Goal: Task Accomplishment & Management: Manage account settings

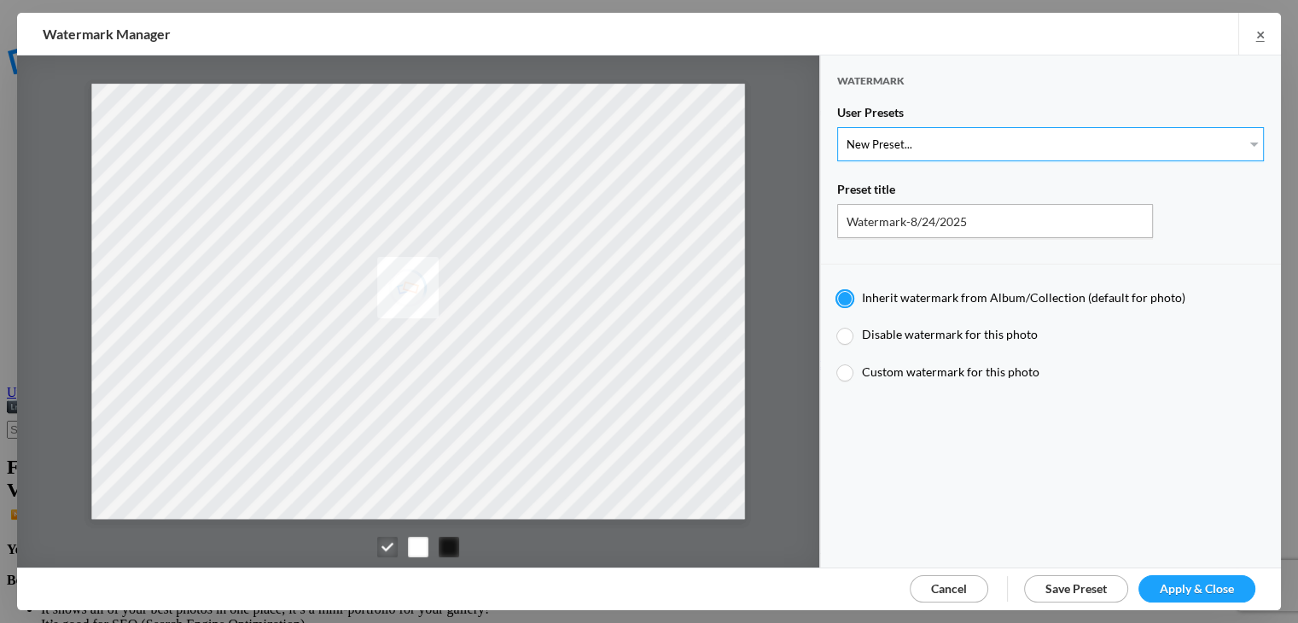
click at [1237, 141] on select "New Preset... Watermark-7/17/2025" at bounding box center [1050, 144] width 427 height 34
select select "1: Object"
click at [837, 127] on select "New Preset... Watermark-7/17/2025" at bounding box center [1050, 144] width 427 height 34
type input "Watermark-7/17/2025"
radio input "false"
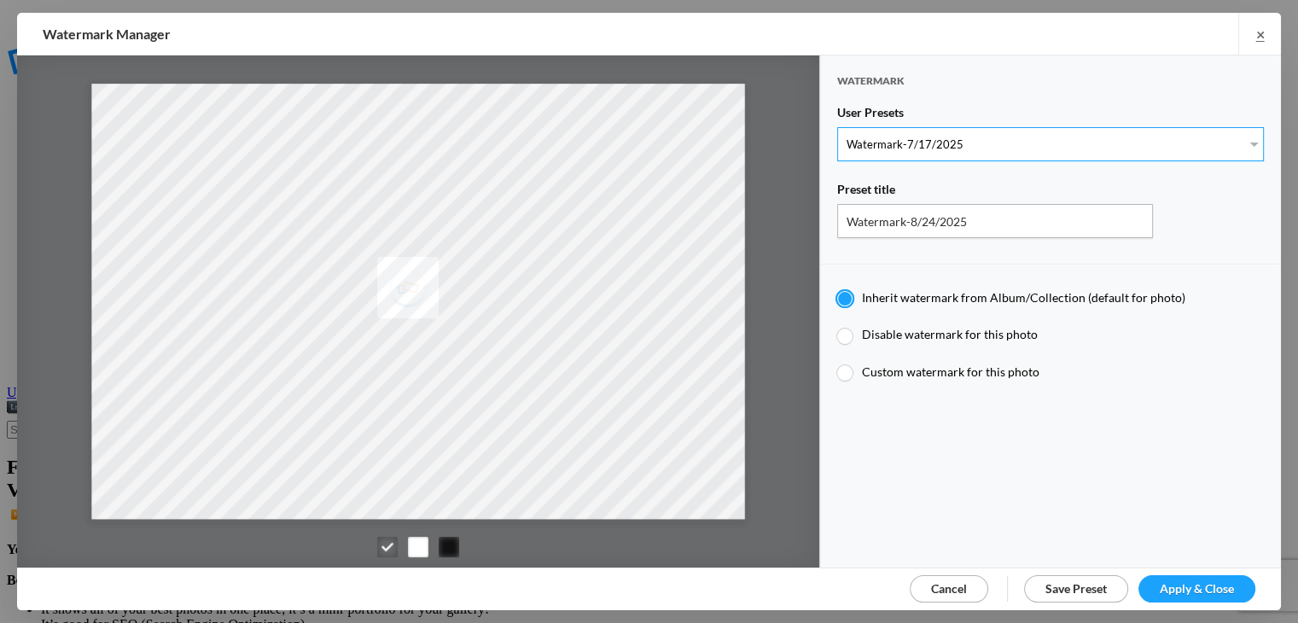
radio input "true"
type input "Postcards from [PERSON_NAME]"
type input "0.5"
type input "40"
radio input "true"
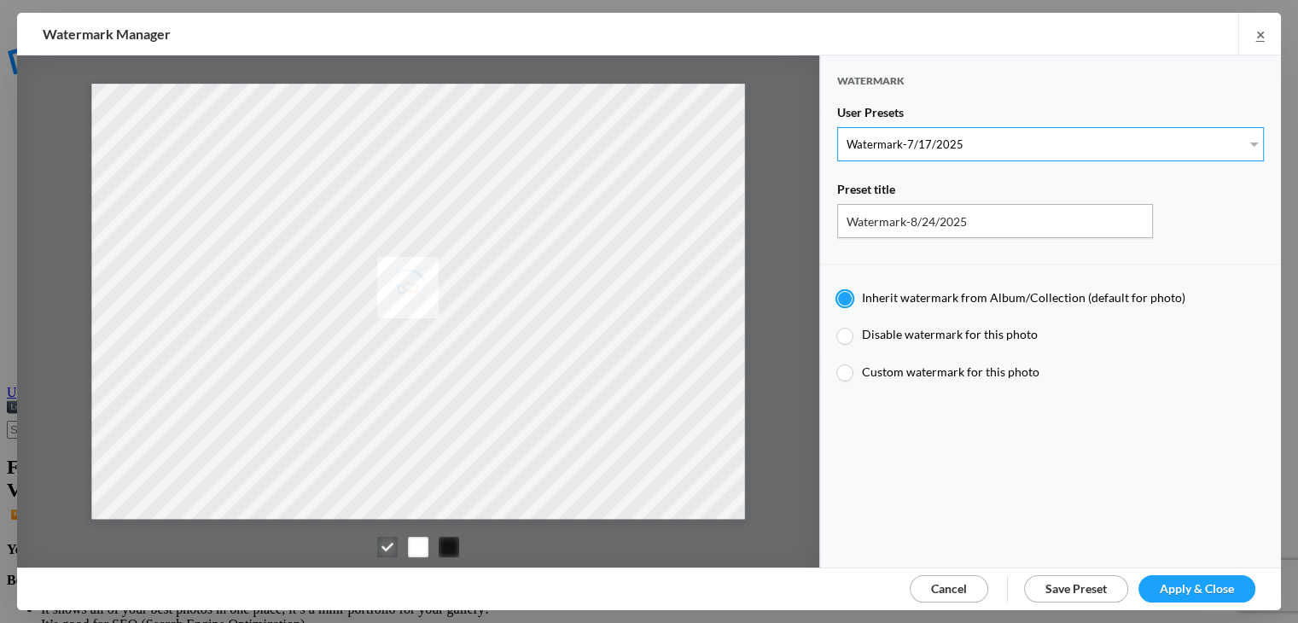
radio input "false"
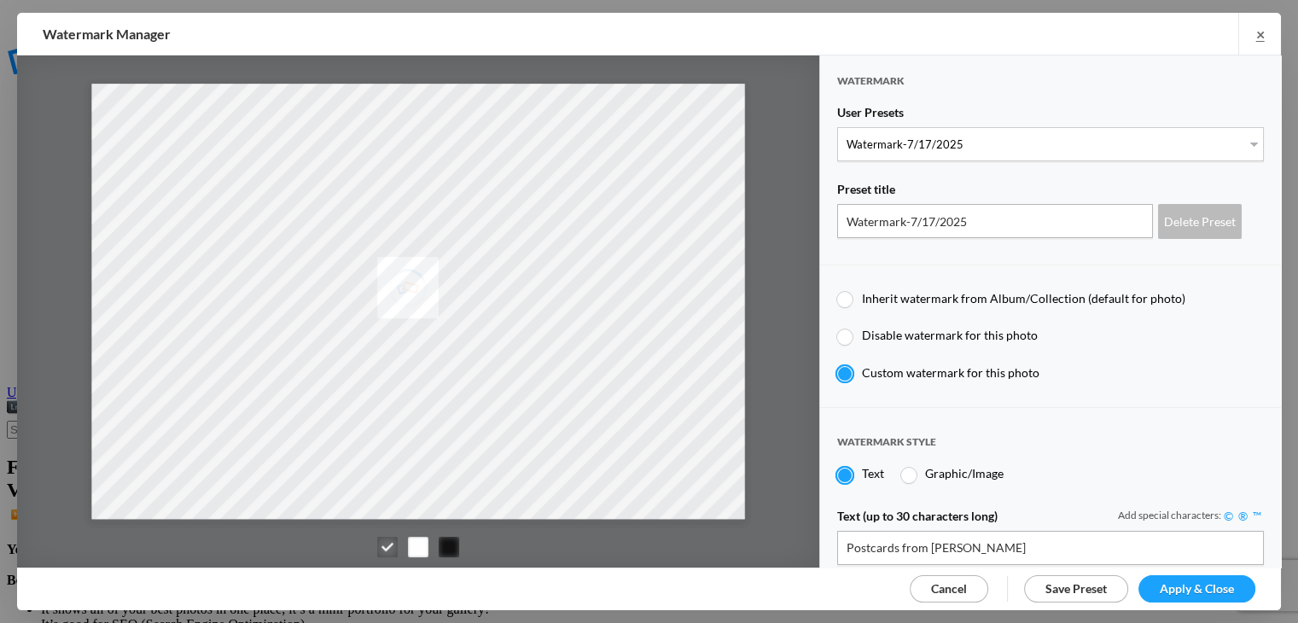
click at [1198, 591] on span "Apply & Close" at bounding box center [1197, 588] width 74 height 15
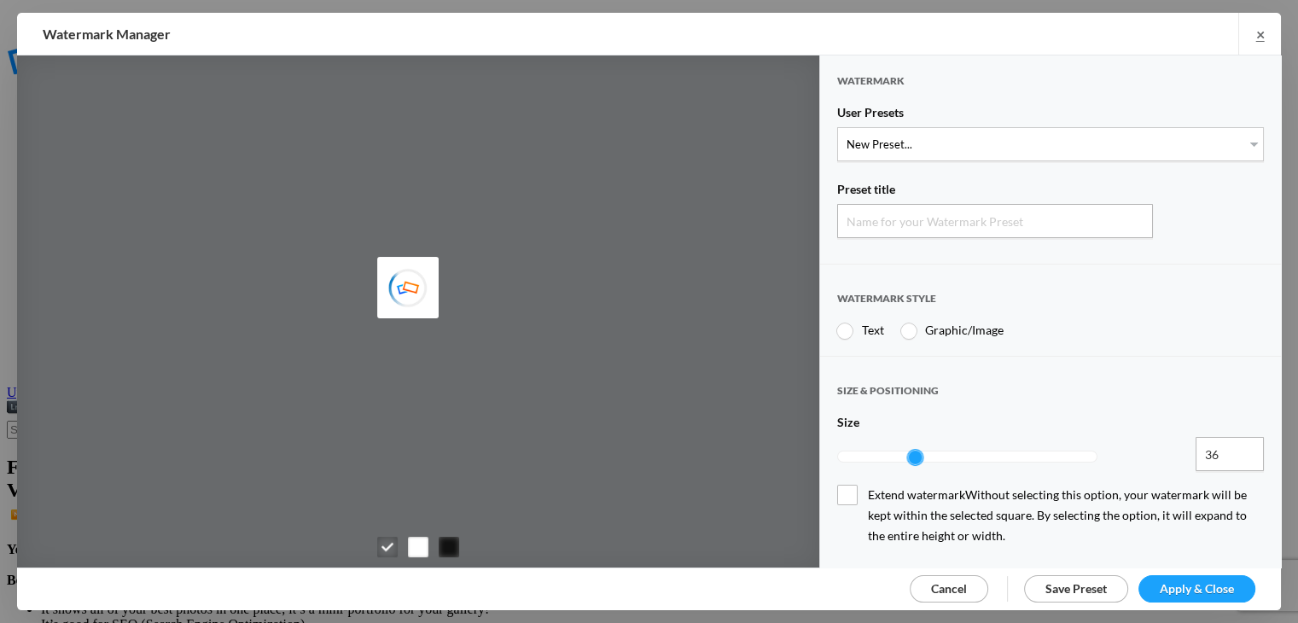
type input "Watermark-8/24/2025"
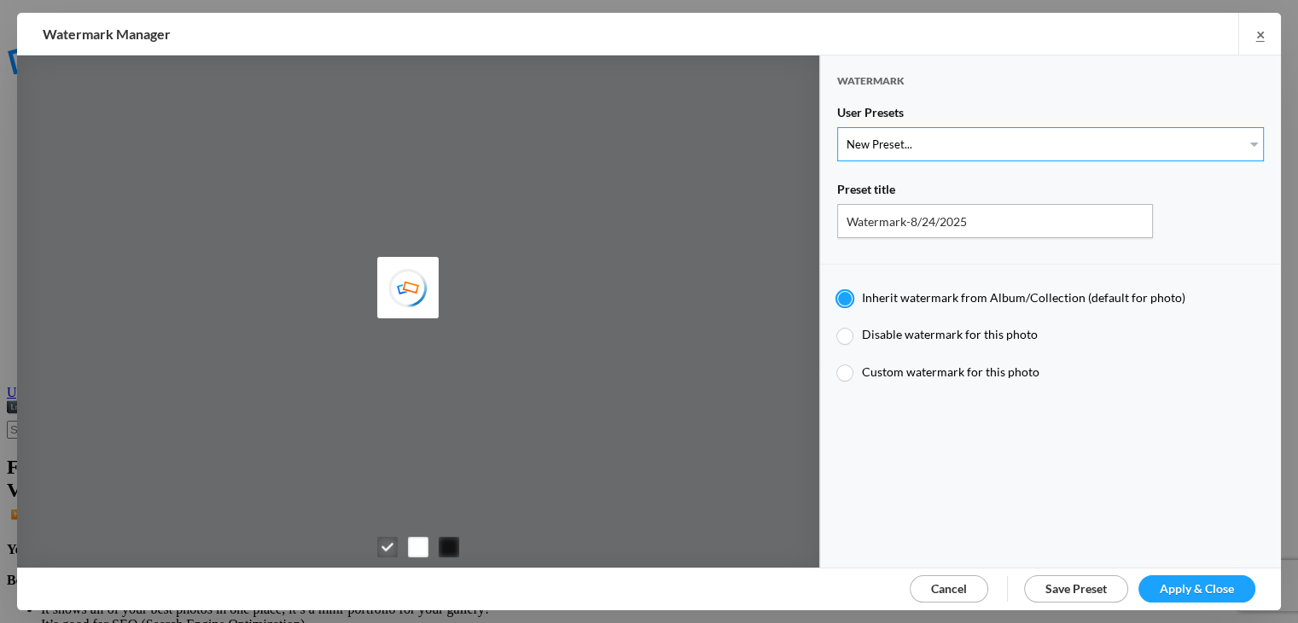
click at [1239, 143] on select "New Preset... Watermark-7/17/2025" at bounding box center [1050, 144] width 427 height 34
select select "1: Object"
click at [837, 127] on select "New Preset... Watermark-7/17/2025" at bounding box center [1050, 144] width 427 height 34
type input "Watermark-7/17/2025"
type input "Postcards from [PERSON_NAME]"
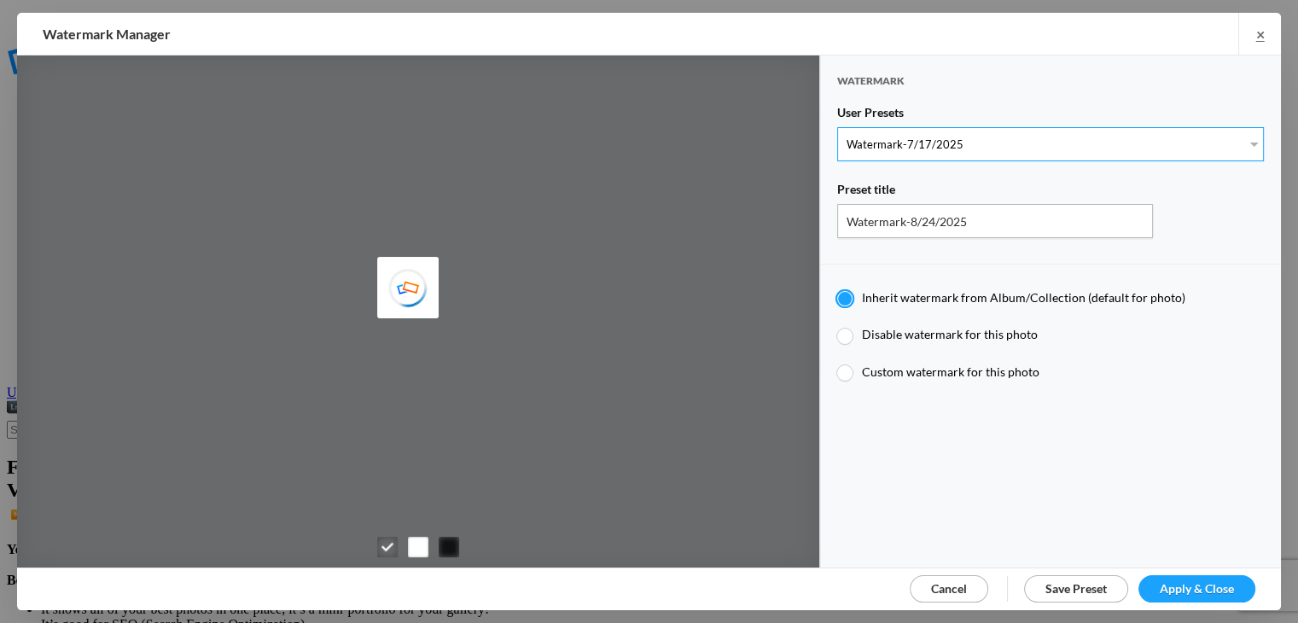
type input "0.5"
type input "40"
radio input "true"
radio input "false"
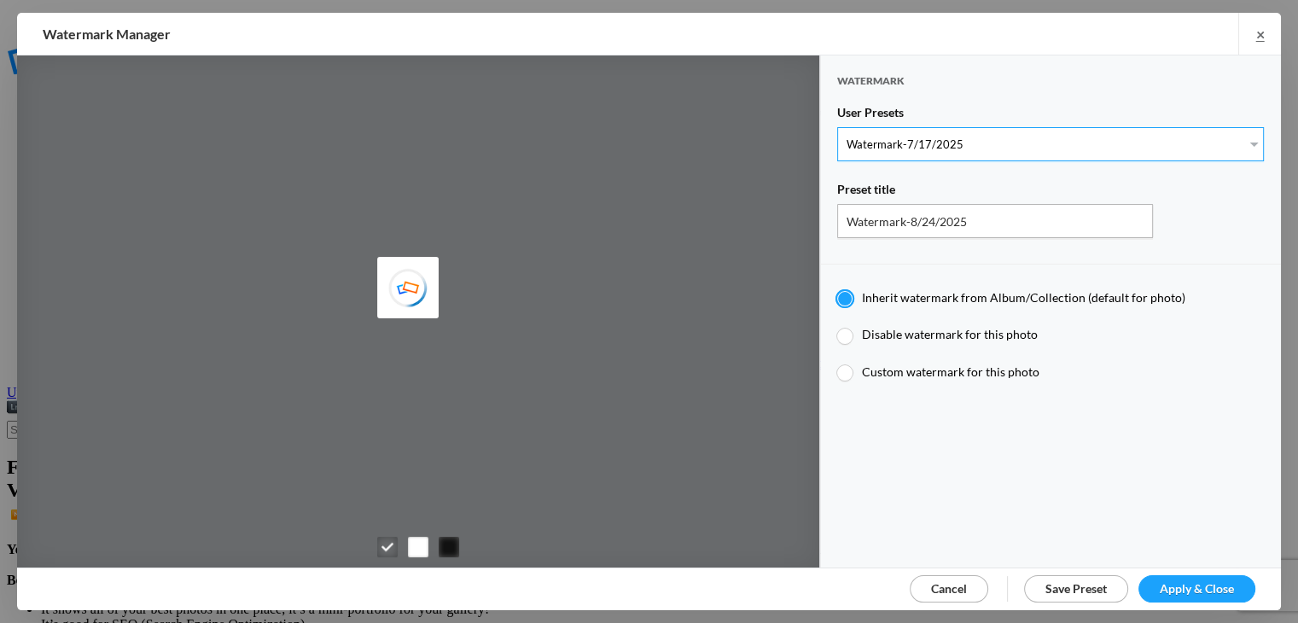
radio input "true"
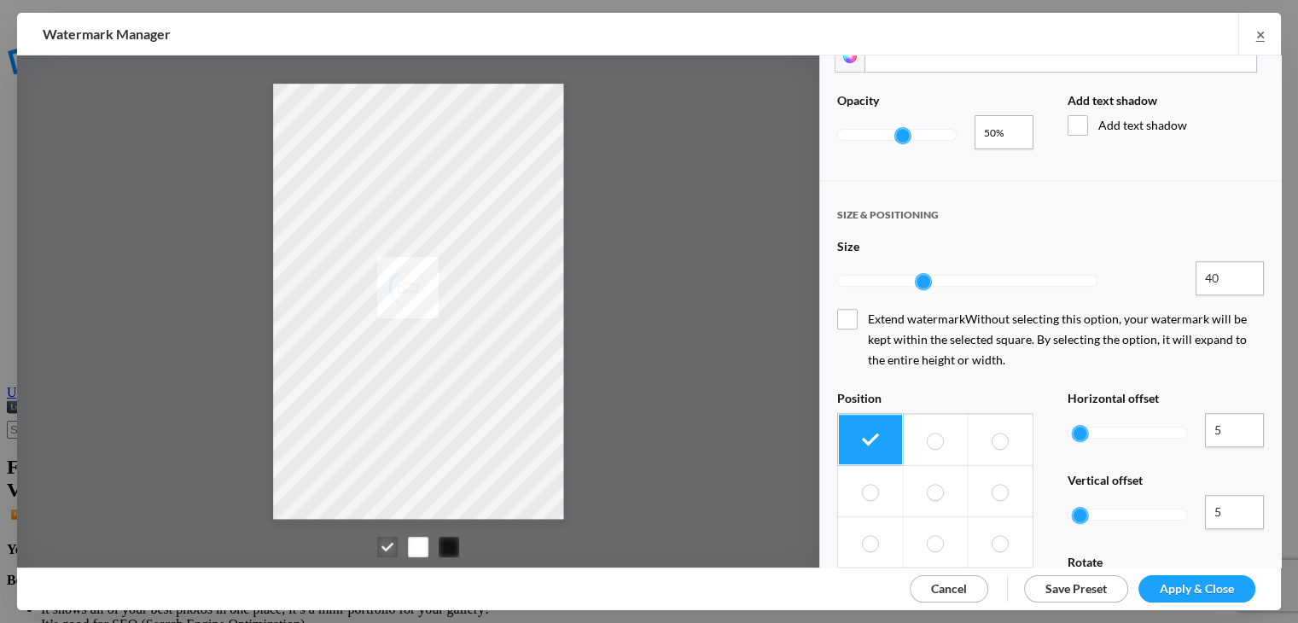
scroll to position [741, 0]
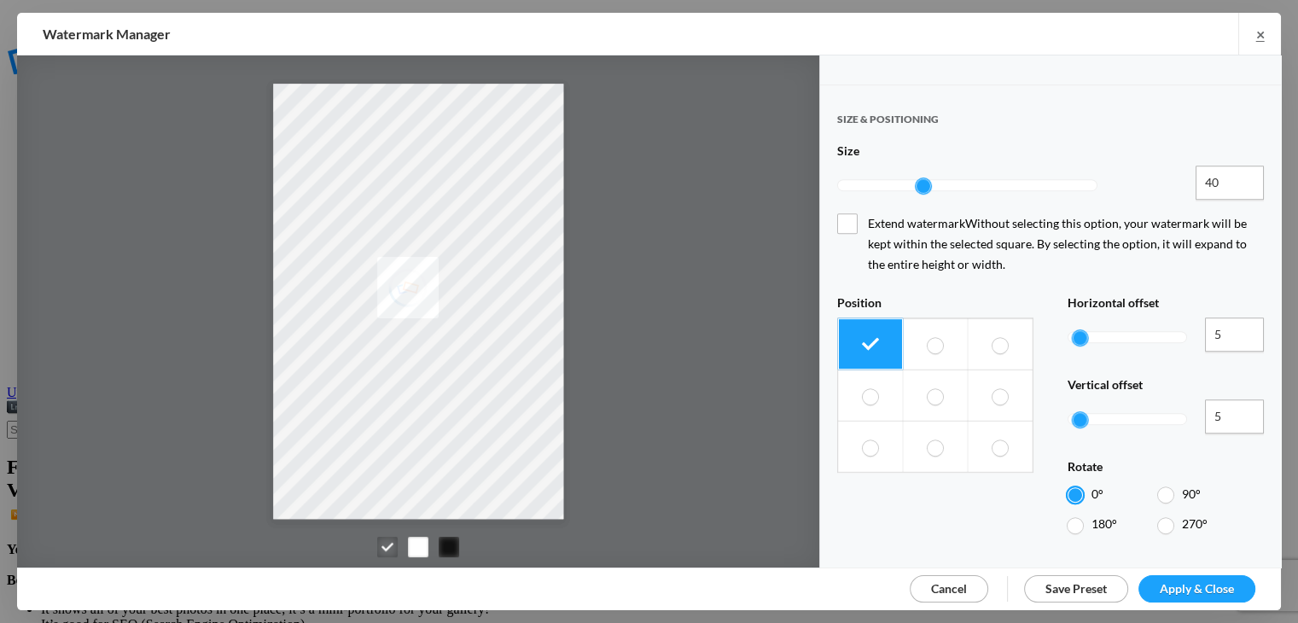
click at [993, 439] on span at bounding box center [999, 447] width 15 height 16
click at [992, 439] on input "radio" at bounding box center [992, 439] width 1 height 1
radio input "true"
click at [864, 439] on span at bounding box center [870, 447] width 15 height 16
click at [863, 439] on input "radio" at bounding box center [862, 439] width 1 height 1
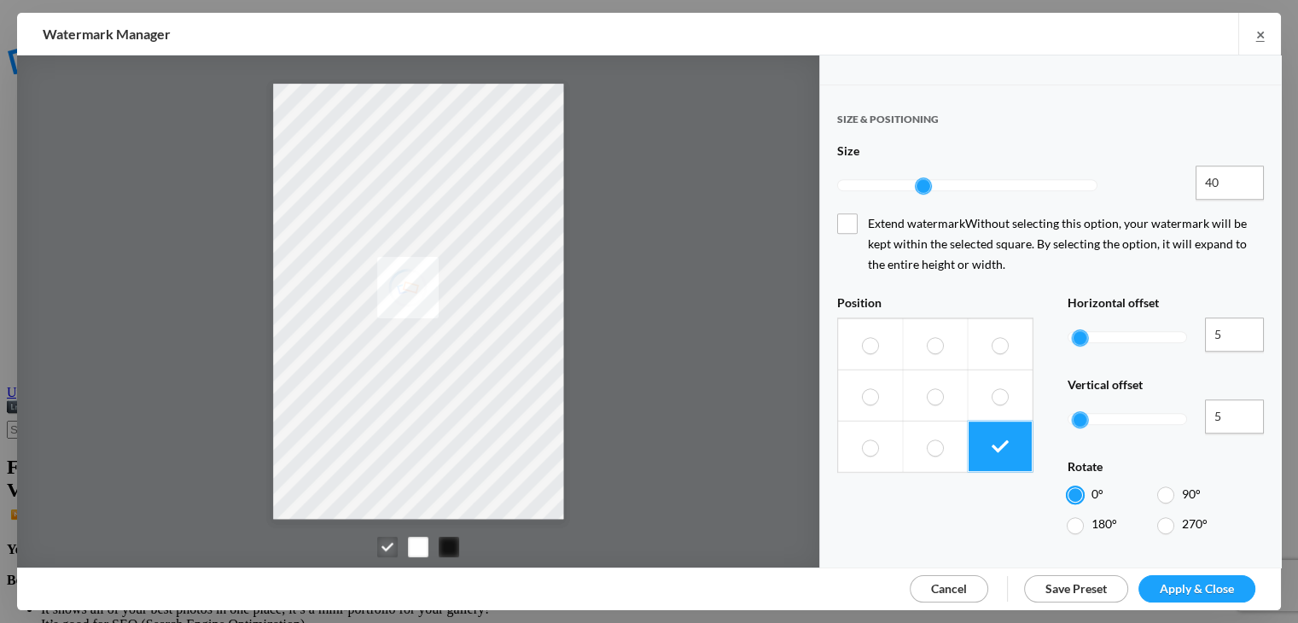
radio input "true"
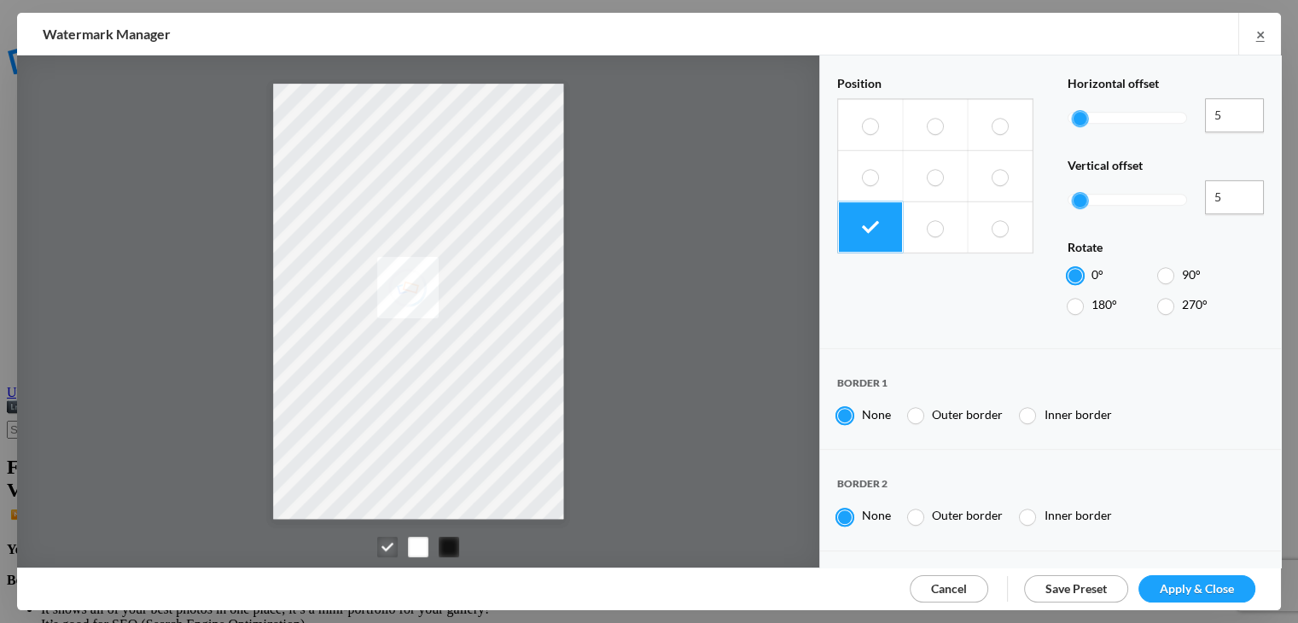
scroll to position [1010, 0]
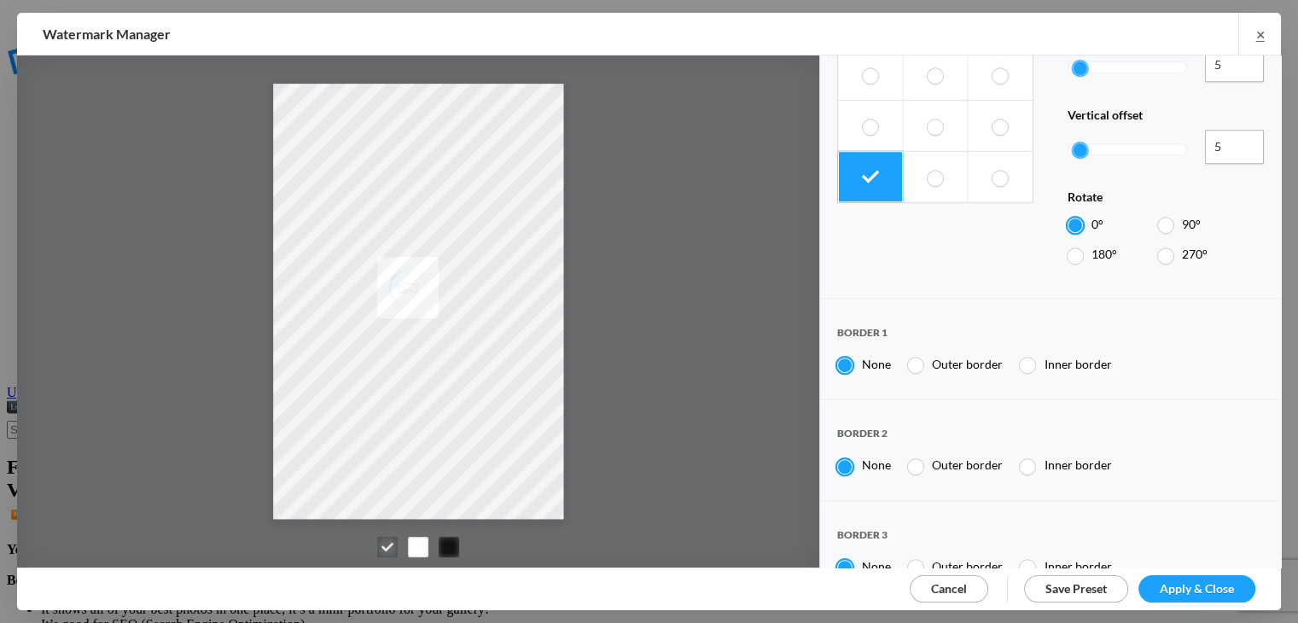
click at [1206, 584] on span "Apply & Close" at bounding box center [1197, 588] width 74 height 15
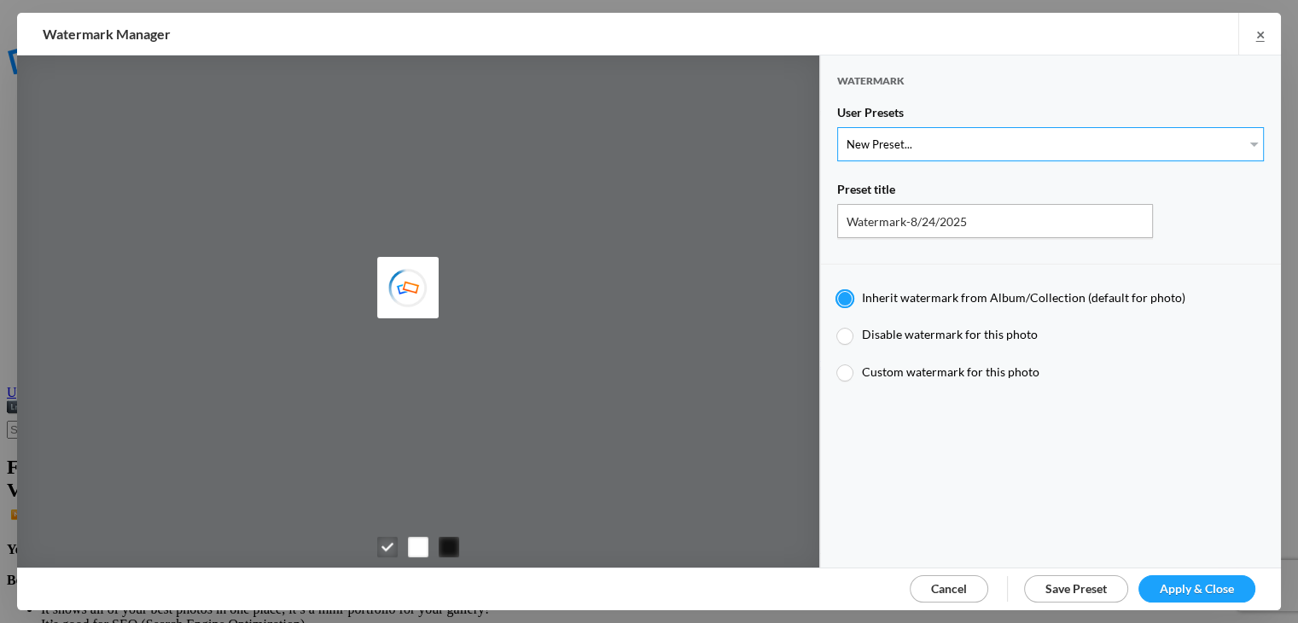
click at [1224, 144] on select "New Preset... Watermark-7/17/2025" at bounding box center [1050, 144] width 427 height 34
select select "1: Object"
click at [837, 127] on select "New Preset... Watermark-7/17/2025" at bounding box center [1050, 144] width 427 height 34
type input "Watermark-7/17/2025"
radio input "false"
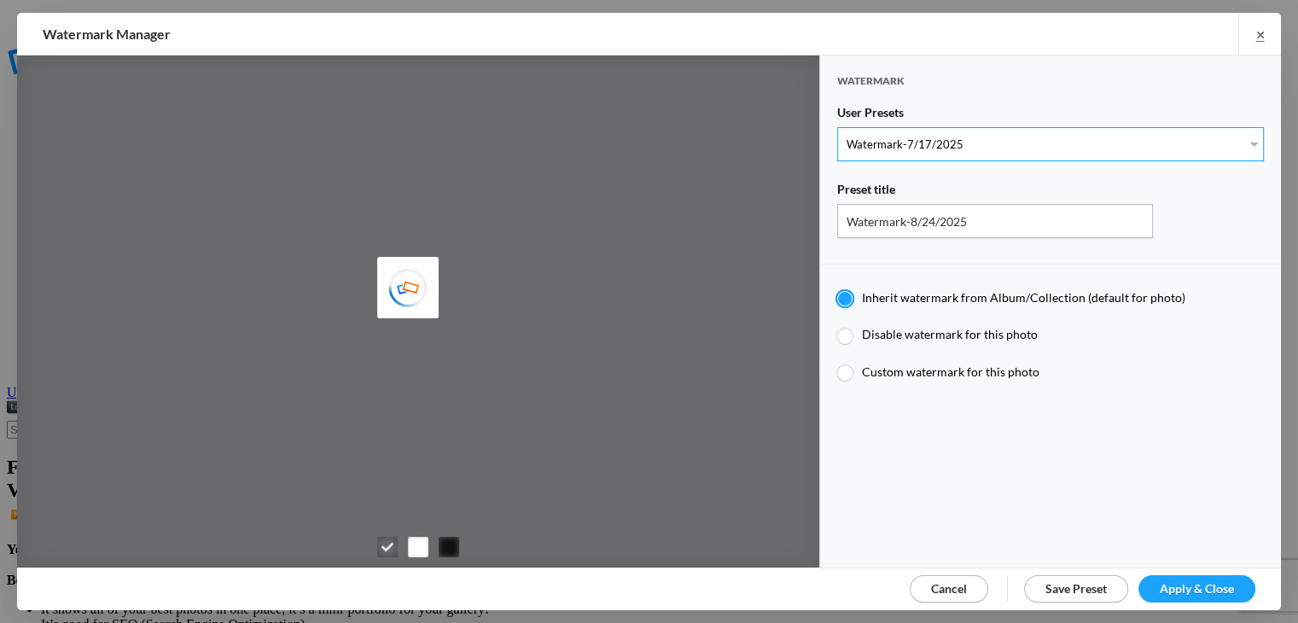
radio input "true"
type input "Postcards from [PERSON_NAME]"
type input "0.5"
type input "40"
radio input "true"
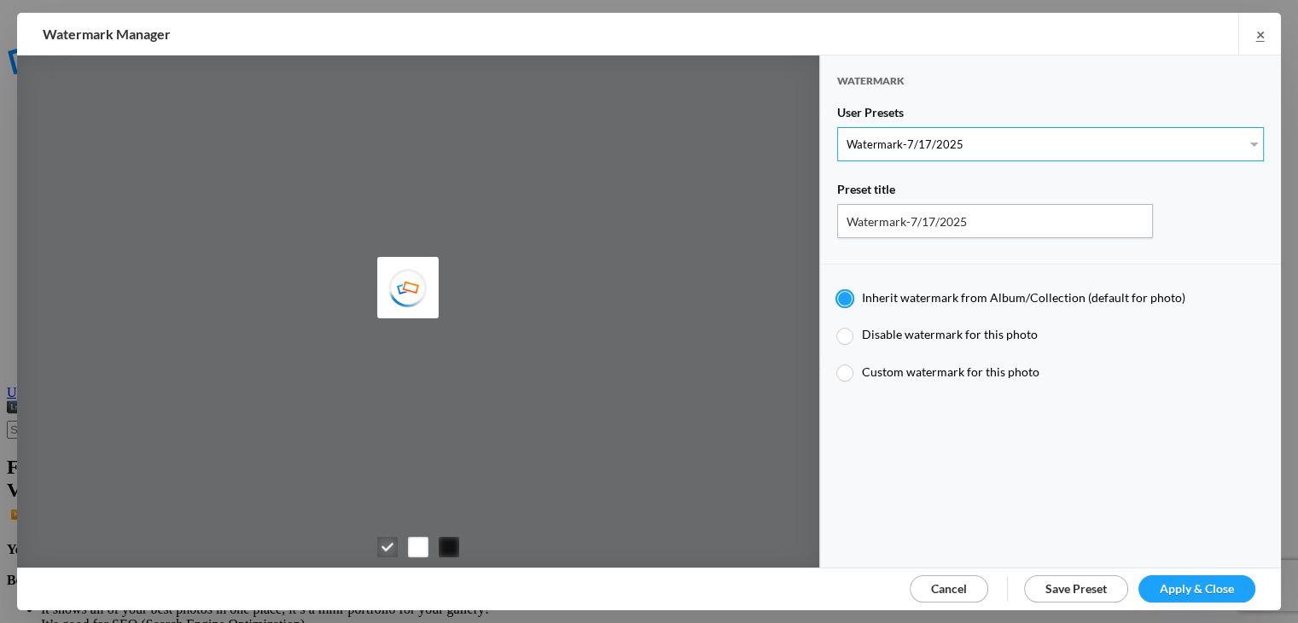
radio input "false"
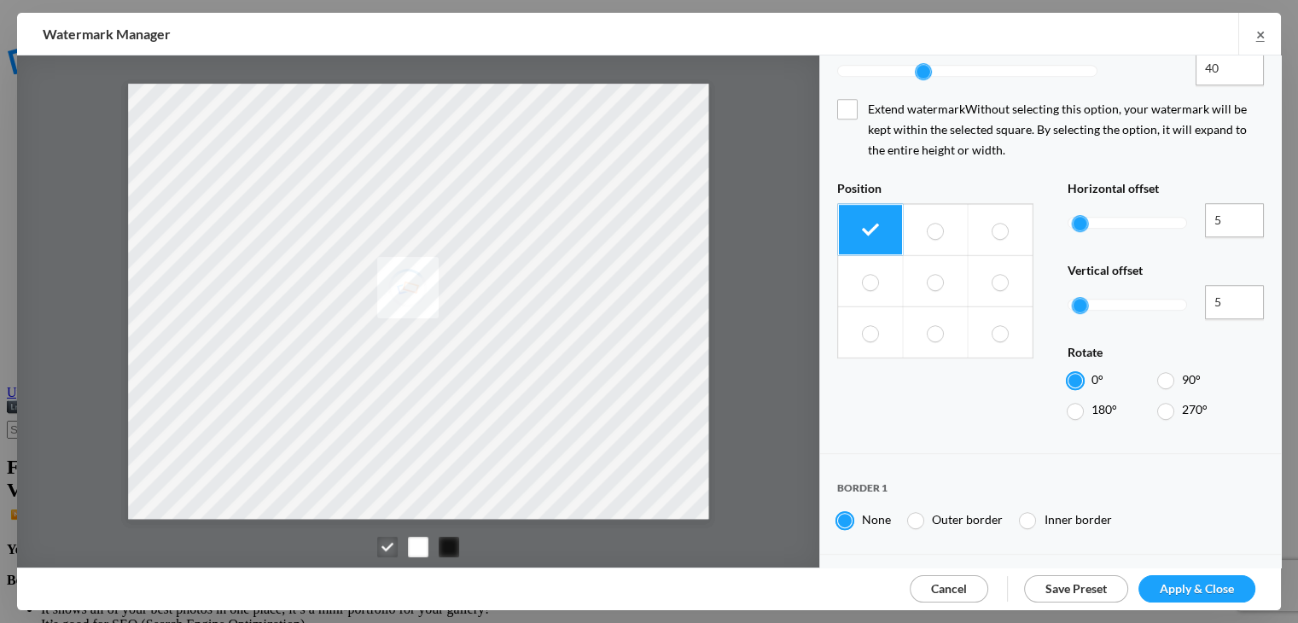
scroll to position [859, 0]
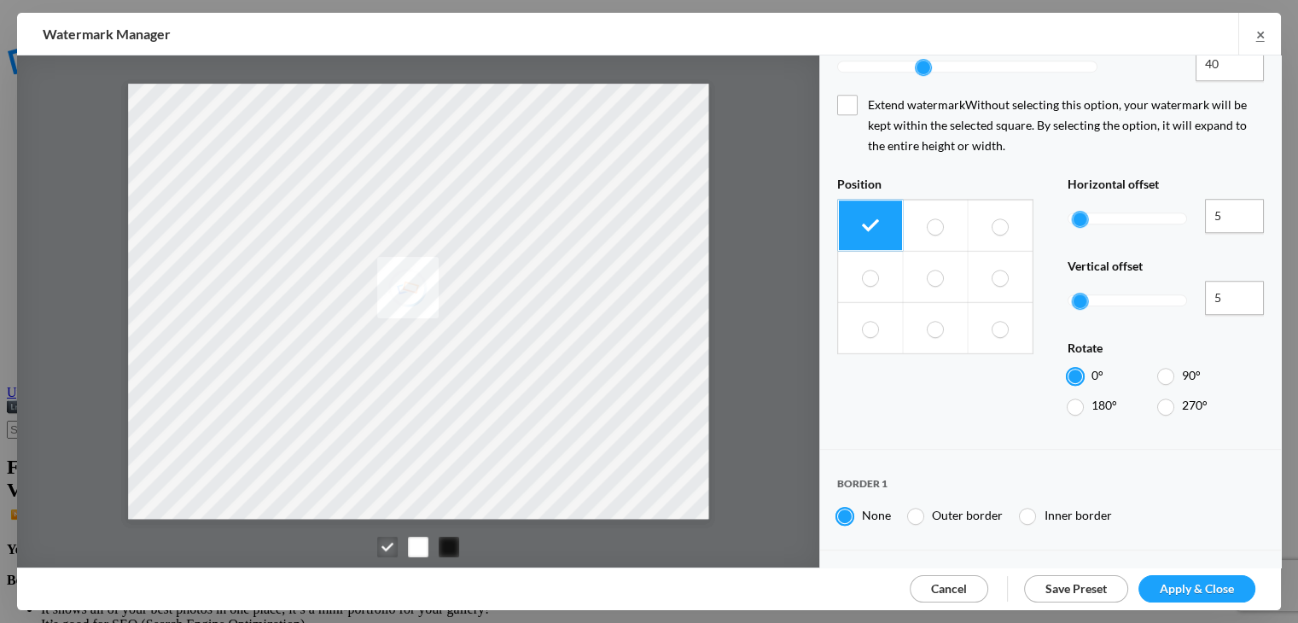
click at [992, 321] on span at bounding box center [999, 329] width 15 height 16
click at [992, 320] on input "radio" at bounding box center [992, 320] width 1 height 1
radio input "true"
click at [1170, 581] on span "Apply & Close" at bounding box center [1197, 588] width 74 height 15
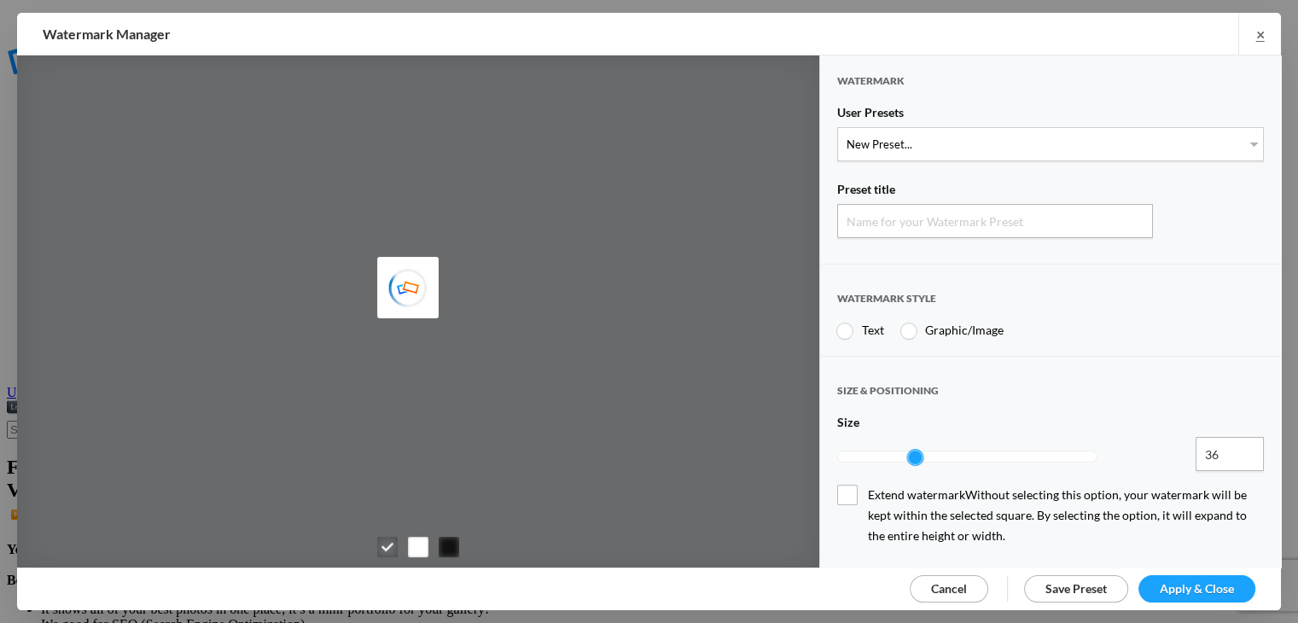
type input "Watermark-8/24/2025"
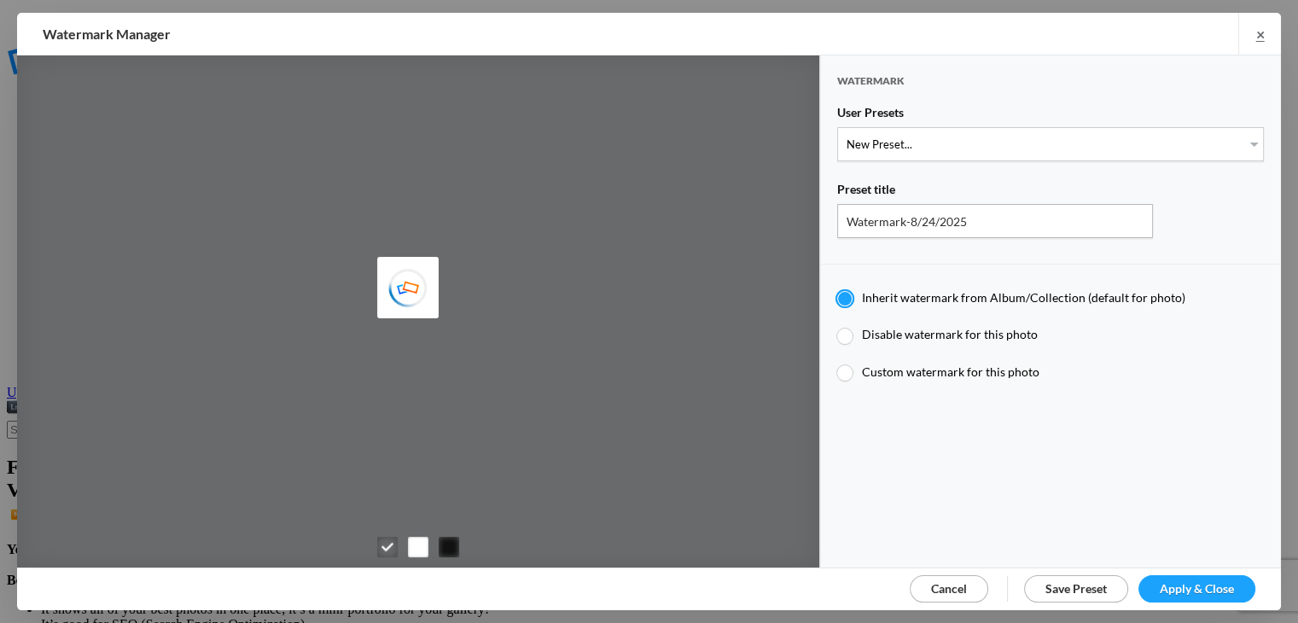
type input "KLPostcards"
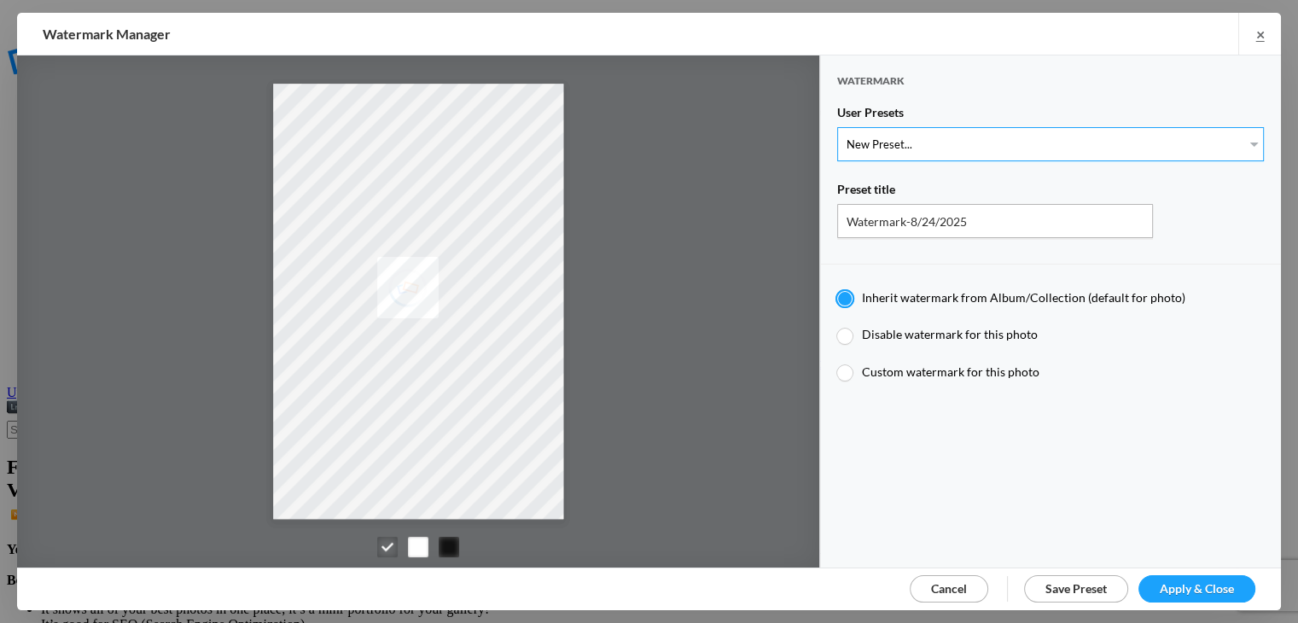
click at [1241, 143] on select "New Preset... Watermark-7/17/2025" at bounding box center [1050, 144] width 427 height 34
select select "1: Object"
click at [837, 127] on select "New Preset... Watermark-7/17/2025" at bounding box center [1050, 144] width 427 height 34
type input "Watermark-7/17/2025"
type input "Postcards from [PERSON_NAME]"
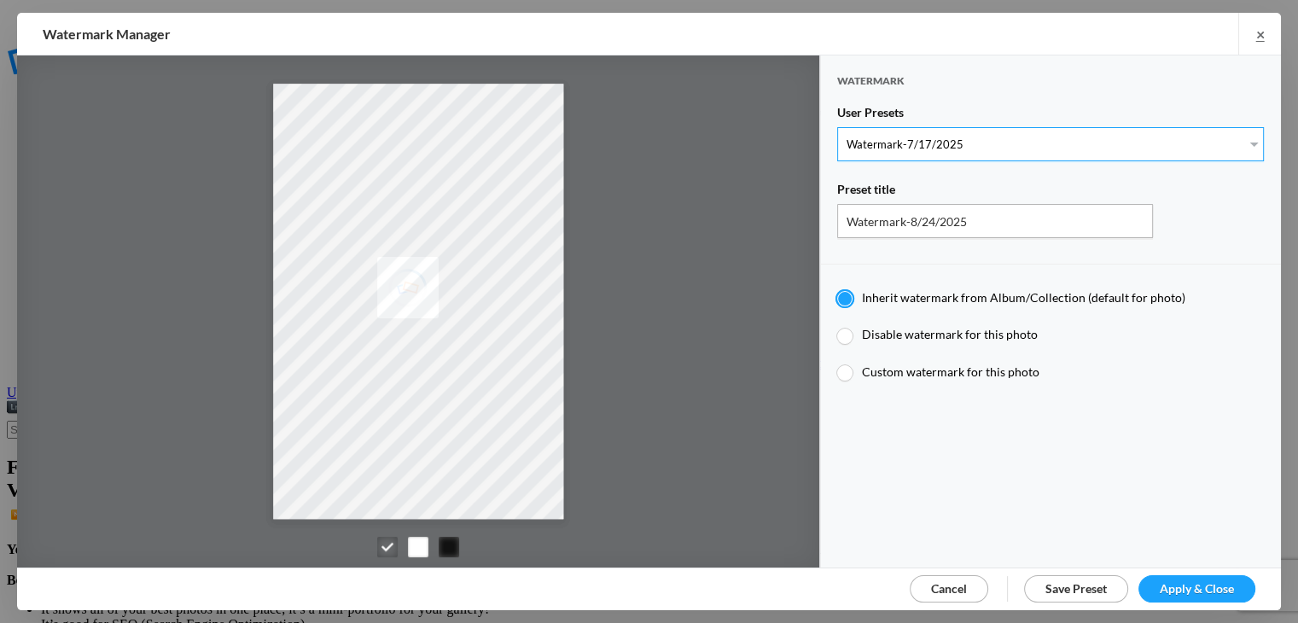
type input "0.5"
type input "40"
radio input "true"
radio input "false"
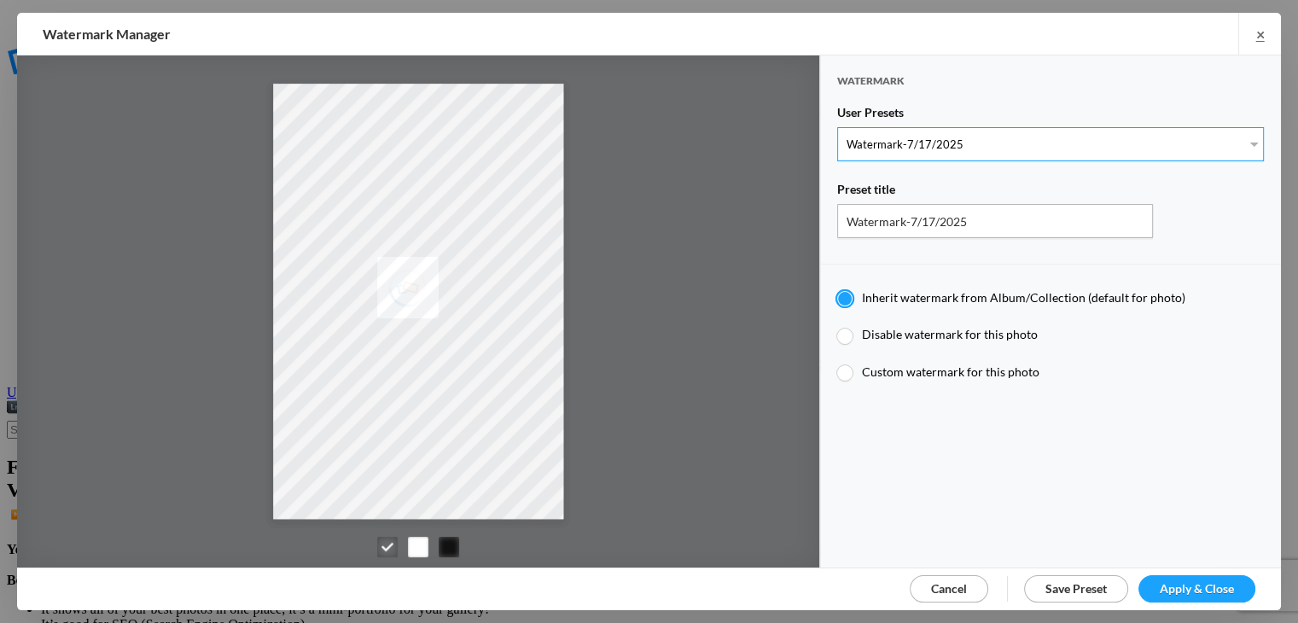
radio input "true"
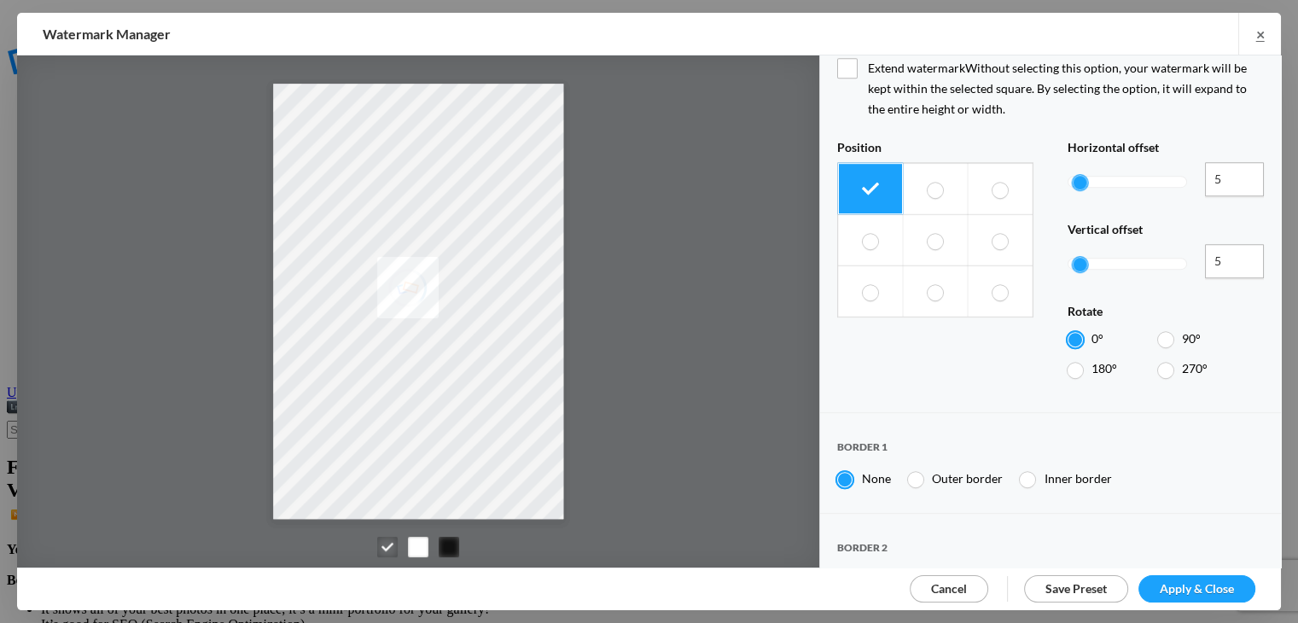
scroll to position [903, 0]
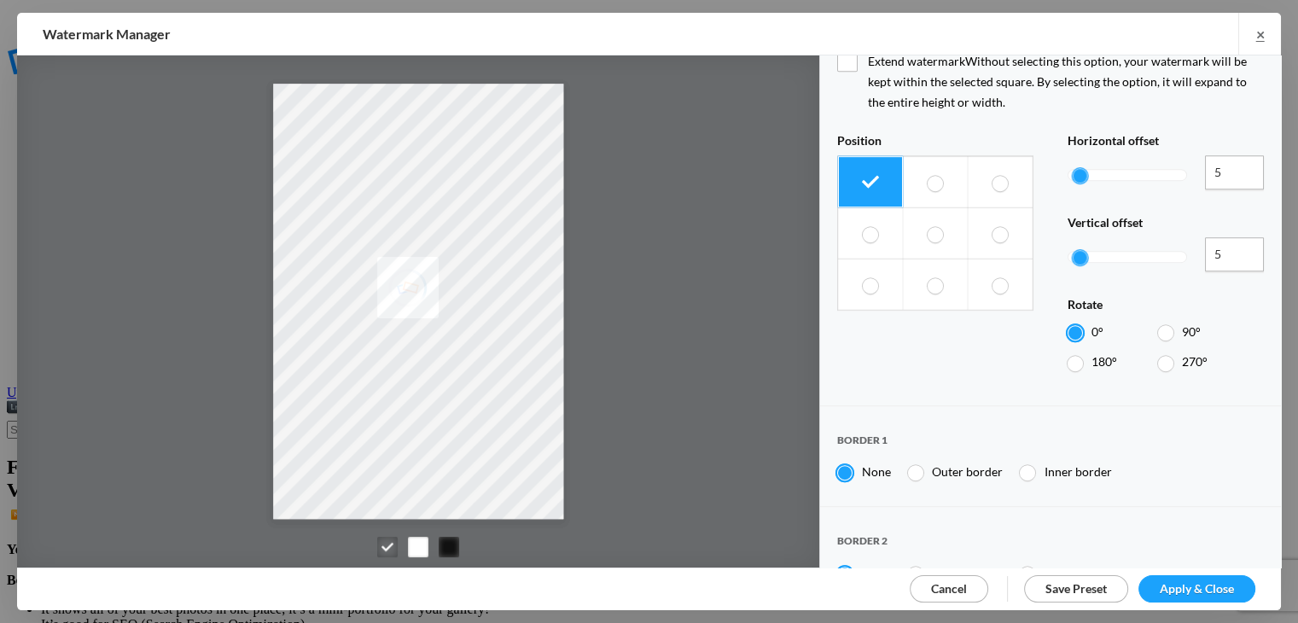
click at [1212, 591] on span "Apply & Close" at bounding box center [1197, 588] width 74 height 15
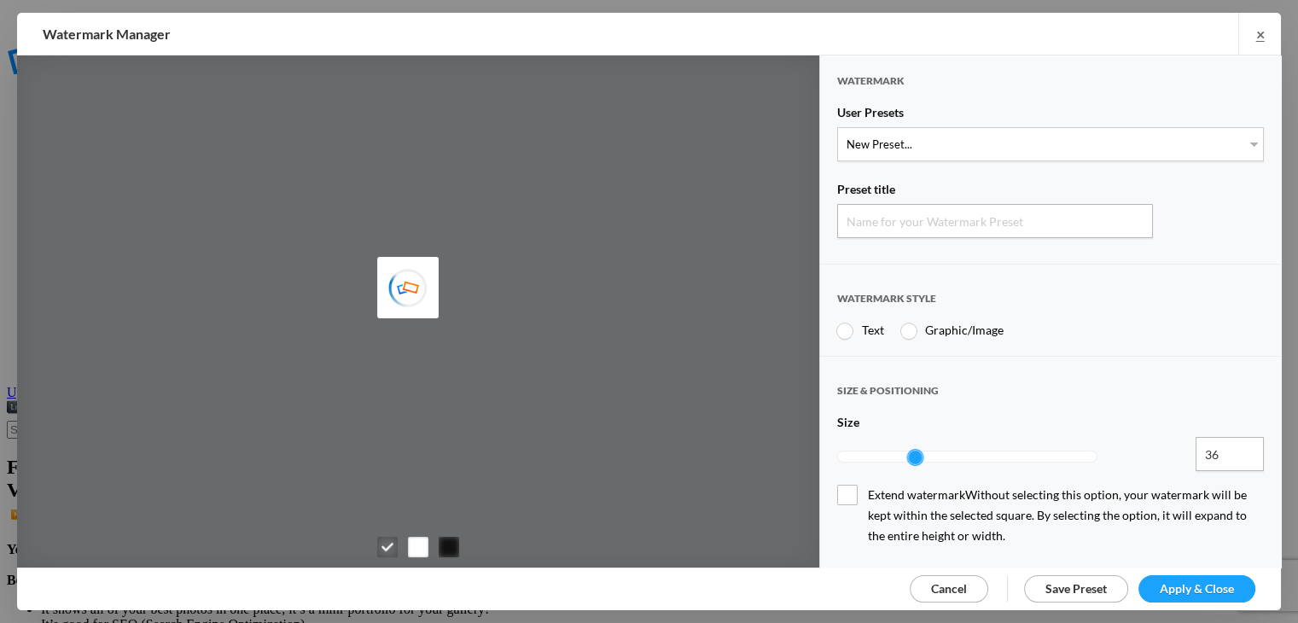
type input "Watermark-8/24/2025"
radio input "true"
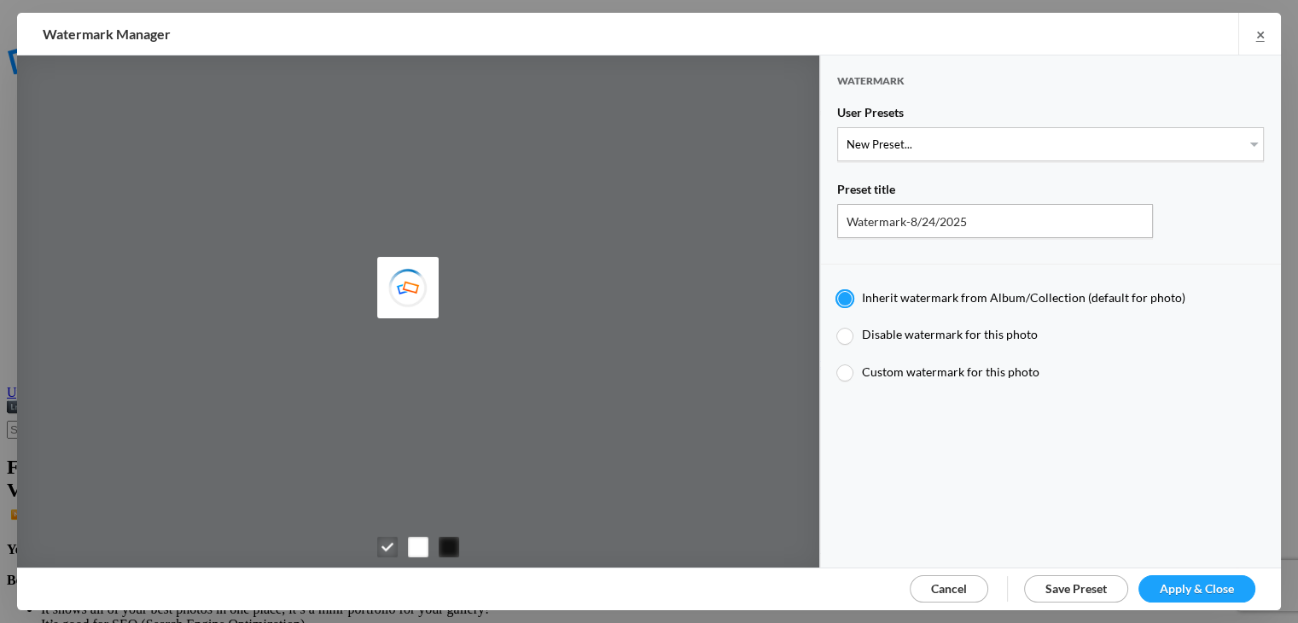
type input "KLPostcards"
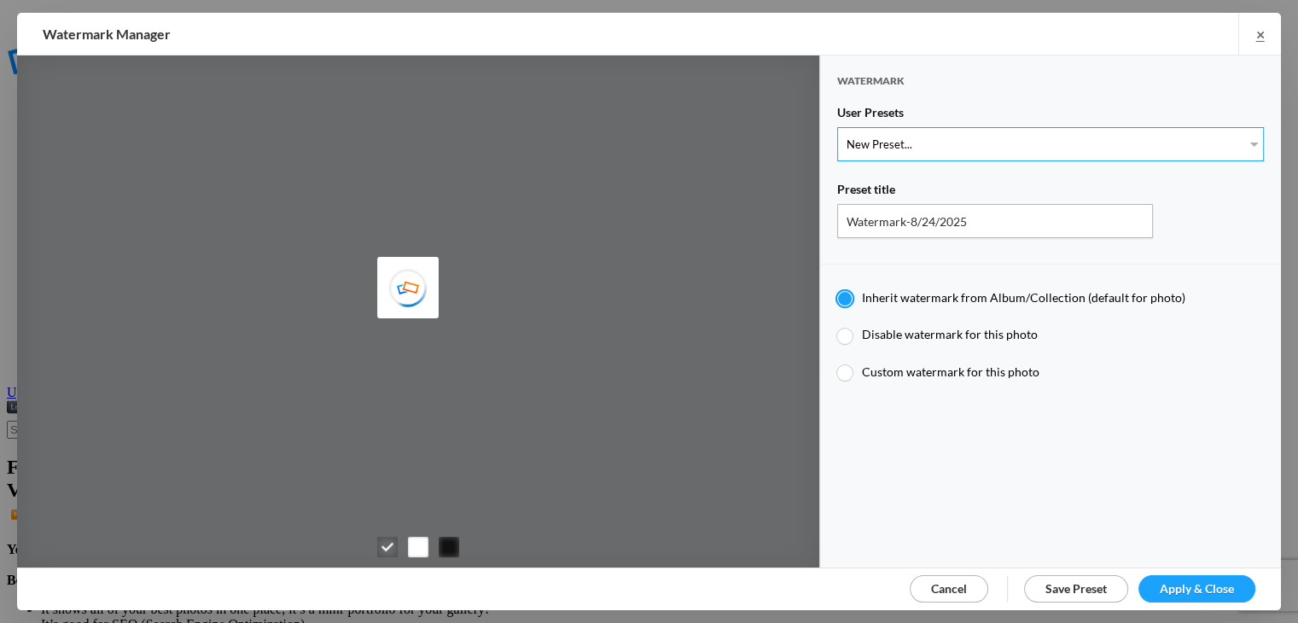
click at [1236, 141] on select "New Preset... Watermark-7/17/2025" at bounding box center [1050, 144] width 427 height 34
select select "1: Object"
click at [837, 127] on select "New Preset... Watermark-7/17/2025" at bounding box center [1050, 144] width 427 height 34
type input "Watermark-7/17/2025"
type input "Postcards from [PERSON_NAME]"
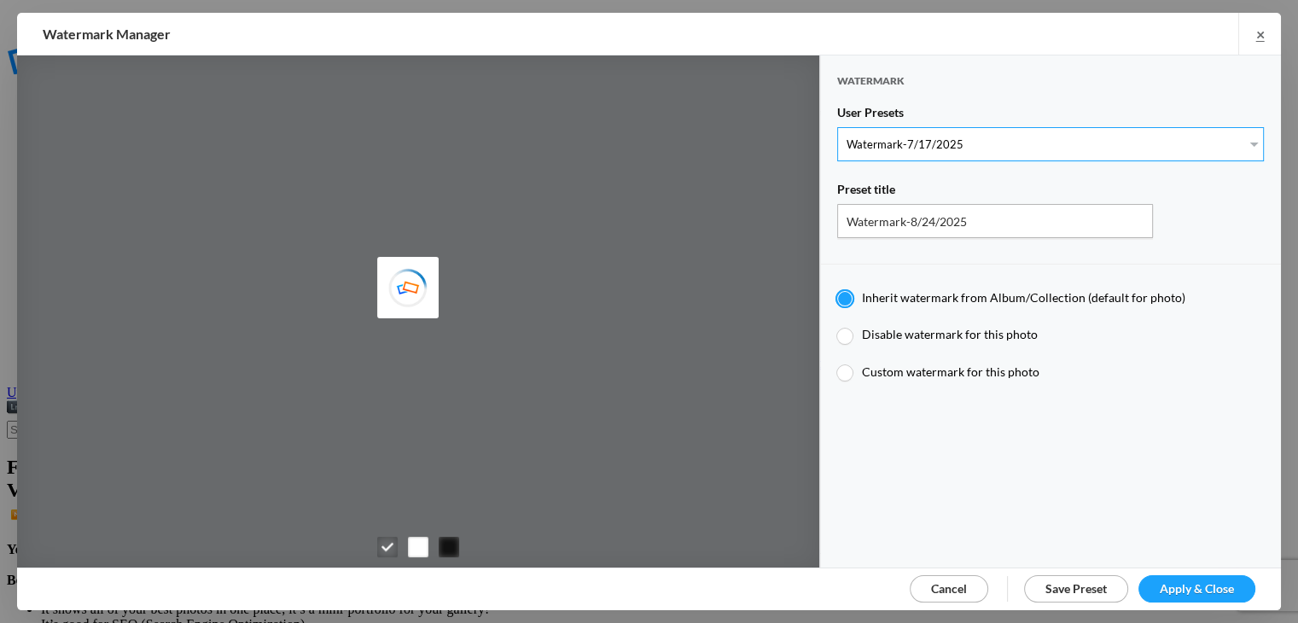
type input "0.5"
type input "40"
radio input "true"
radio input "false"
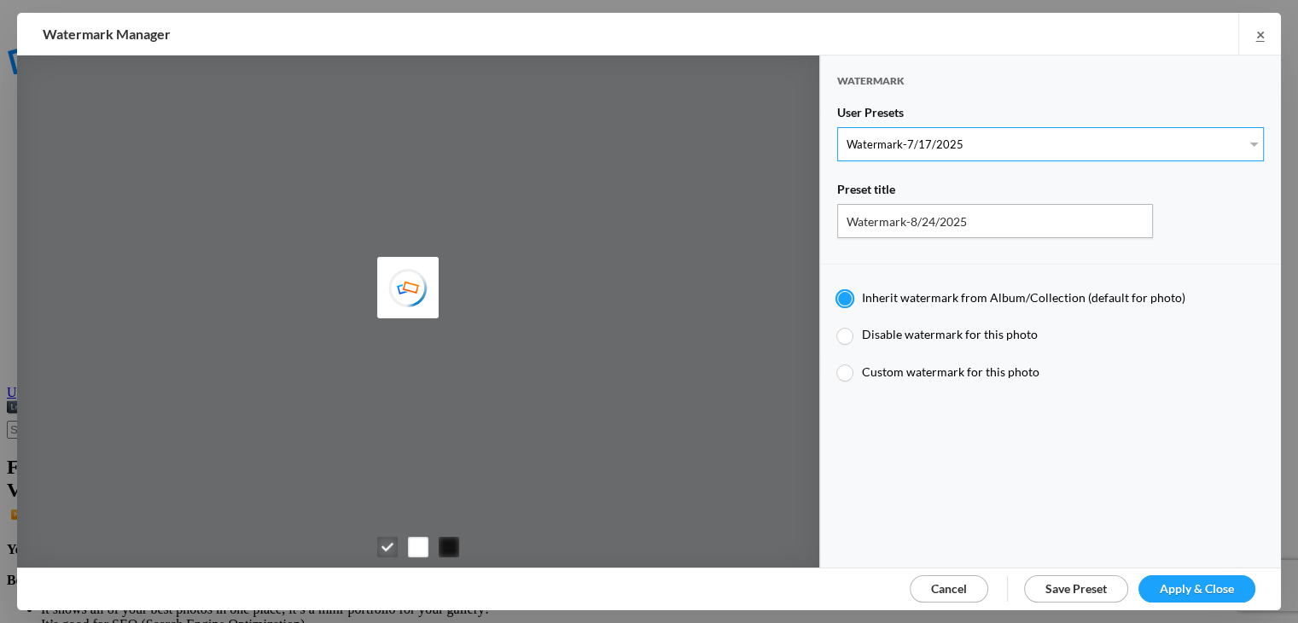
radio input "true"
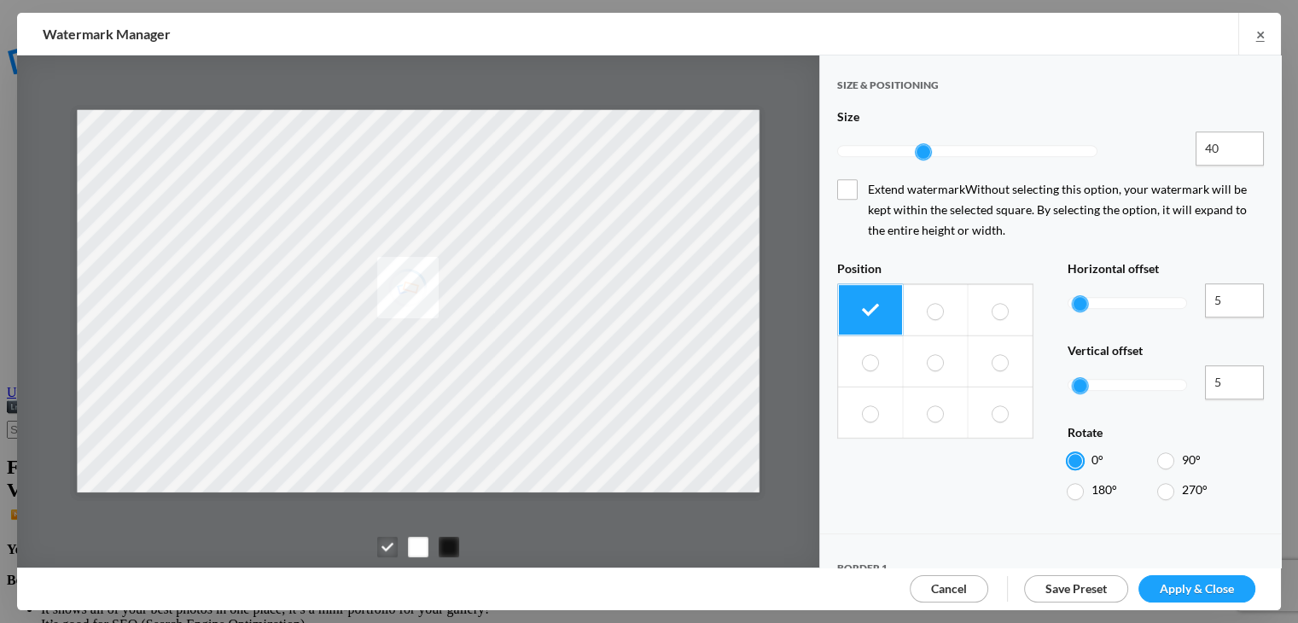
scroll to position [779, 0]
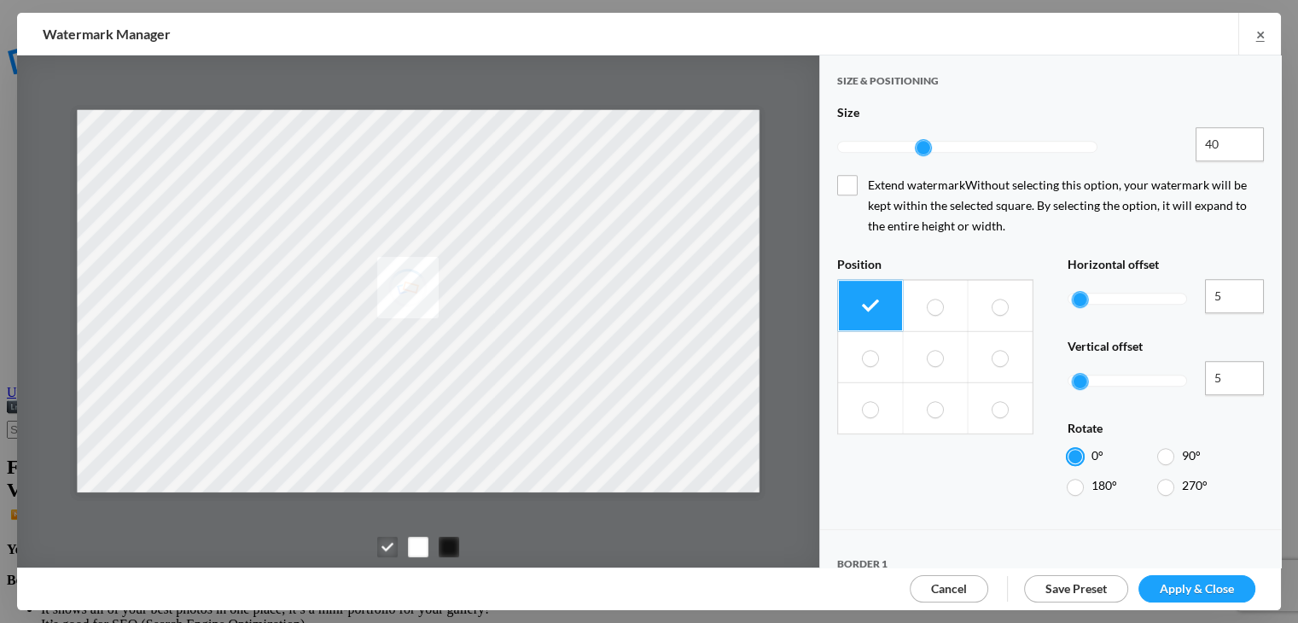
click at [1000, 401] on span at bounding box center [999, 409] width 15 height 16
click at [992, 400] on input "radio" at bounding box center [992, 400] width 1 height 1
radio input "true"
click at [1203, 590] on span "Apply & Close" at bounding box center [1197, 588] width 74 height 15
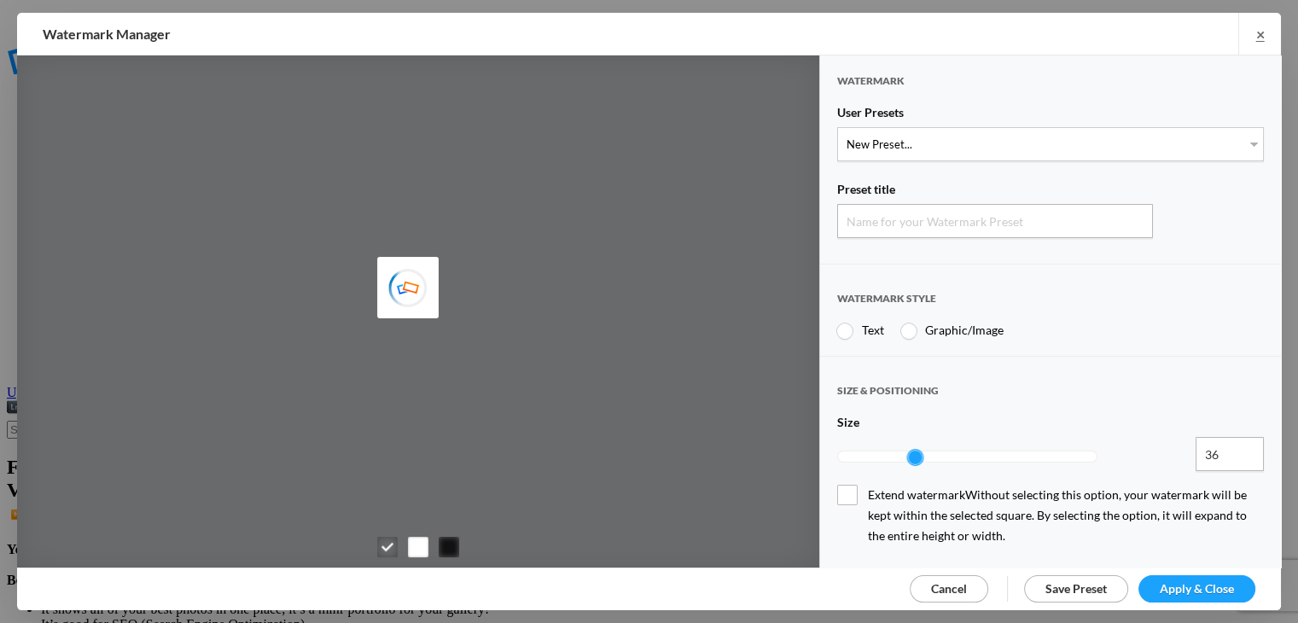
type input "Watermark-8/24/2025"
radio input "true"
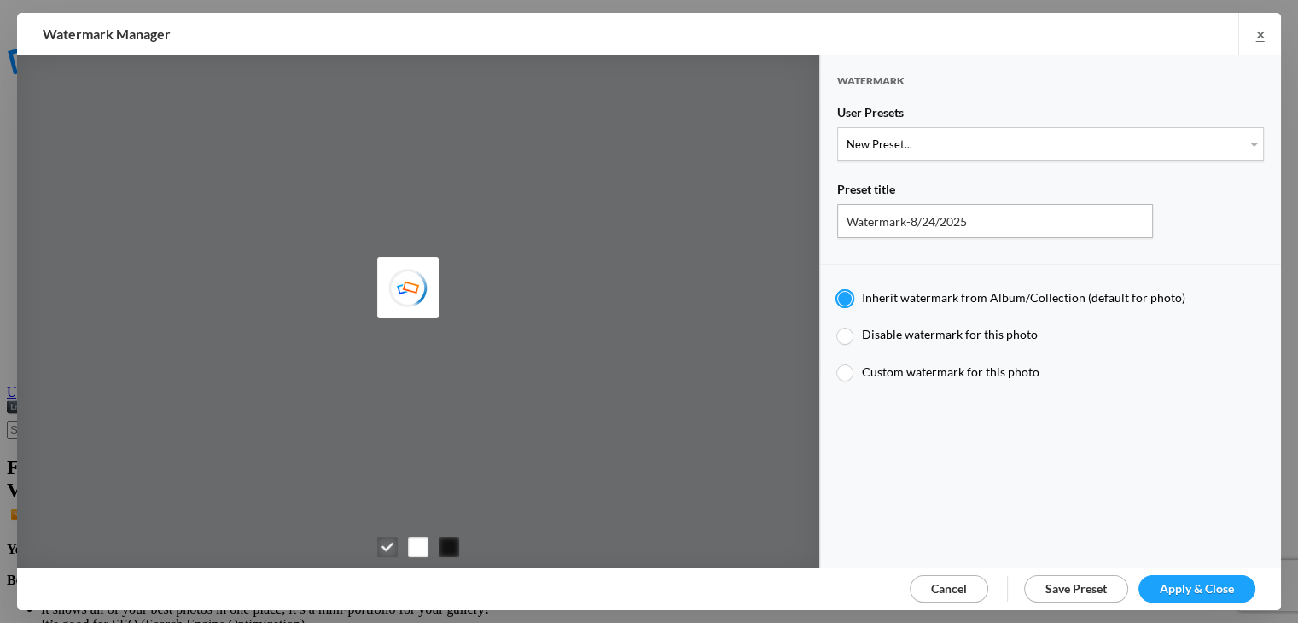
type input "KLPostcards"
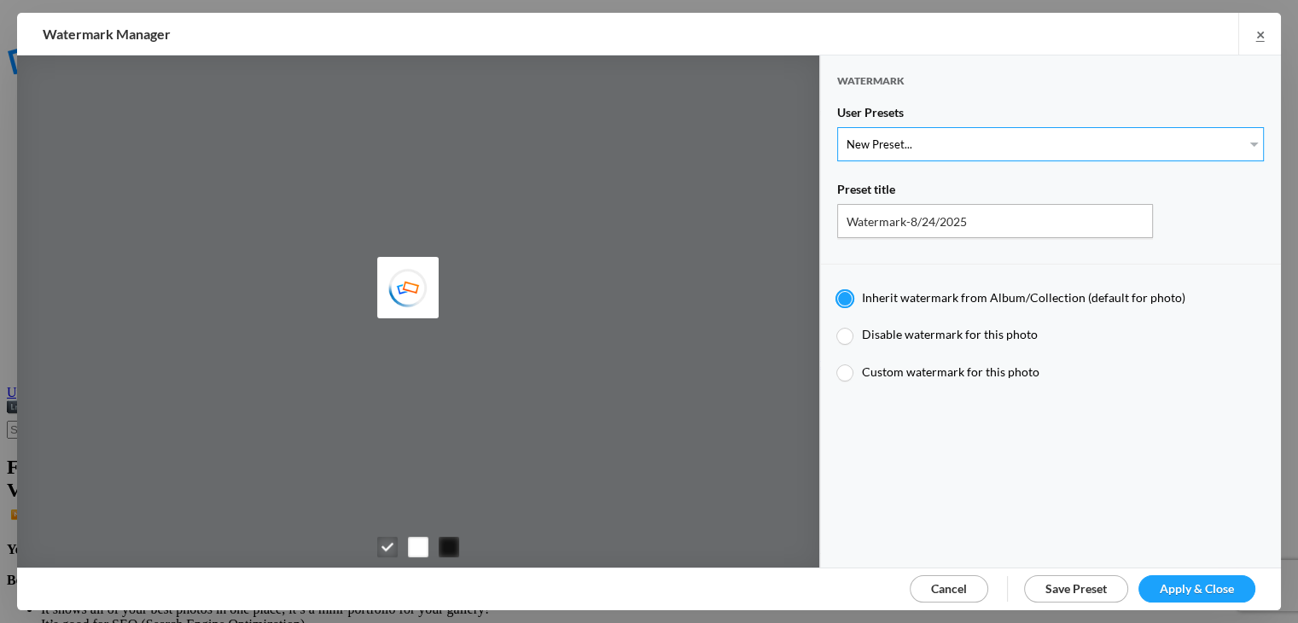
click at [1223, 129] on select "New Preset... Watermark-7/17/2025" at bounding box center [1050, 144] width 427 height 34
select select "1: Object"
click at [837, 127] on select "New Preset... Watermark-7/17/2025" at bounding box center [1050, 144] width 427 height 34
type input "Watermark-7/17/2025"
type input "Postcards from [PERSON_NAME]"
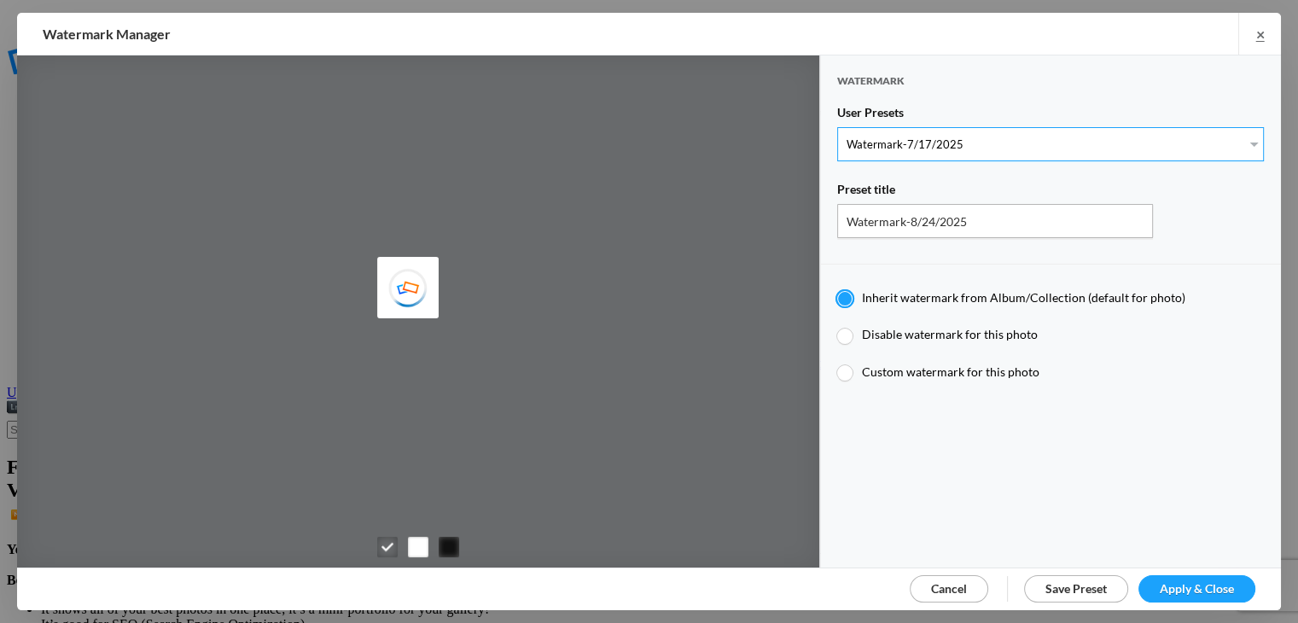
type input "0.5"
type input "40"
radio input "true"
radio input "false"
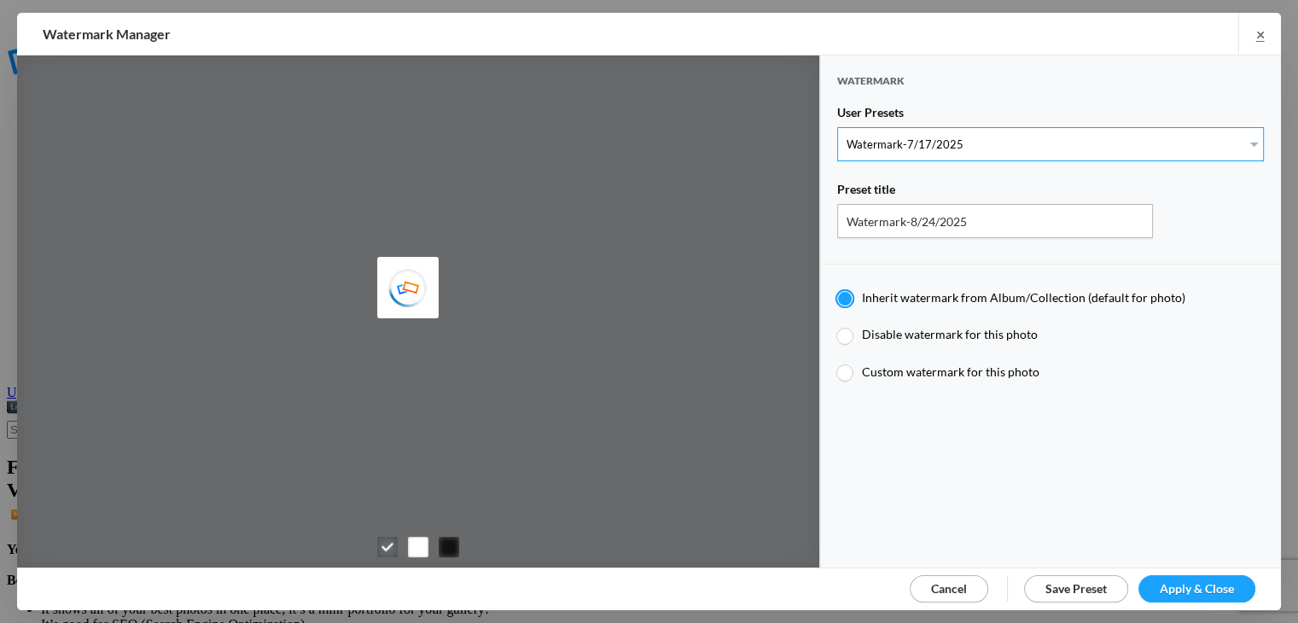
radio input "true"
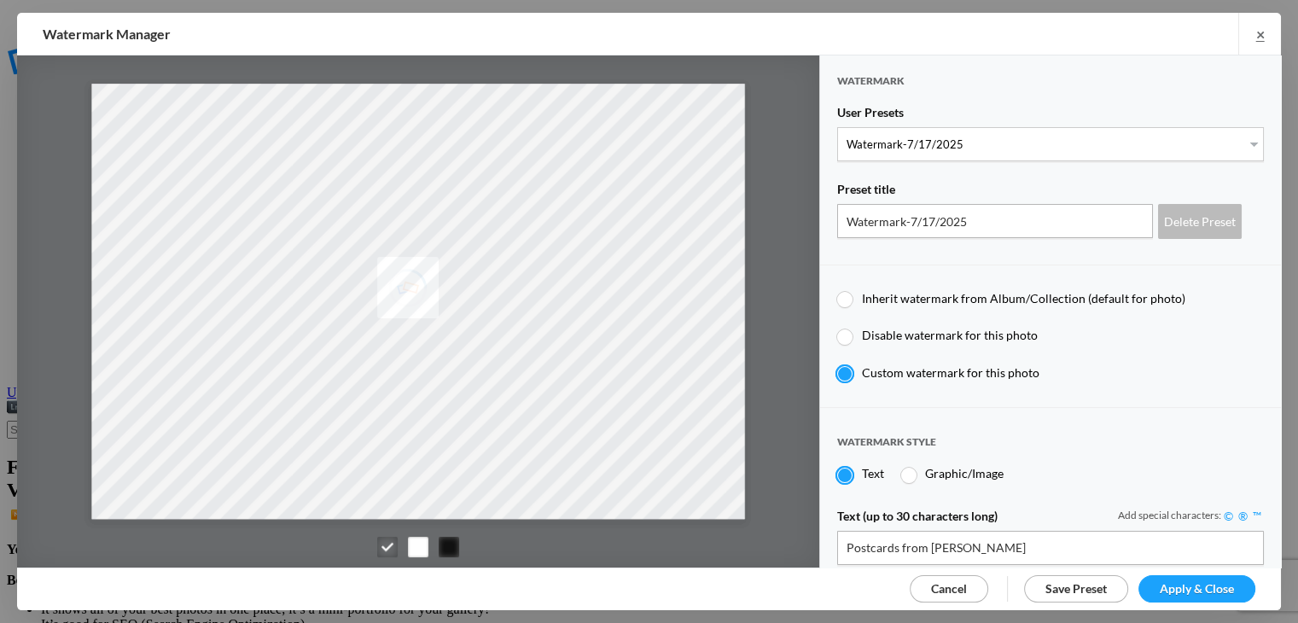
click at [1185, 595] on link "Apply & Close" at bounding box center [1196, 588] width 117 height 27
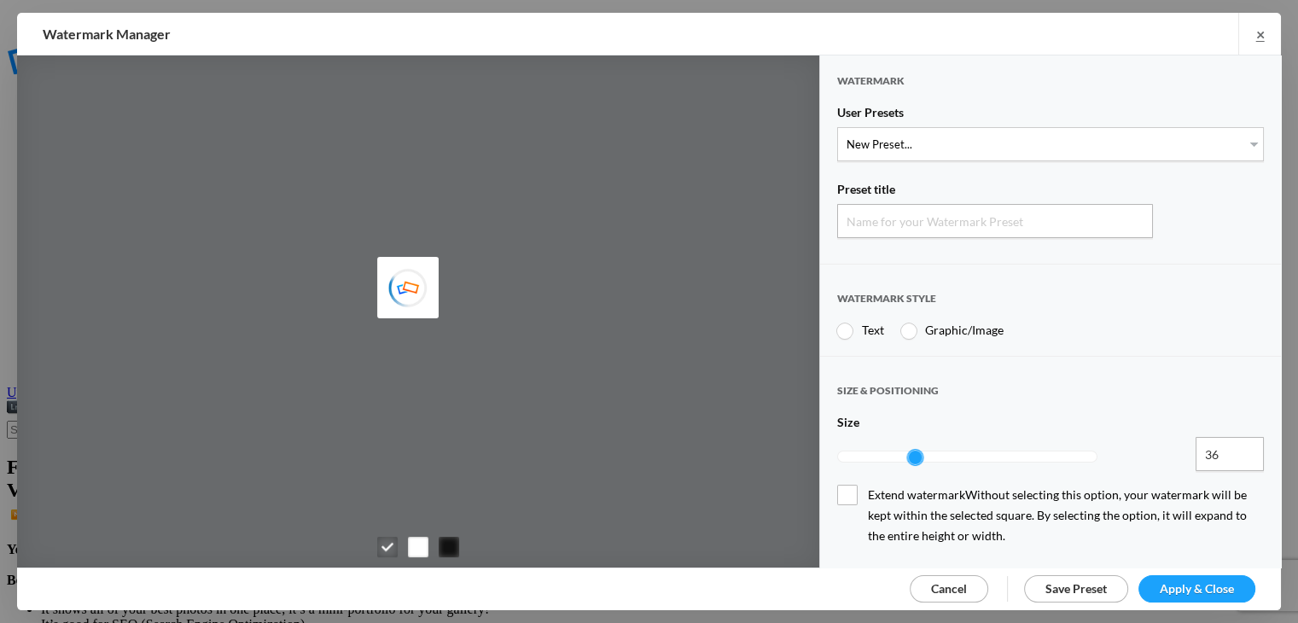
type input "Watermark-8/24/2025"
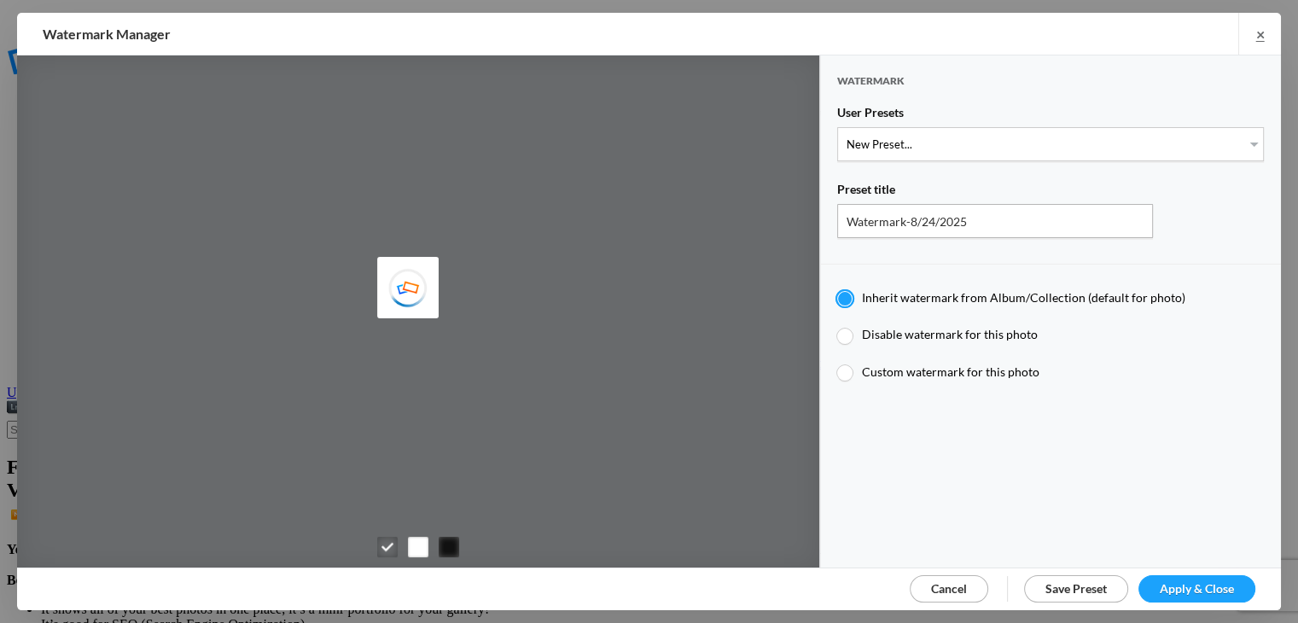
type input "KLPostcards"
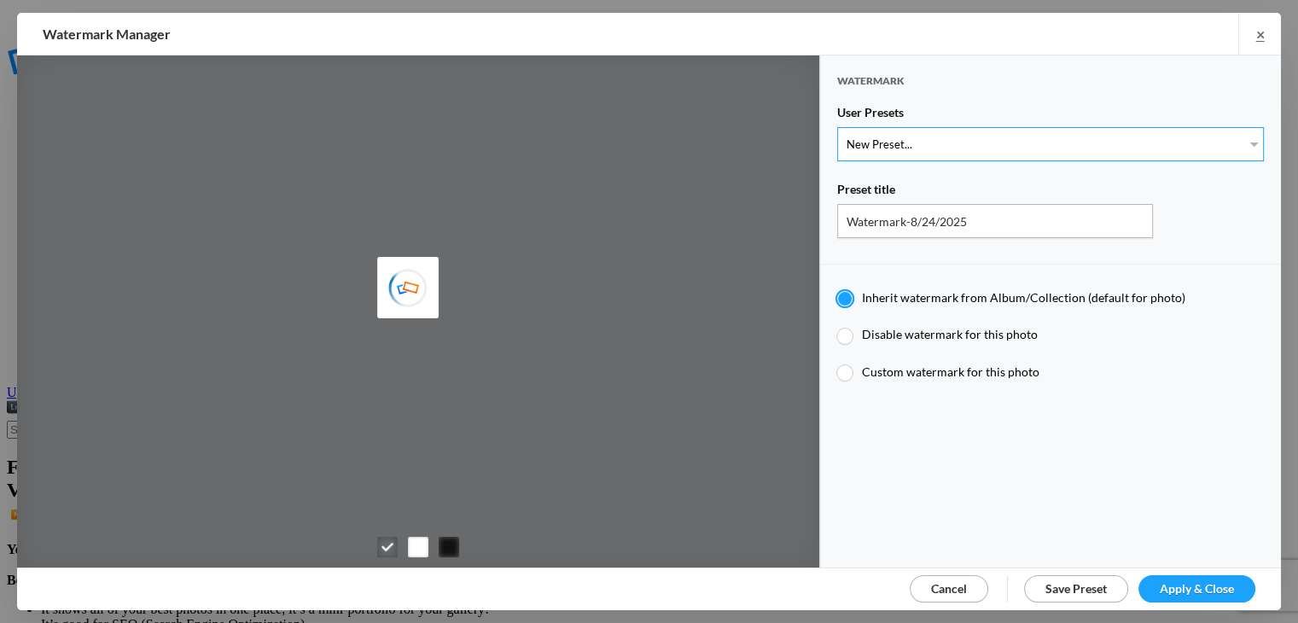
click at [1241, 141] on select "New Preset... Watermark-7/17/2025" at bounding box center [1050, 144] width 427 height 34
select select "1: Object"
click at [837, 127] on select "New Preset... Watermark-7/17/2025" at bounding box center [1050, 144] width 427 height 34
type input "Watermark-7/17/2025"
type input "Postcards from [PERSON_NAME]"
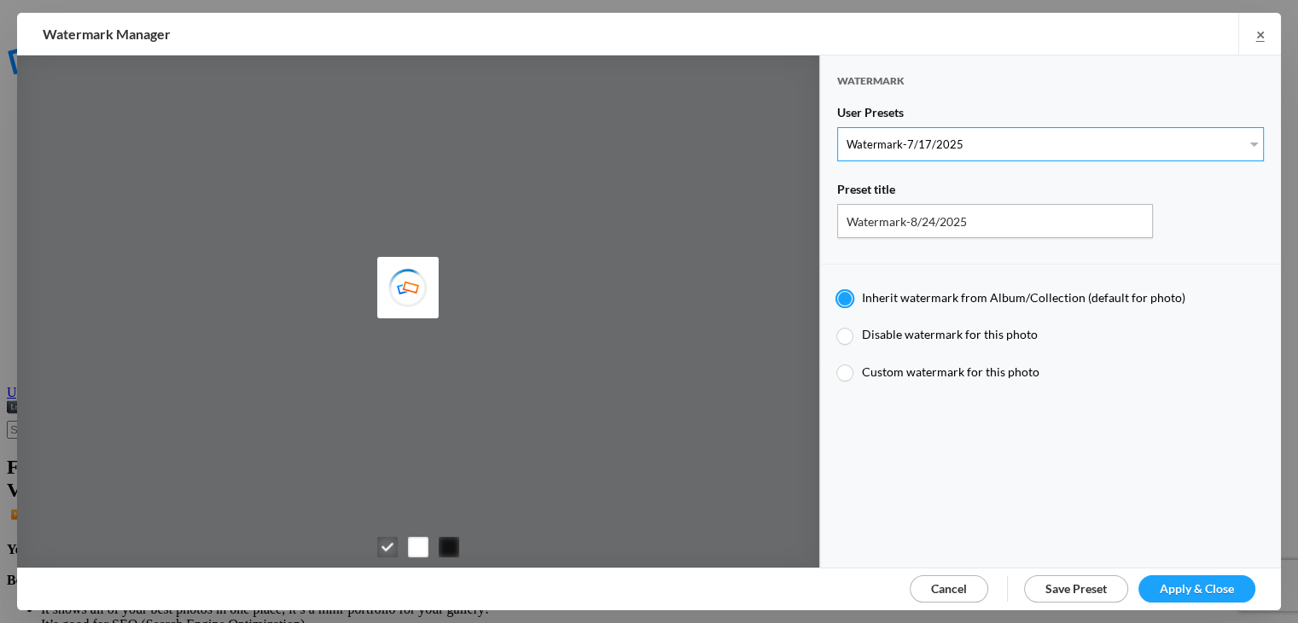
type input "0.5"
type input "40"
radio input "true"
radio input "false"
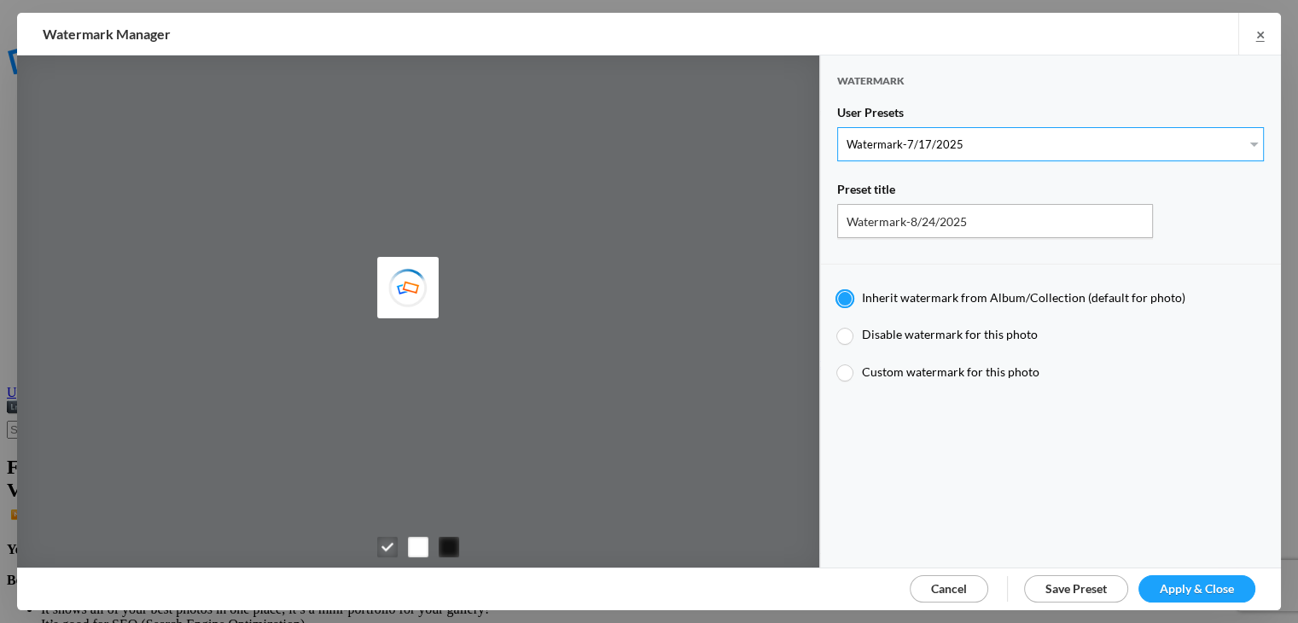
radio input "true"
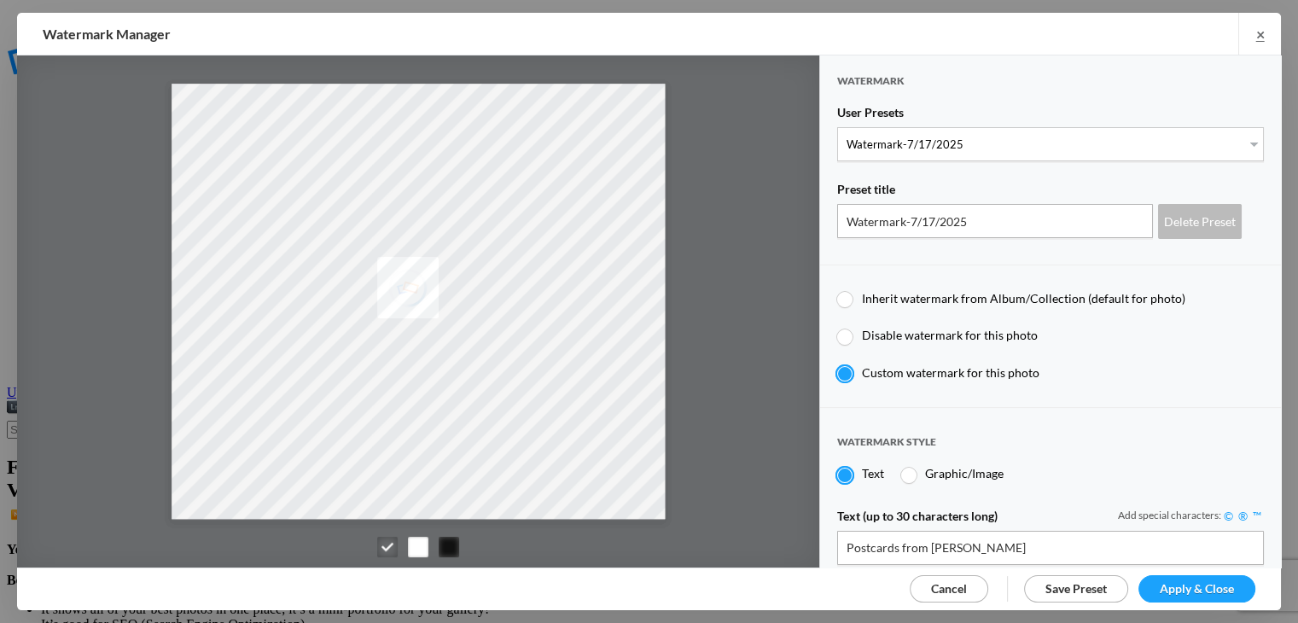
click at [1194, 590] on span "Apply & Close" at bounding box center [1197, 588] width 74 height 15
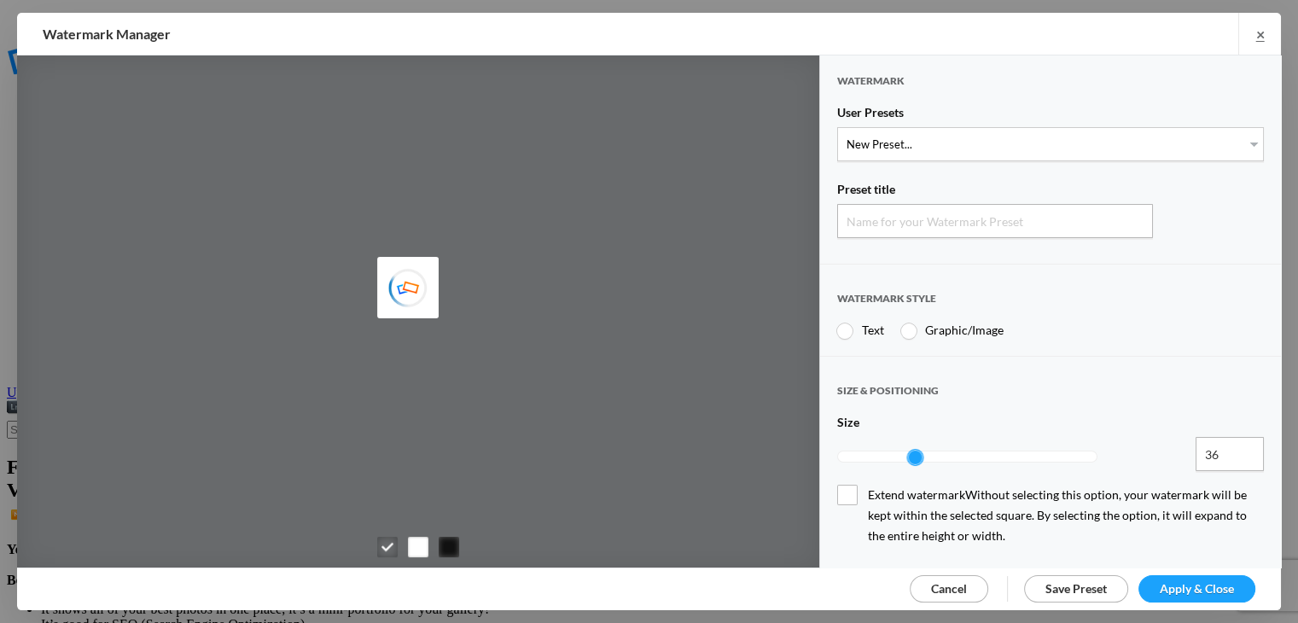
type input "Watermark-8/24/2025"
radio input "true"
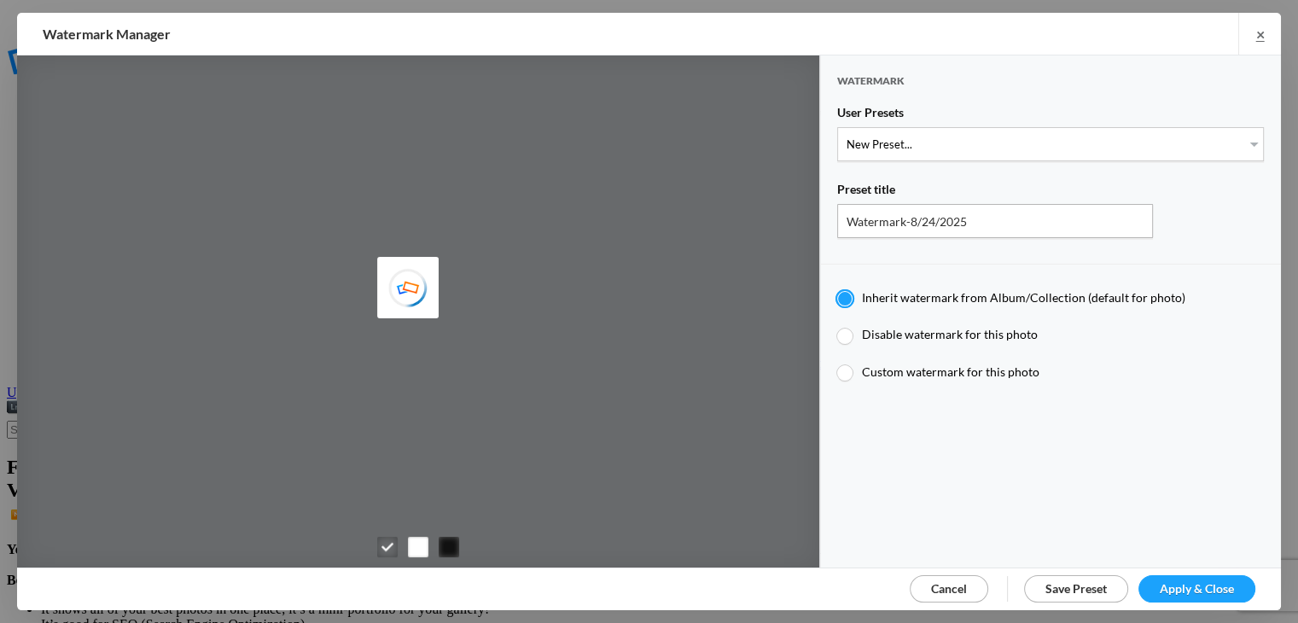
type input "KLPostcards"
click at [1219, 143] on select "New Preset... Watermark-7/17/2025" at bounding box center [1050, 144] width 427 height 34
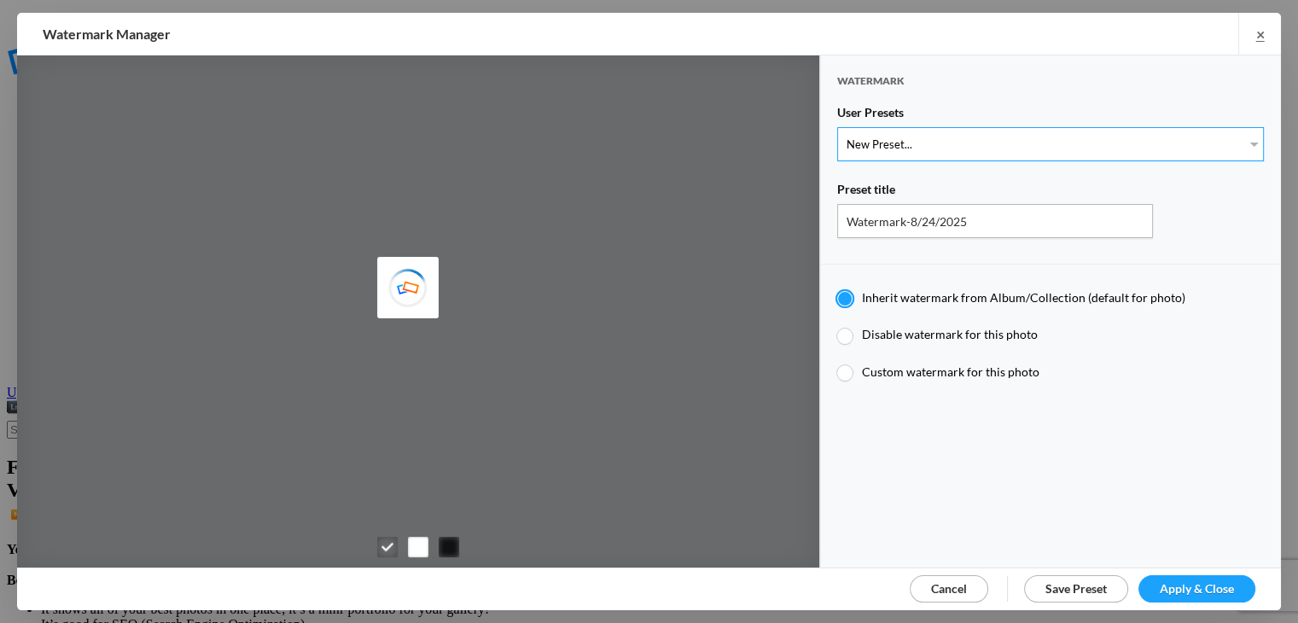
select select "1: Object"
click at [837, 127] on select "New Preset... Watermark-7/17/2025" at bounding box center [1050, 144] width 427 height 34
type input "Watermark-7/17/2025"
type input "Postcards from [PERSON_NAME]"
type input "0.5"
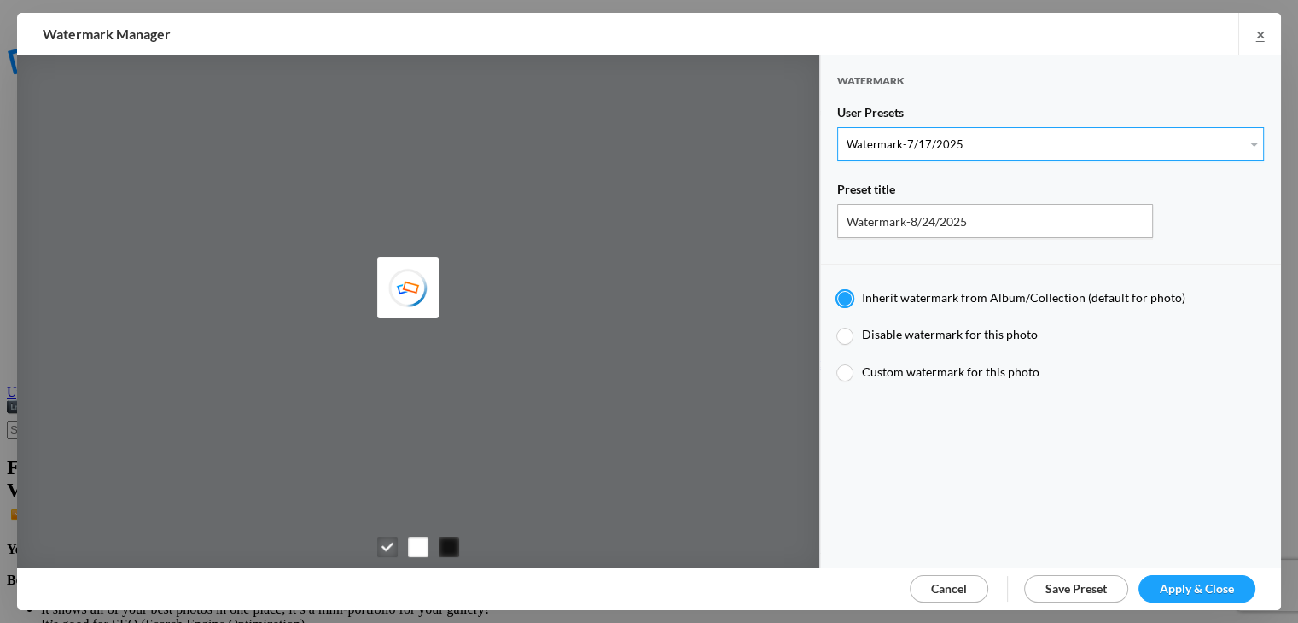
type input "40"
radio input "true"
radio input "false"
radio input "true"
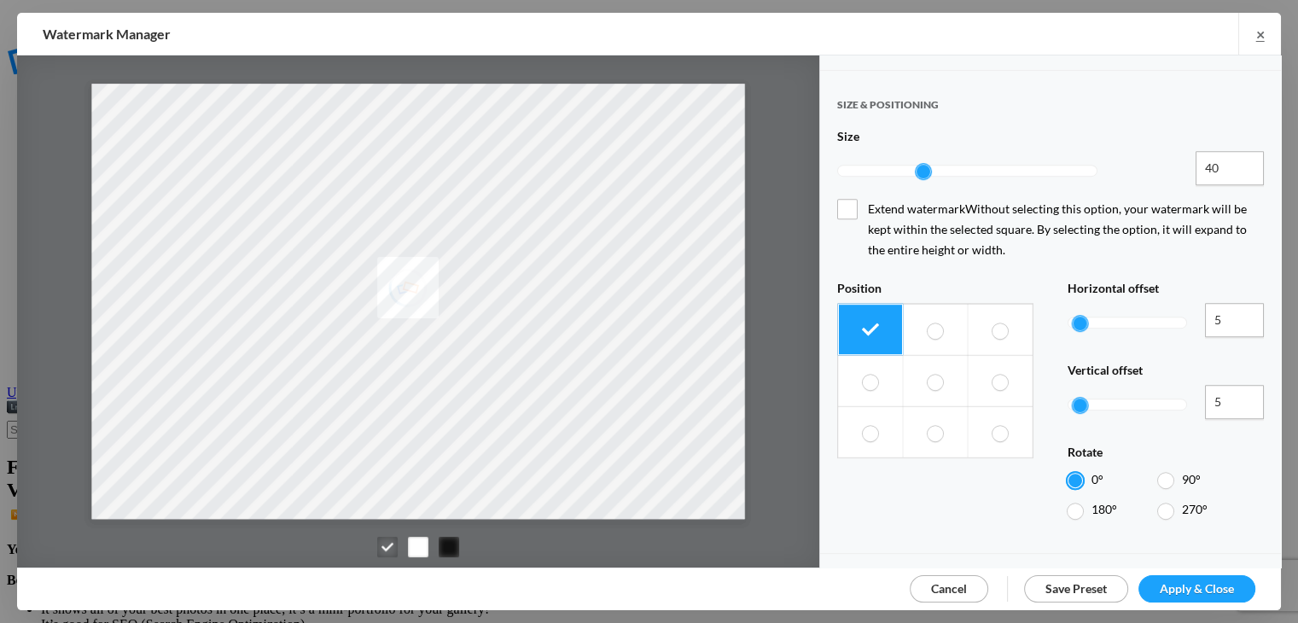
scroll to position [768, 0]
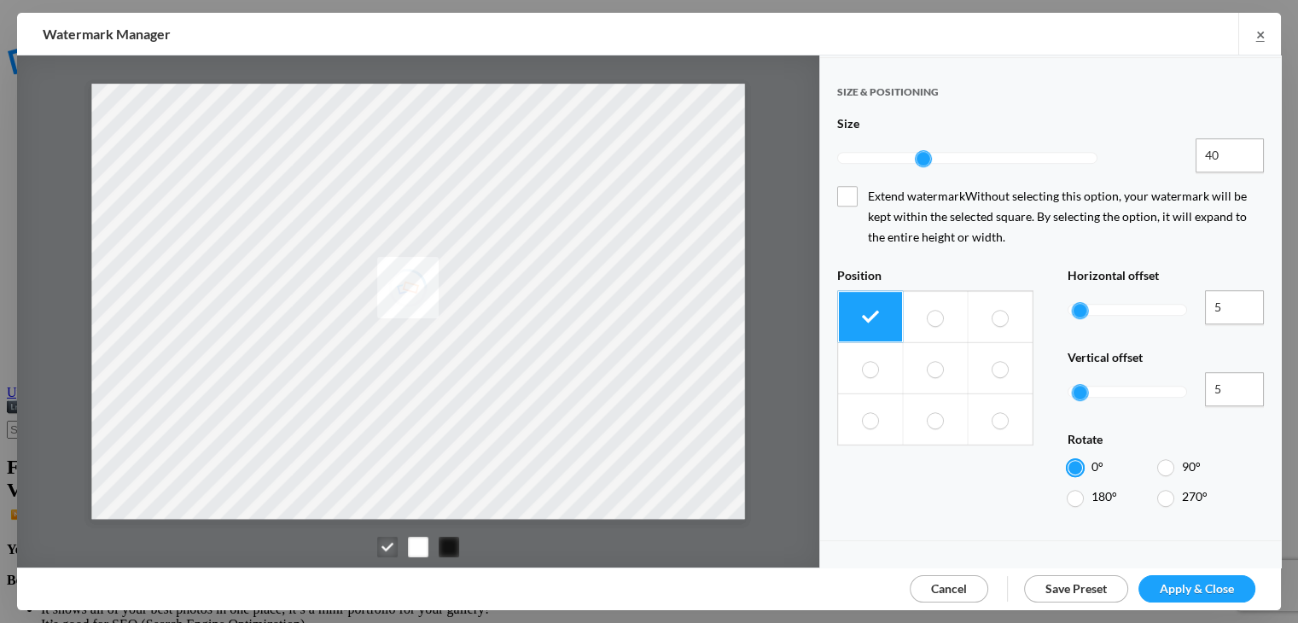
click at [865, 412] on span at bounding box center [870, 420] width 15 height 16
click at [863, 411] on input "radio" at bounding box center [862, 411] width 1 height 1
radio input "true"
click at [1211, 587] on span "Apply & Close" at bounding box center [1197, 588] width 74 height 15
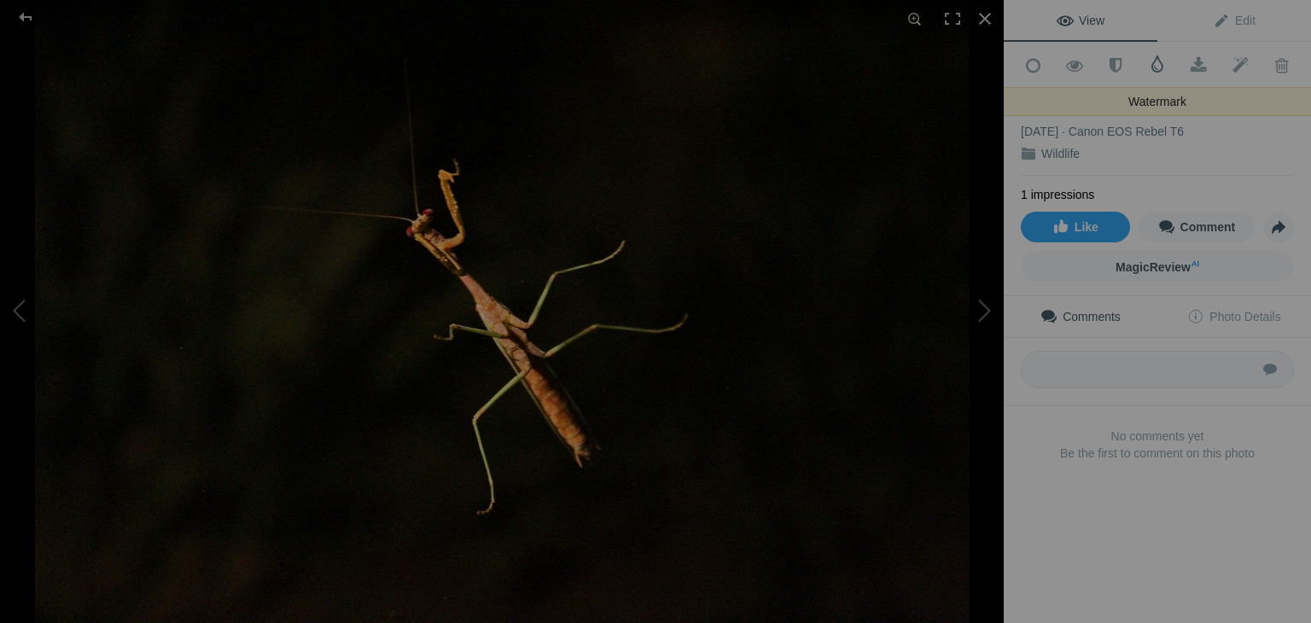
click at [1150, 62] on span at bounding box center [1157, 63] width 17 height 17
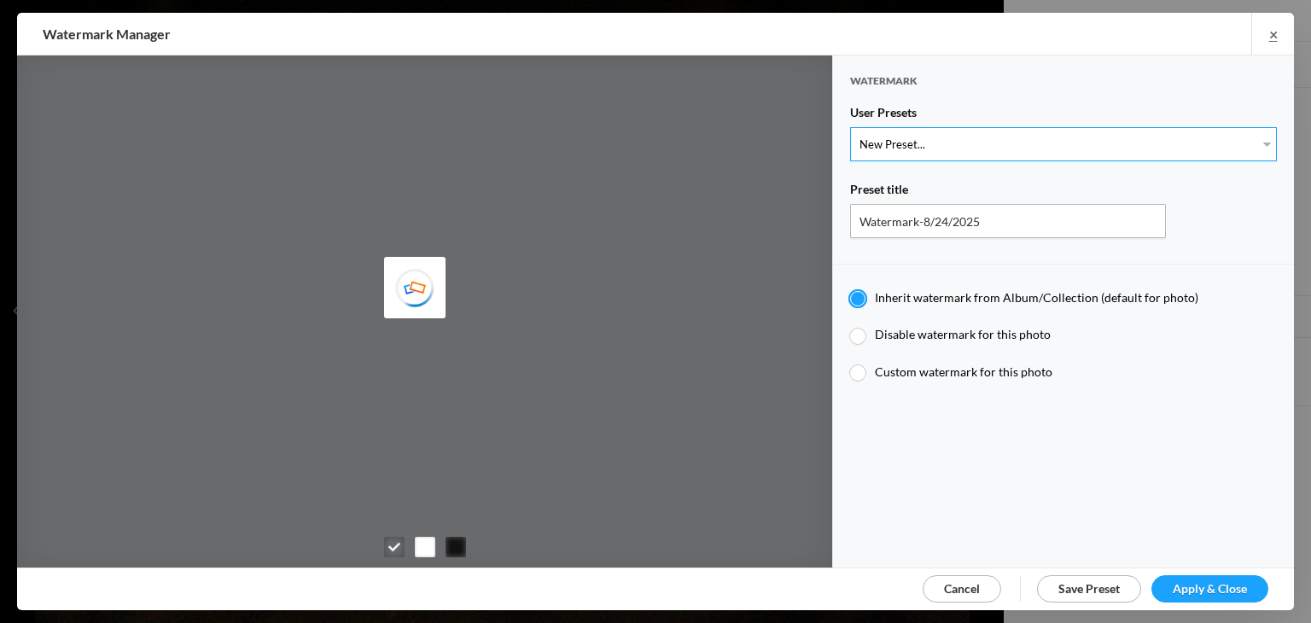
click at [1250, 138] on select "New Preset... Watermark-7/17/2025" at bounding box center [1063, 144] width 427 height 34
select select "1: Object"
click at [850, 127] on select "New Preset... Watermark-7/17/2025" at bounding box center [1063, 144] width 427 height 34
type input "Watermark-7/17/2025"
radio input "false"
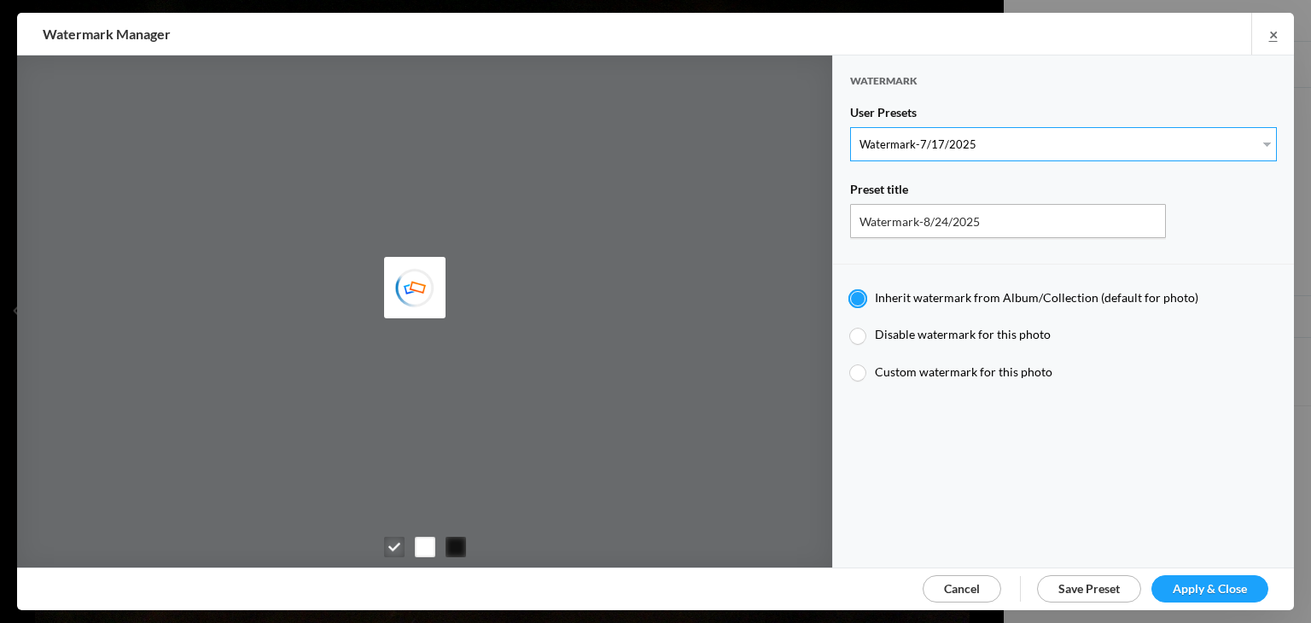
radio input "true"
type input "Postcards from [PERSON_NAME]"
type input "0.5"
type input "40"
radio input "true"
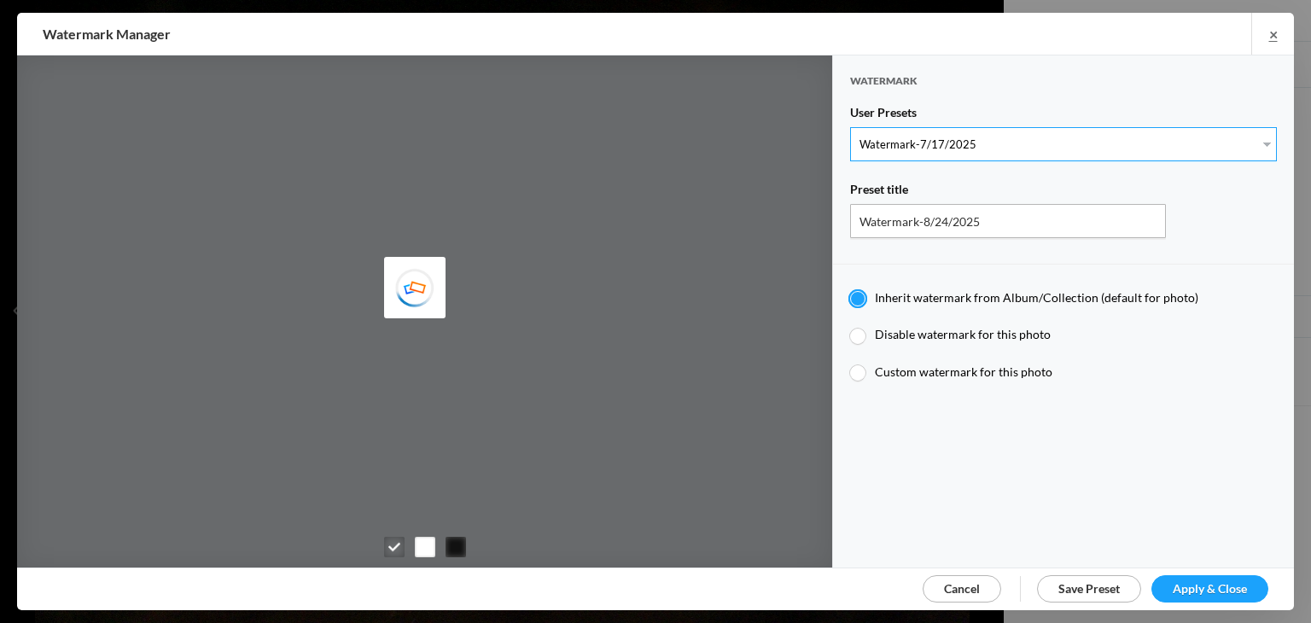
radio input "false"
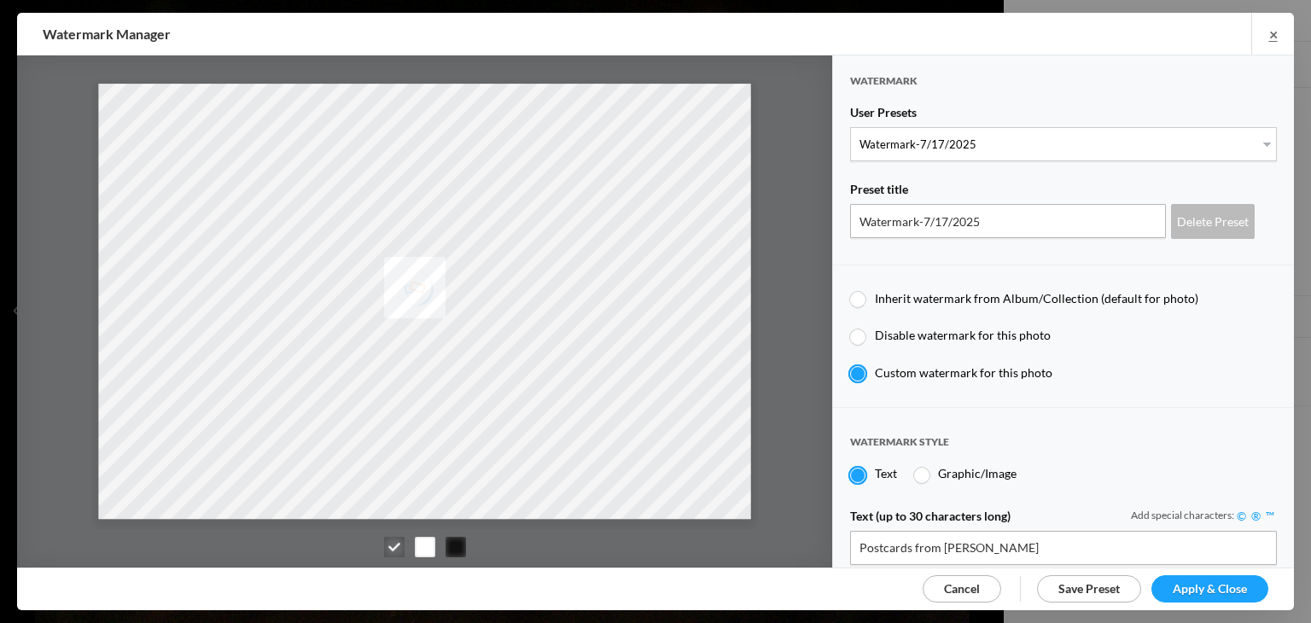
click at [1187, 591] on span "Apply & Close" at bounding box center [1209, 588] width 74 height 15
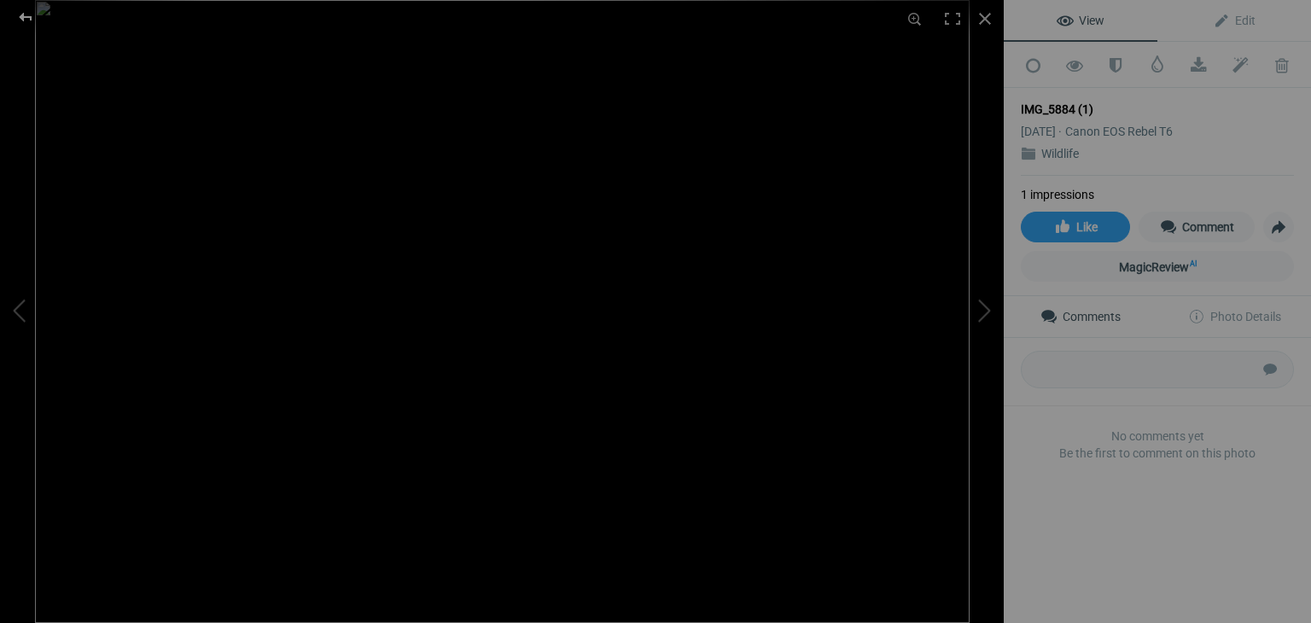
click at [24, 17] on div at bounding box center [25, 17] width 61 height 34
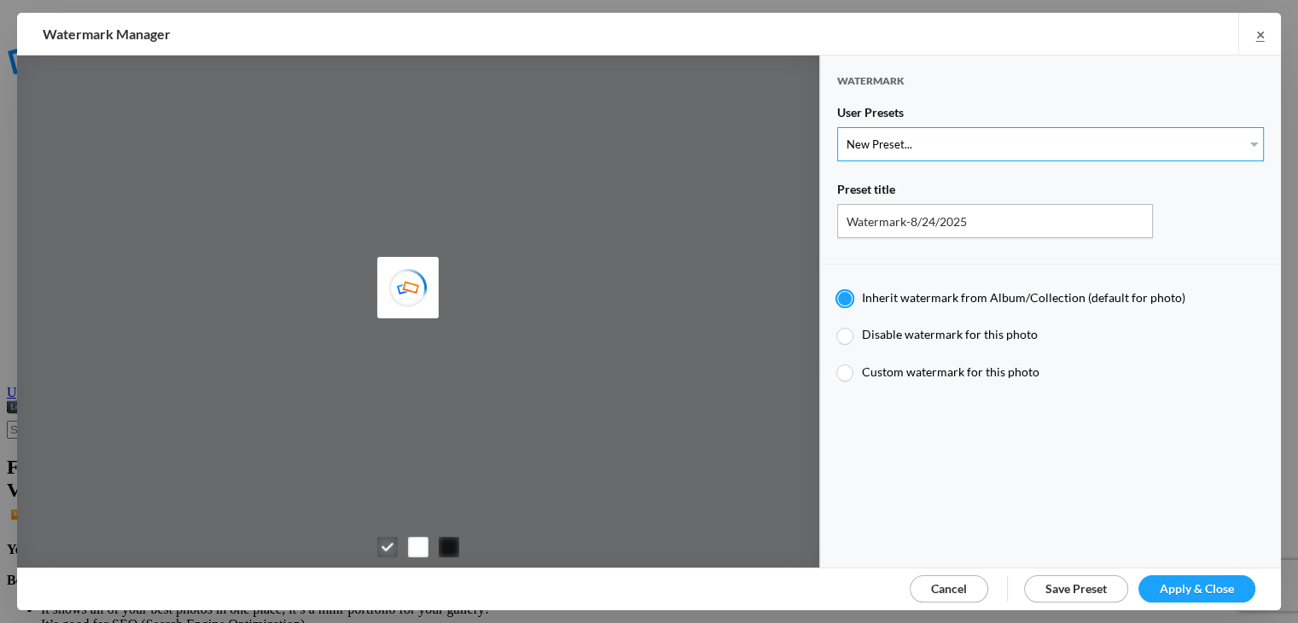
click at [1235, 139] on select "New Preset... Watermark-7/17/2025" at bounding box center [1050, 144] width 427 height 34
type input "KLPostcards"
select select "1: Object"
click at [837, 127] on select "New Preset... Watermark-7/17/2025" at bounding box center [1050, 144] width 427 height 34
type input "Watermark-7/17/2025"
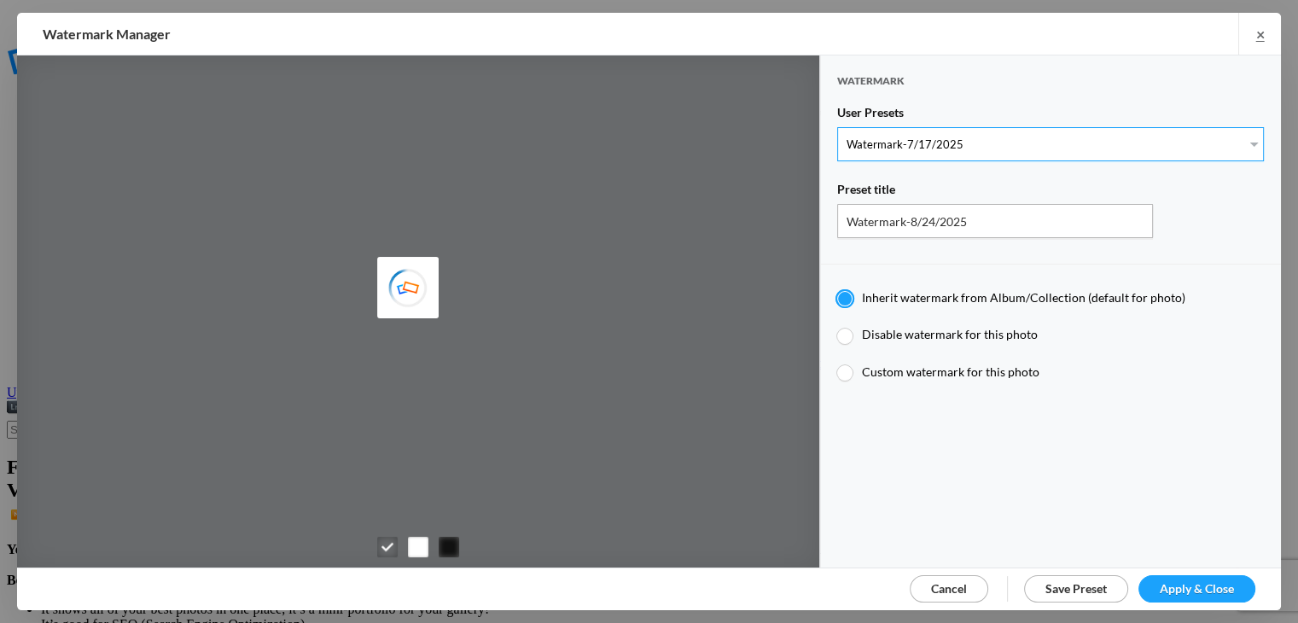
radio input "false"
radio input "true"
type input "Postcards from [PERSON_NAME]"
type input "0.5"
type input "40"
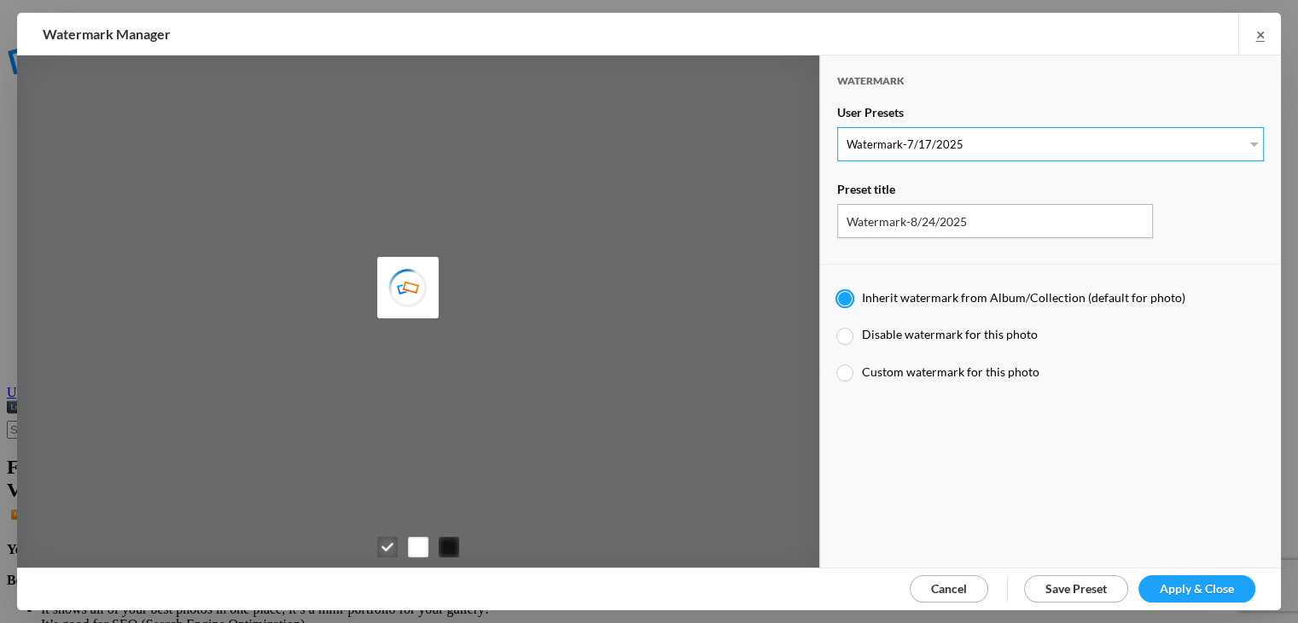
radio input "true"
radio input "false"
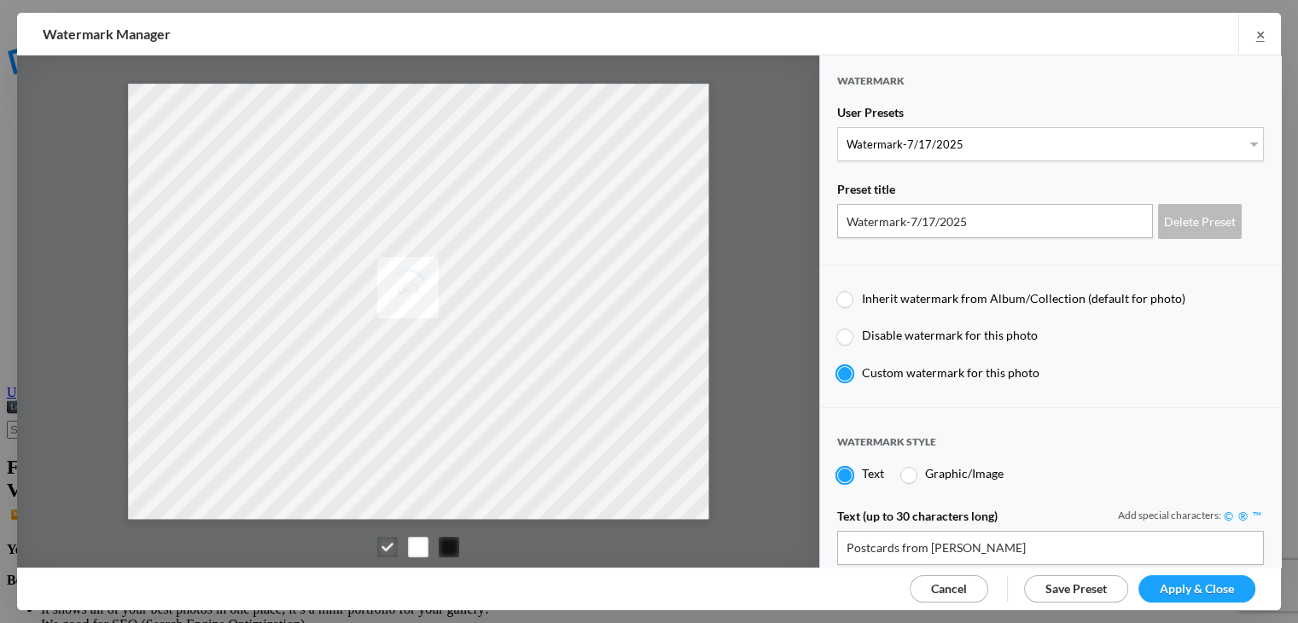
click at [1172, 588] on span "Apply & Close" at bounding box center [1197, 588] width 74 height 15
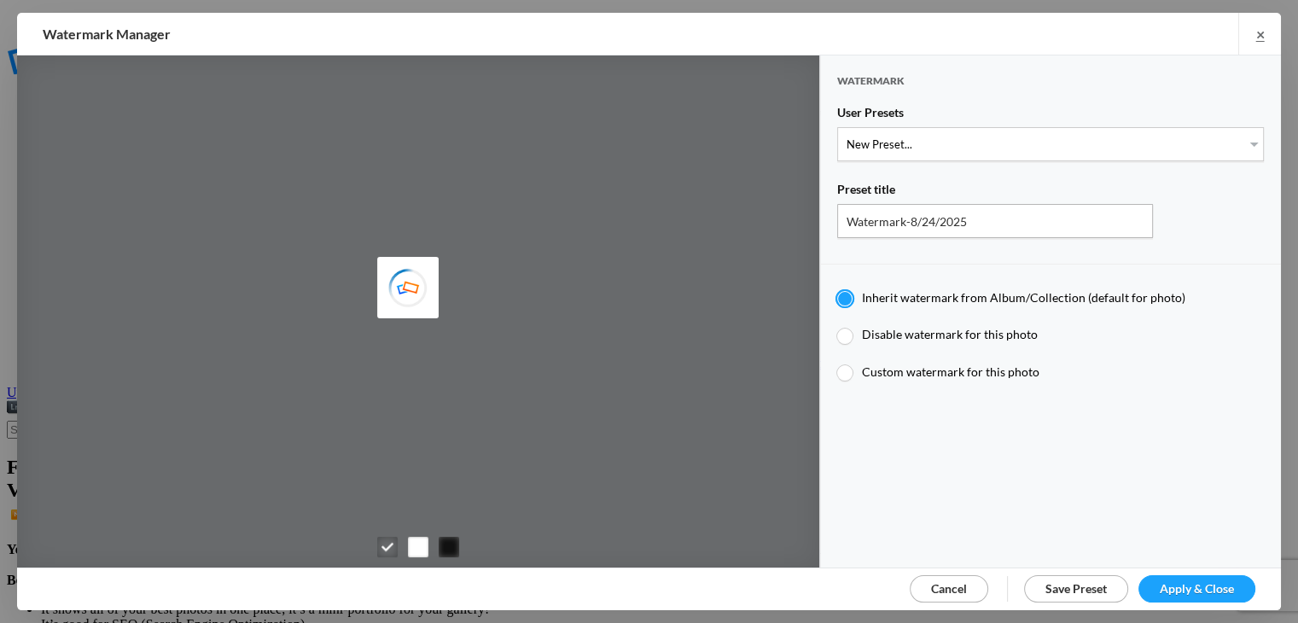
type input "KLPostcards"
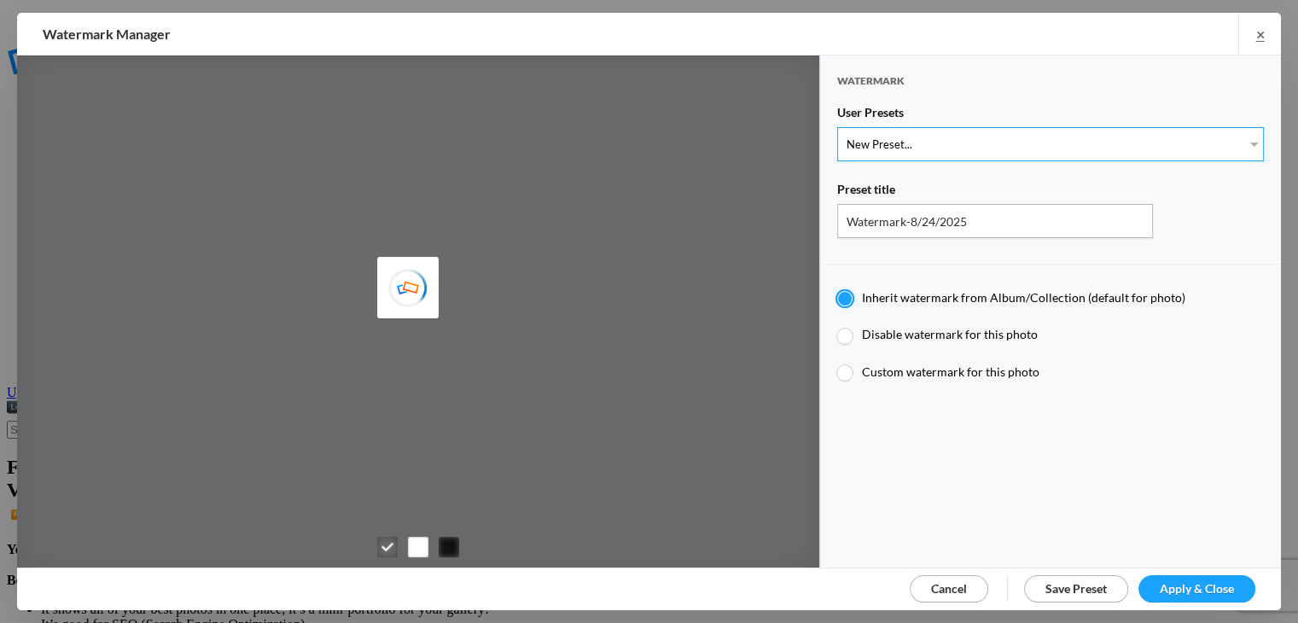
click at [1229, 145] on select "New Preset... Watermark-7/17/2025" at bounding box center [1050, 144] width 427 height 34
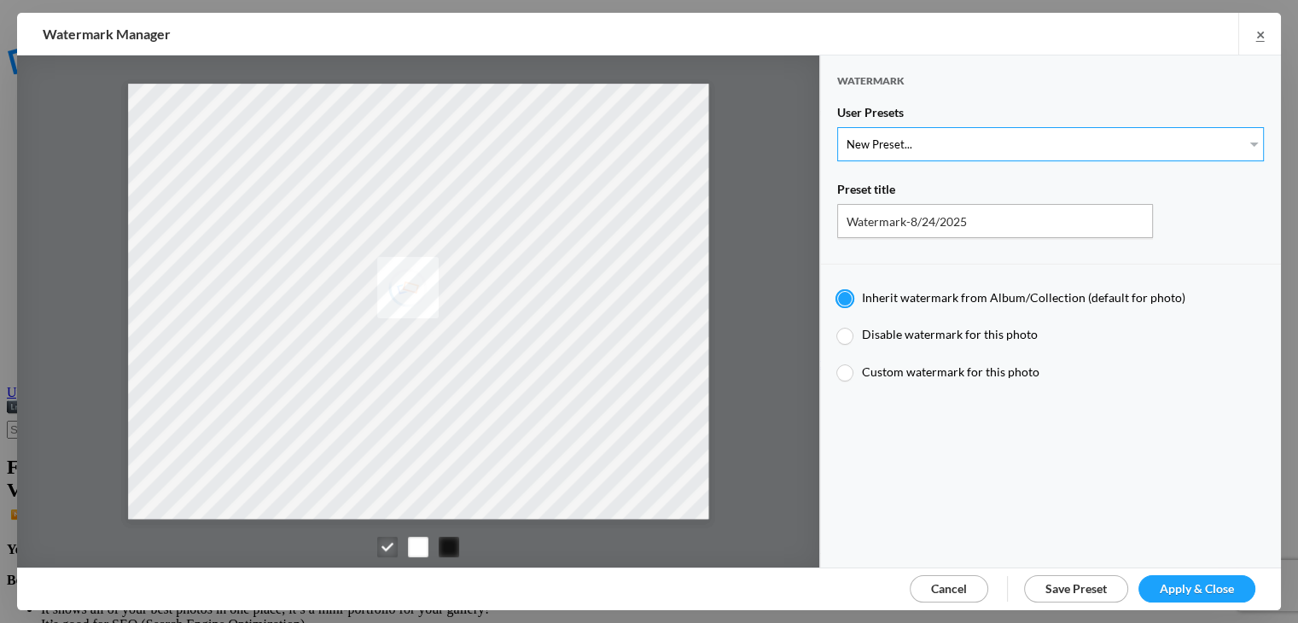
select select "1: Object"
click at [837, 127] on select "New Preset... Watermark-7/17/2025" at bounding box center [1050, 144] width 427 height 34
type input "Watermark-7/17/2025"
radio input "false"
radio input "true"
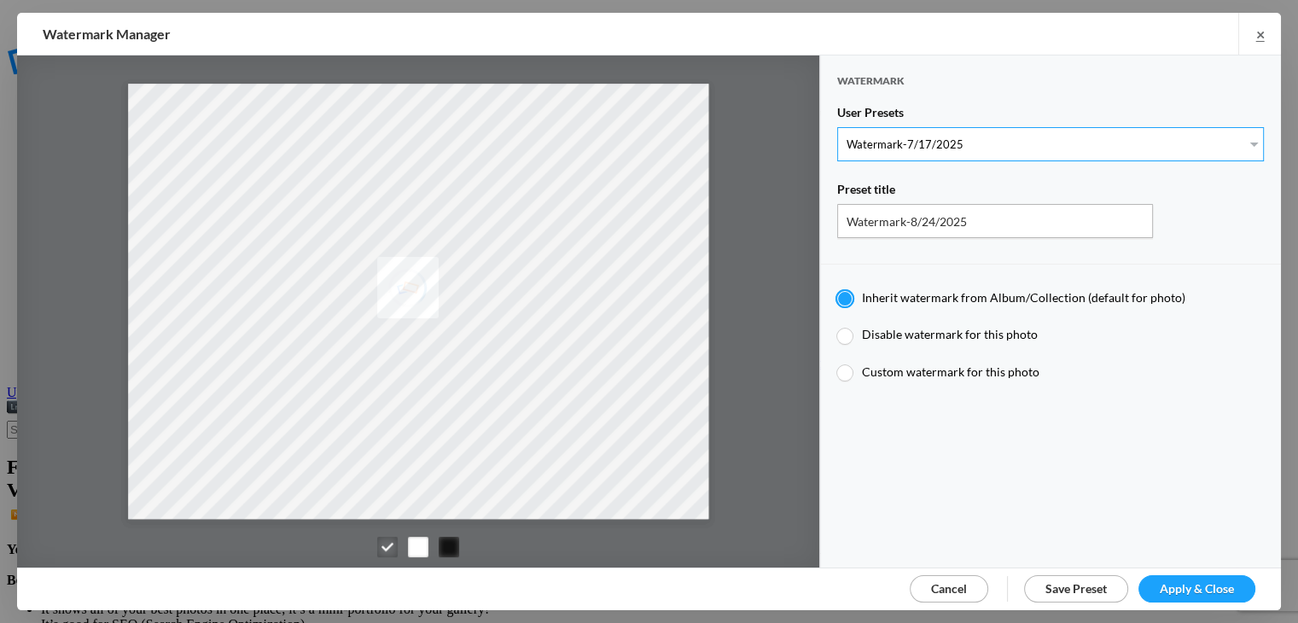
type input "Postcards from Kelley"
type input "0.5"
type input "40"
radio input "true"
radio input "false"
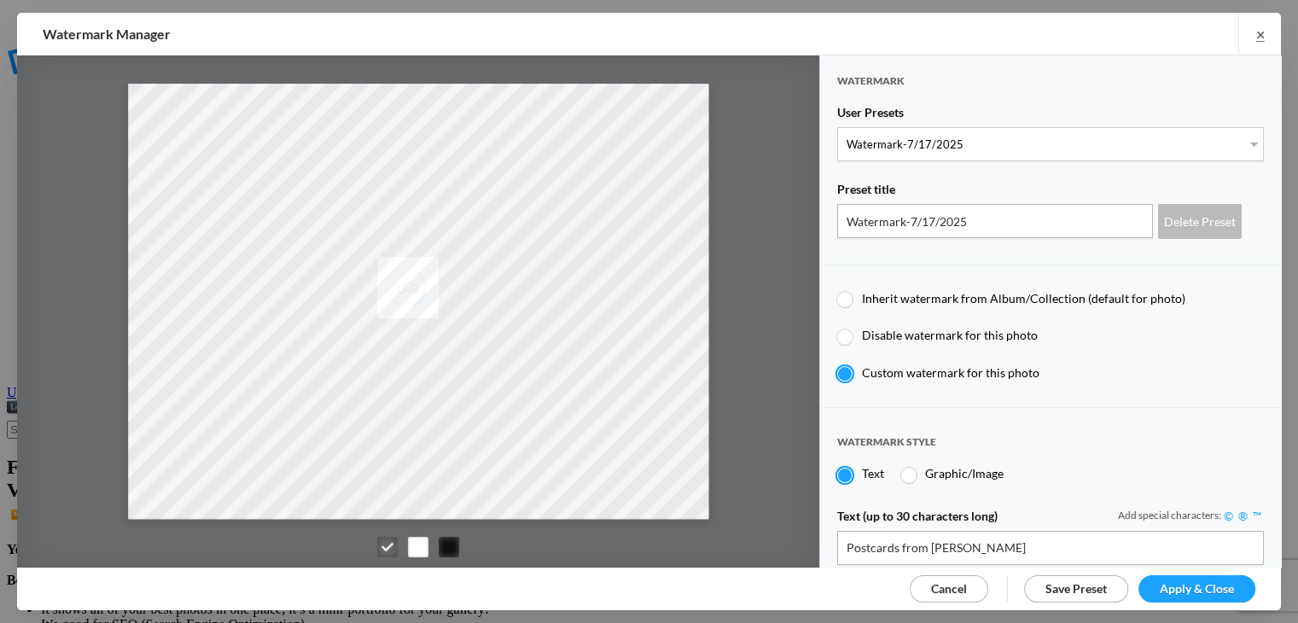
click at [1183, 596] on link "Apply & Close" at bounding box center [1196, 588] width 117 height 27
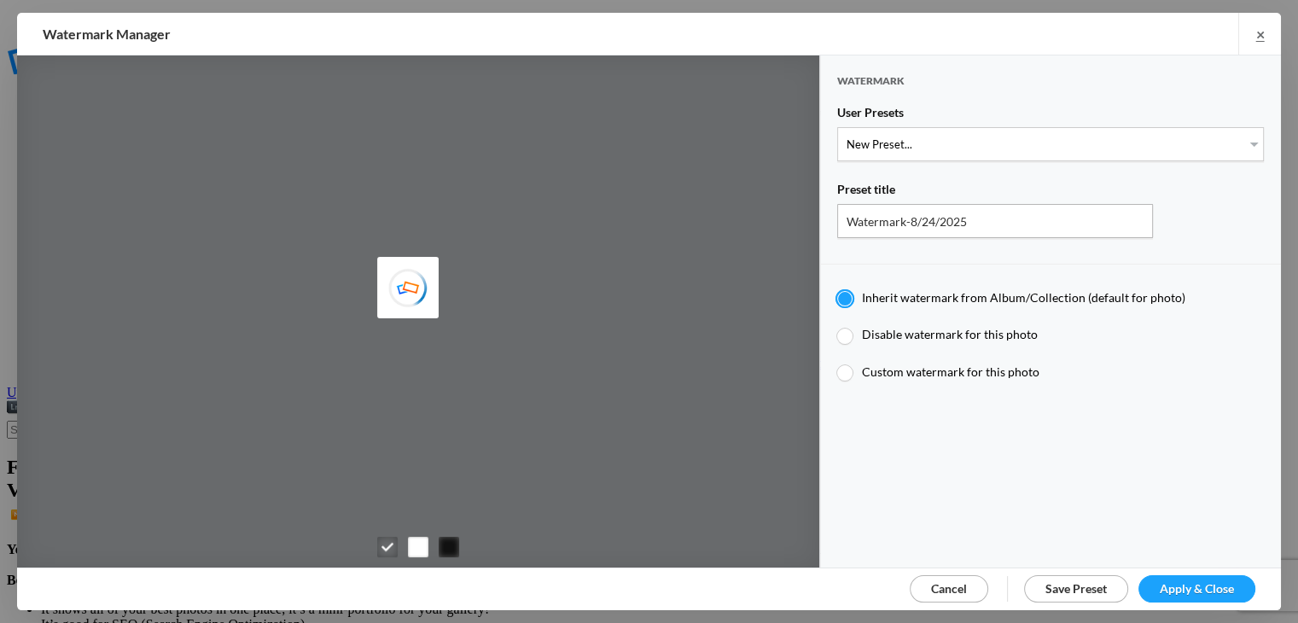
type input "KLPostcards"
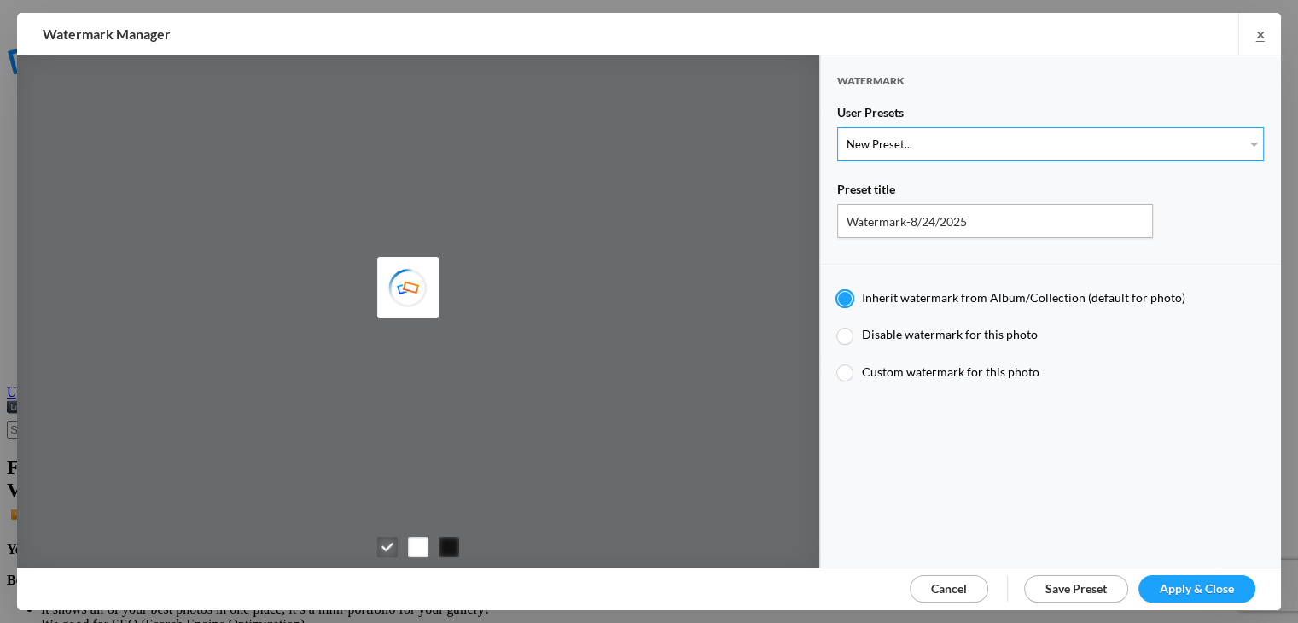
click at [1237, 142] on select "New Preset... Watermark-7/17/2025" at bounding box center [1050, 144] width 427 height 34
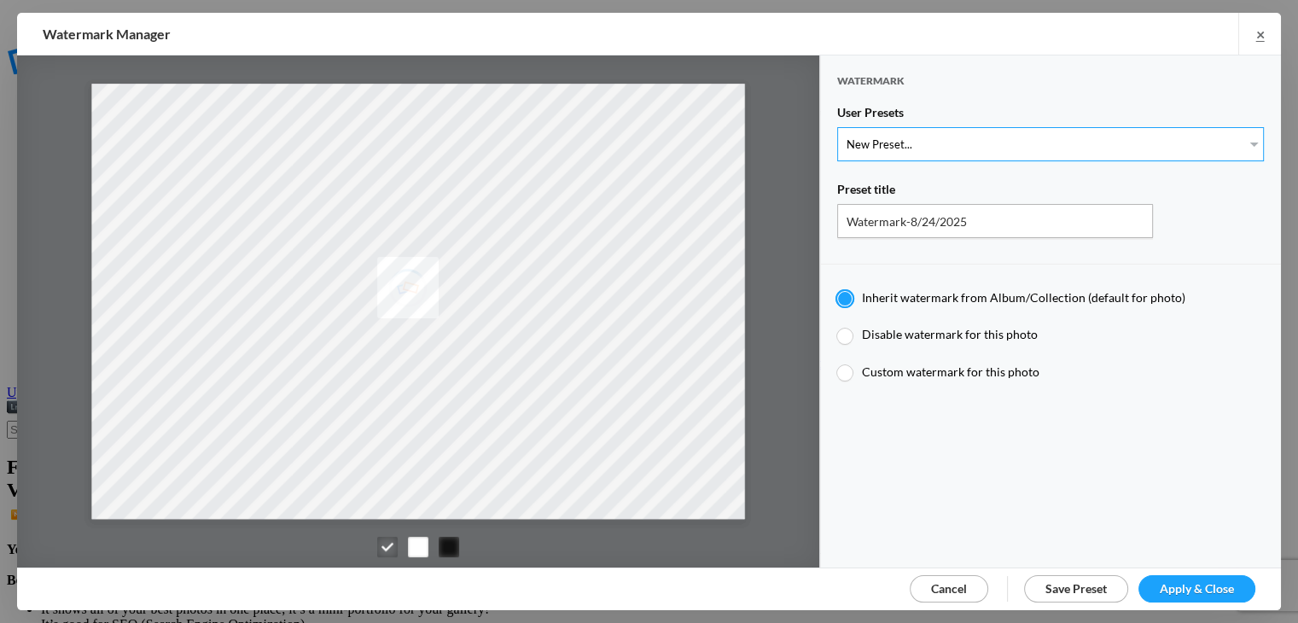
select select "1: Object"
click at [837, 127] on select "New Preset... Watermark-7/17/2025" at bounding box center [1050, 144] width 427 height 34
type input "Watermark-7/17/2025"
radio input "false"
radio input "true"
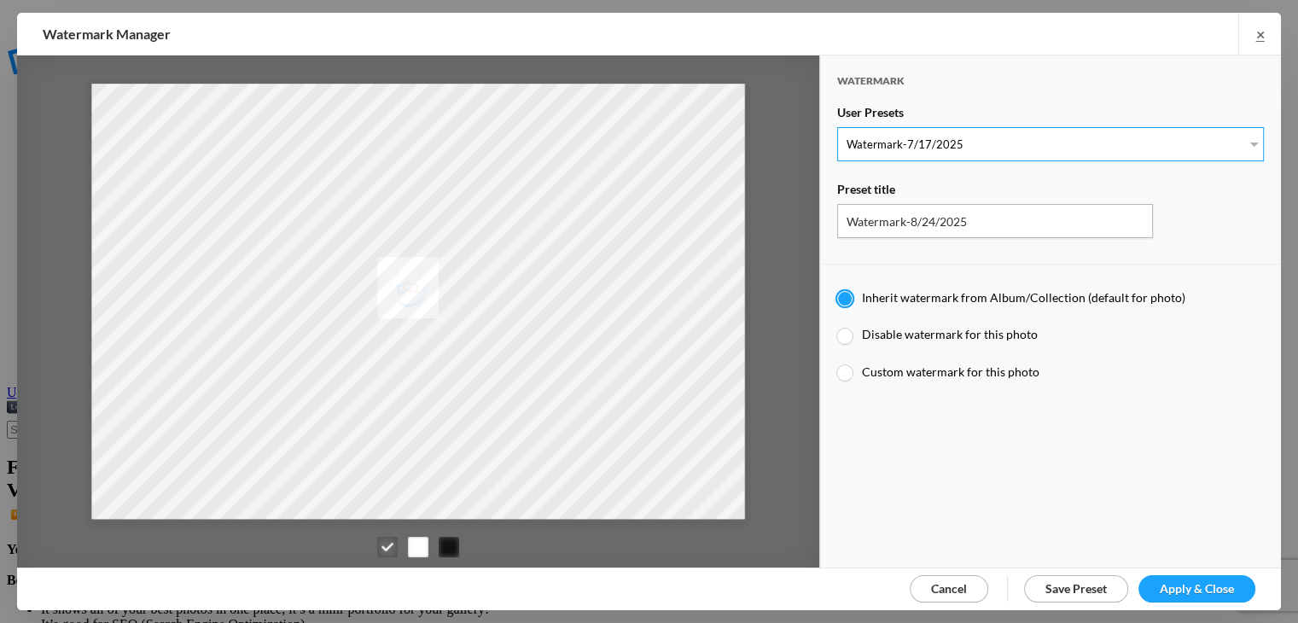
type input "Postcards from [PERSON_NAME]"
type input "0.5"
type input "40"
radio input "true"
radio input "false"
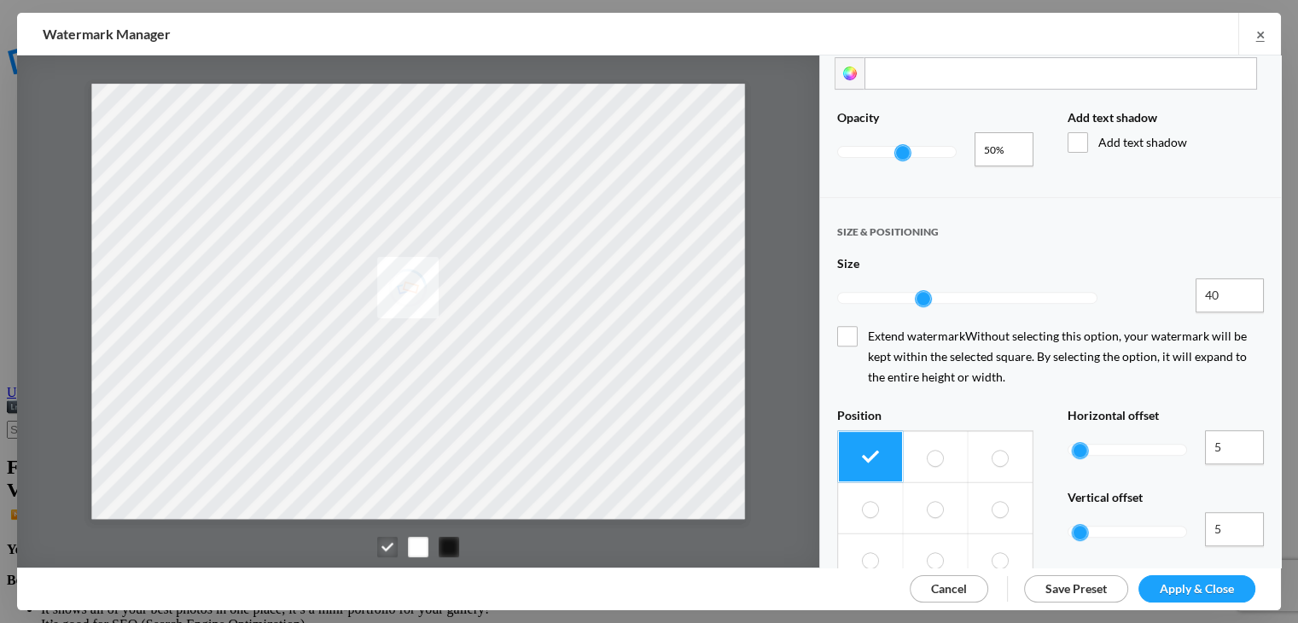
scroll to position [636, 0]
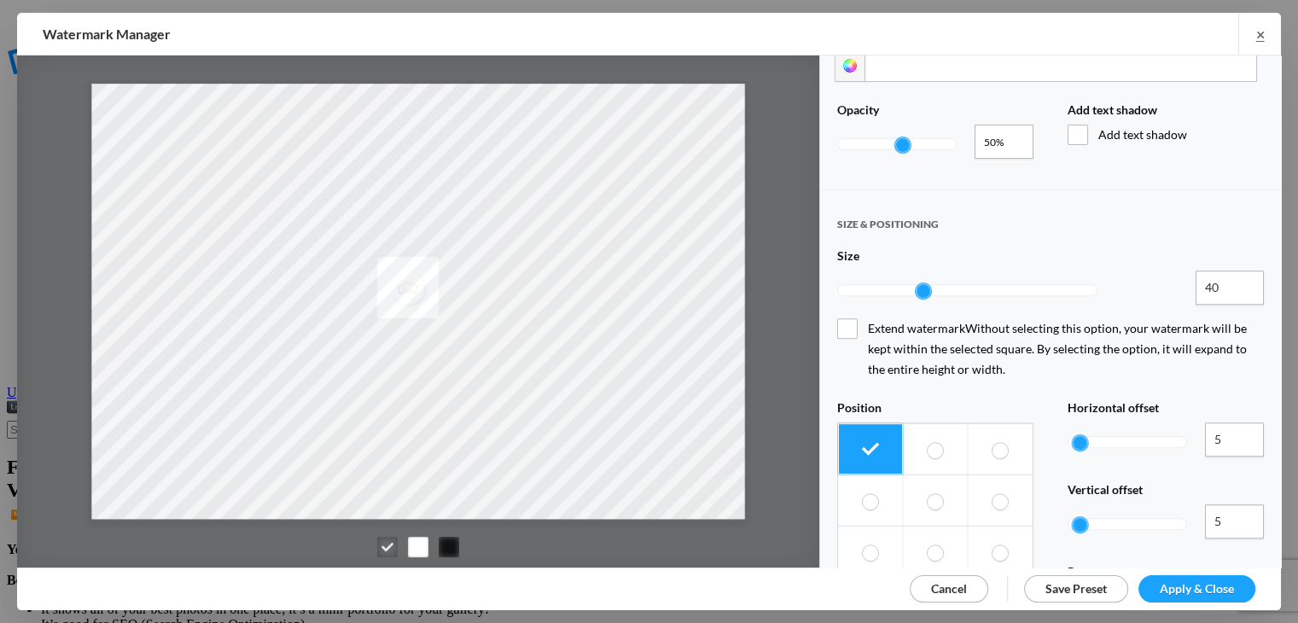
click at [994, 544] on span at bounding box center [999, 552] width 15 height 16
click at [992, 544] on input "radio" at bounding box center [992, 544] width 1 height 1
radio input "true"
click at [1181, 585] on span "Apply & Close" at bounding box center [1197, 588] width 74 height 15
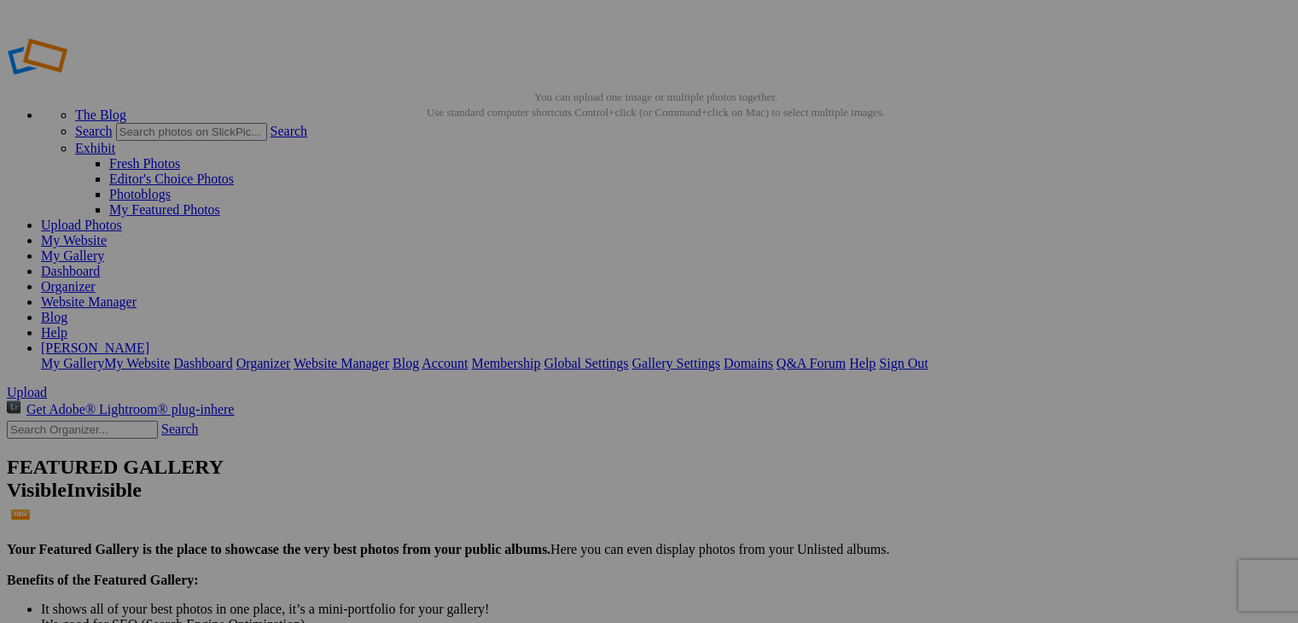
drag, startPoint x: 0, startPoint y: 0, endPoint x: 64, endPoint y: 209, distance: 218.6
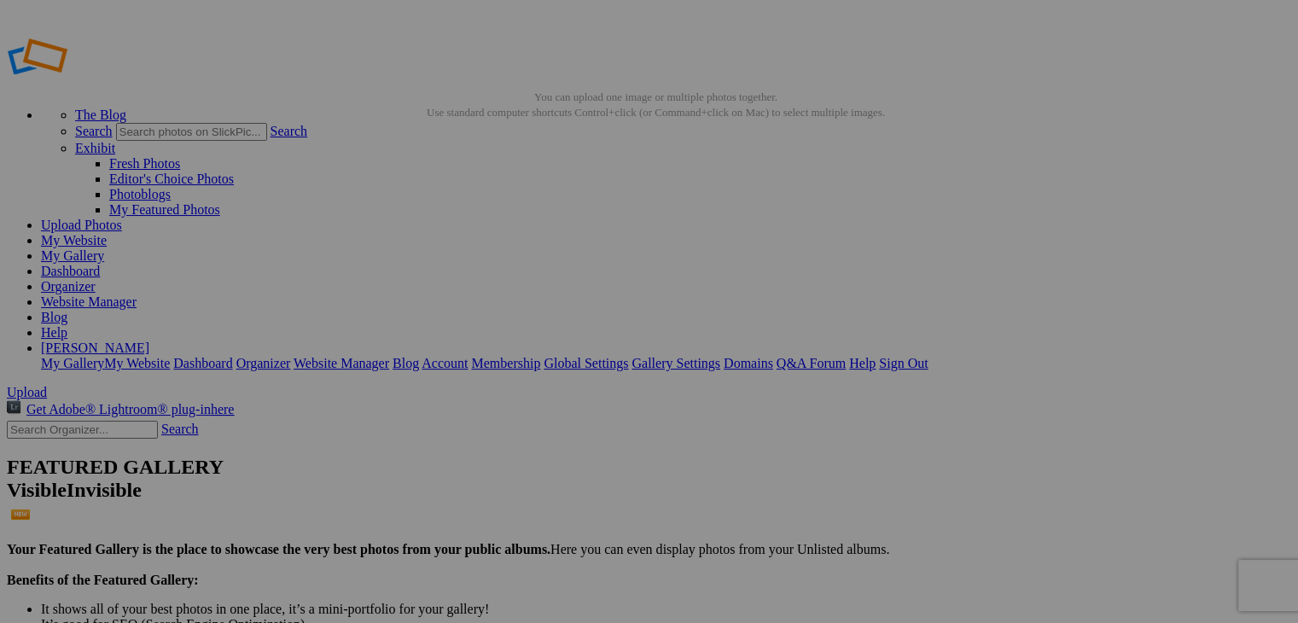
drag, startPoint x: 506, startPoint y: 306, endPoint x: 423, endPoint y: 305, distance: 82.8
type input "Reflection"
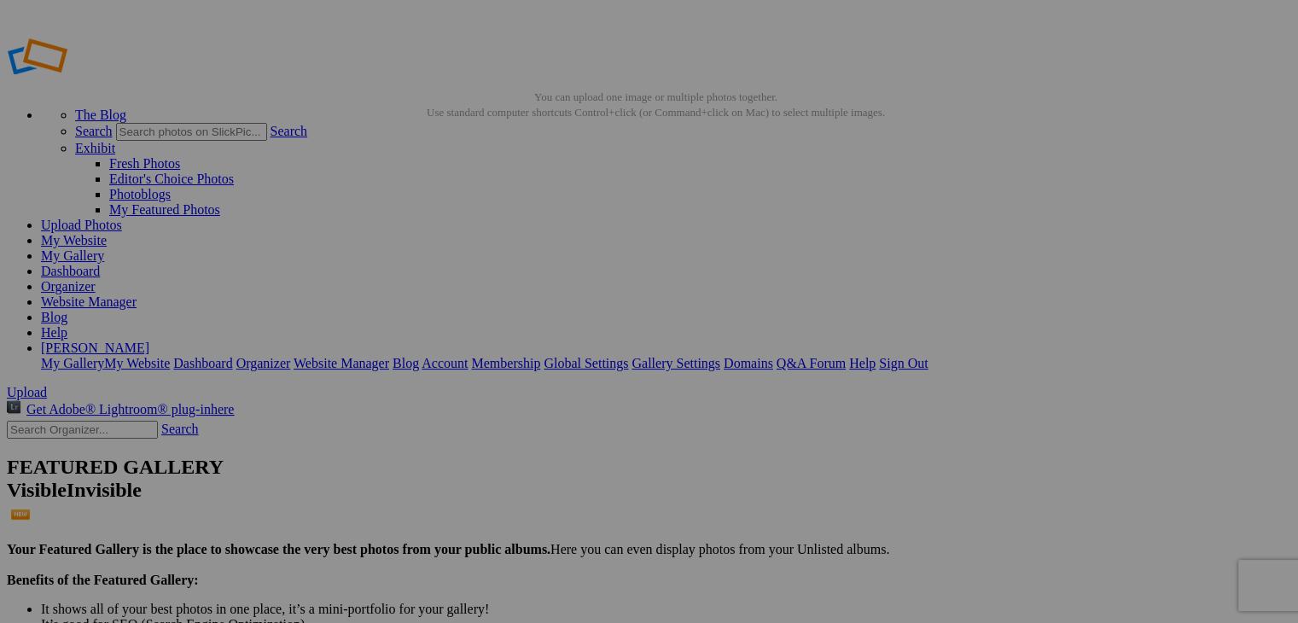
drag, startPoint x: 652, startPoint y: 311, endPoint x: 594, endPoint y: 315, distance: 58.2
type input "Crabby"
drag, startPoint x: 807, startPoint y: 325, endPoint x: 746, endPoint y: 325, distance: 61.4
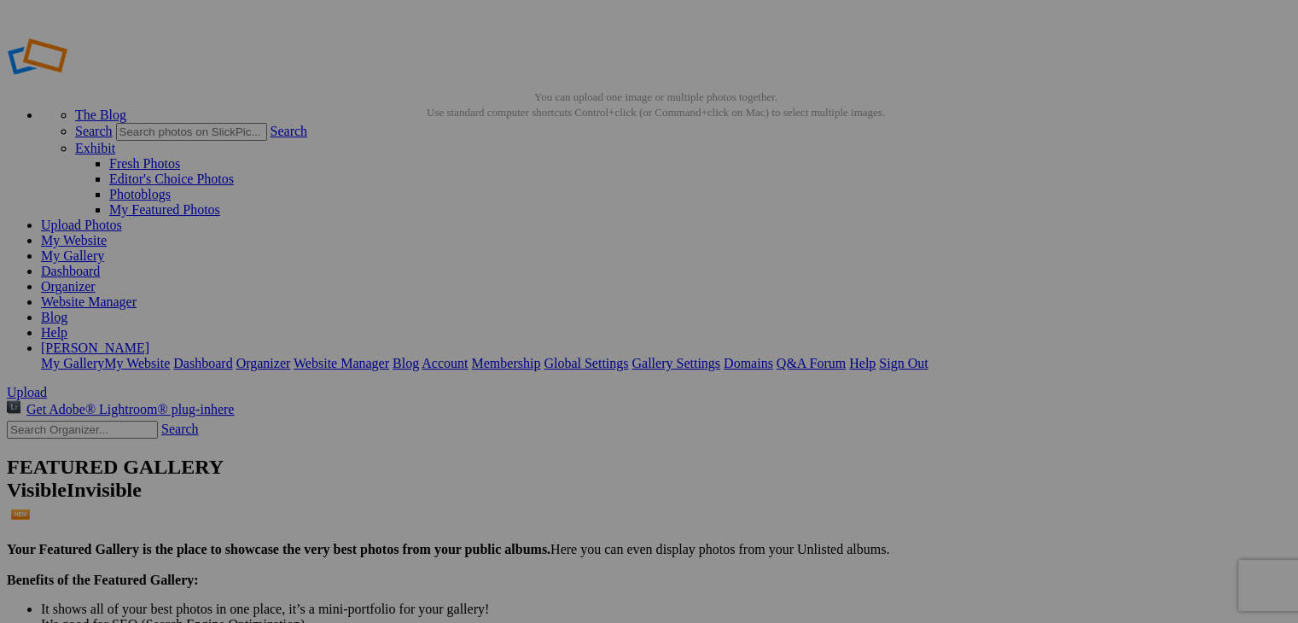
type input "Splash"
drag, startPoint x: 666, startPoint y: 532, endPoint x: 573, endPoint y: 547, distance: 94.3
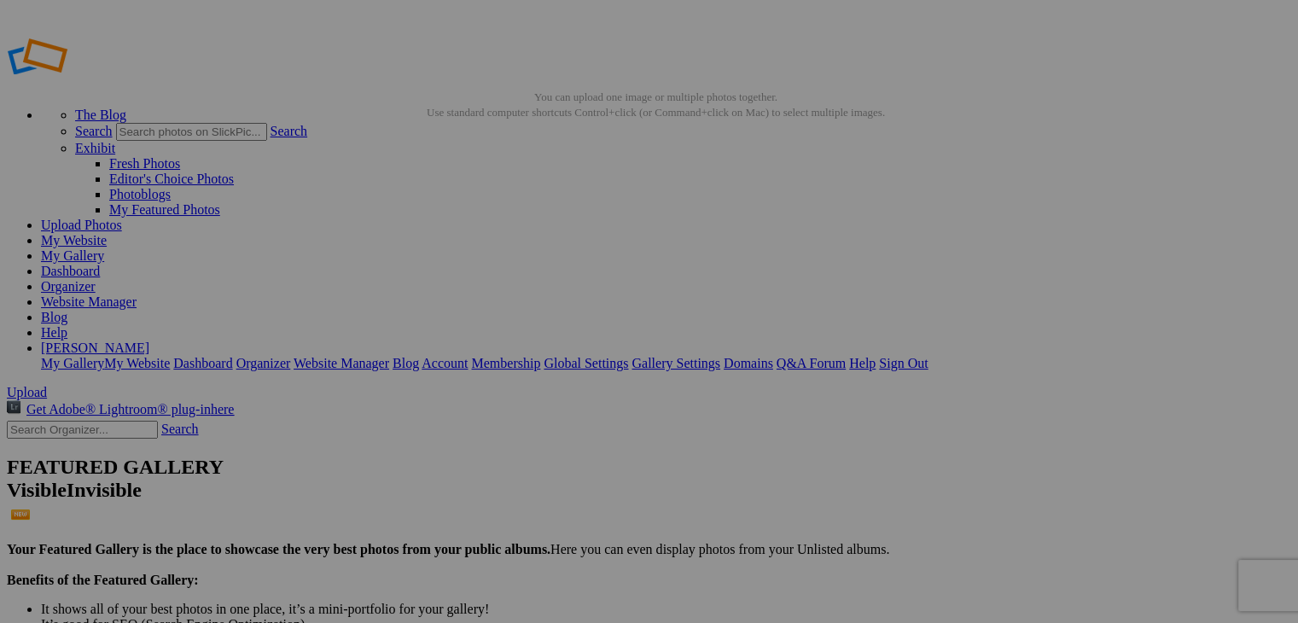
type input "Say a little prayer"
drag, startPoint x: 814, startPoint y: 534, endPoint x: 746, endPoint y: 537, distance: 68.3
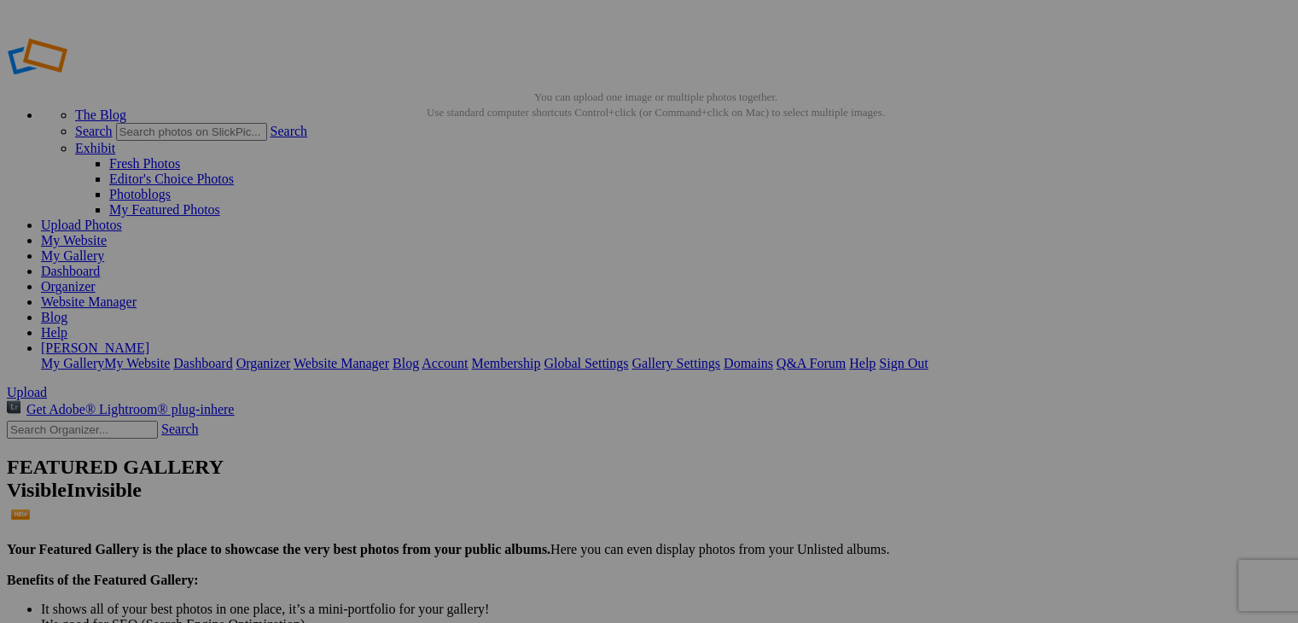
type input "Munch"
drag, startPoint x: 969, startPoint y: 534, endPoint x: 901, endPoint y: 531, distance: 68.4
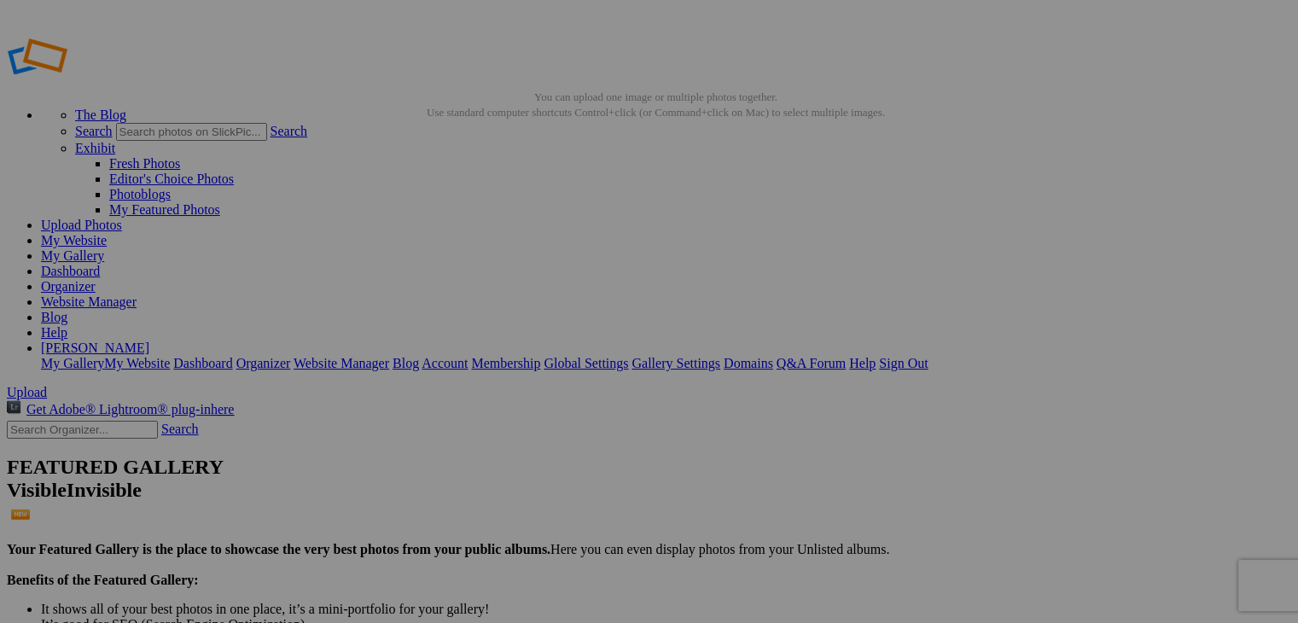
type input "R"
type input "Lion"
drag, startPoint x: 1120, startPoint y: 526, endPoint x: 1029, endPoint y: 521, distance: 91.4
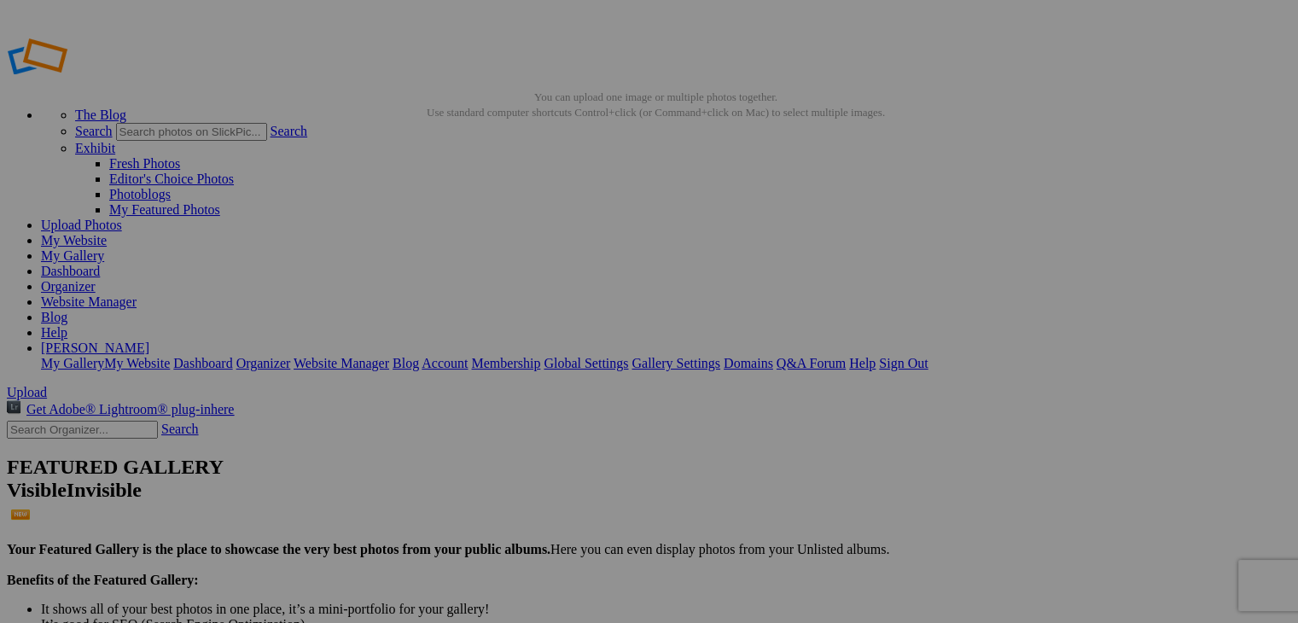
type input "Relaxing"
drag, startPoint x: 954, startPoint y: 310, endPoint x: 901, endPoint y: 315, distance: 53.2
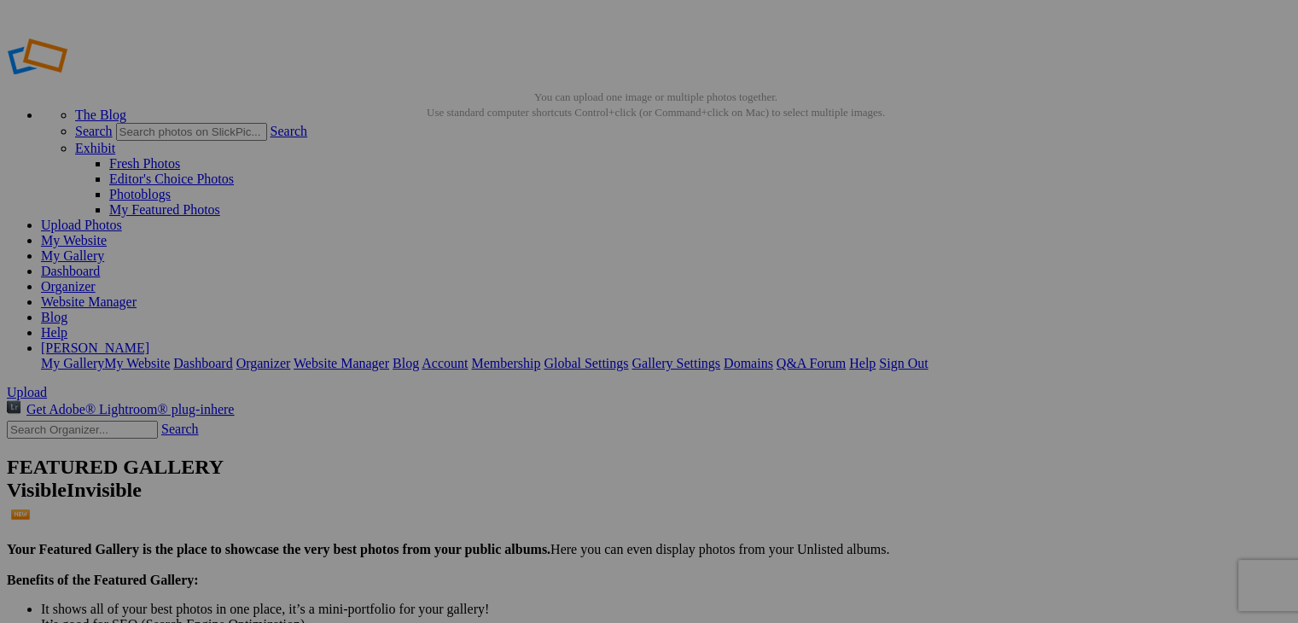
type input "Nesting"
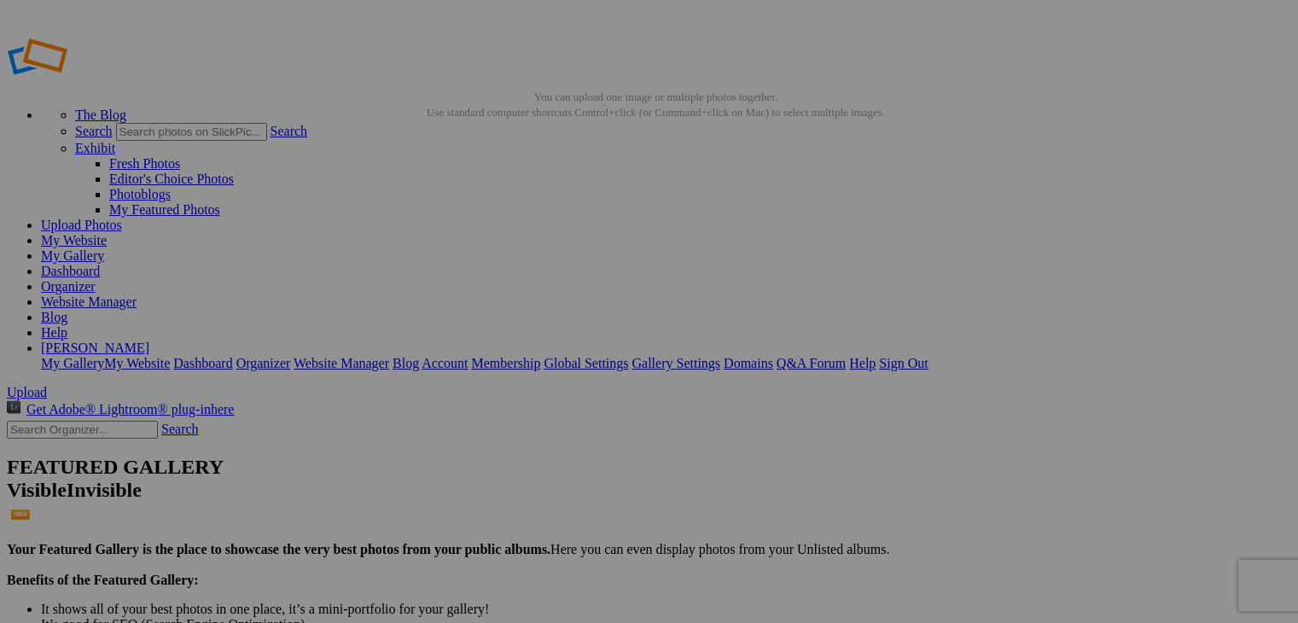
drag, startPoint x: 828, startPoint y: 301, endPoint x: 720, endPoint y: 301, distance: 107.5
type input "[DEMOGRAPHIC_DATA]"
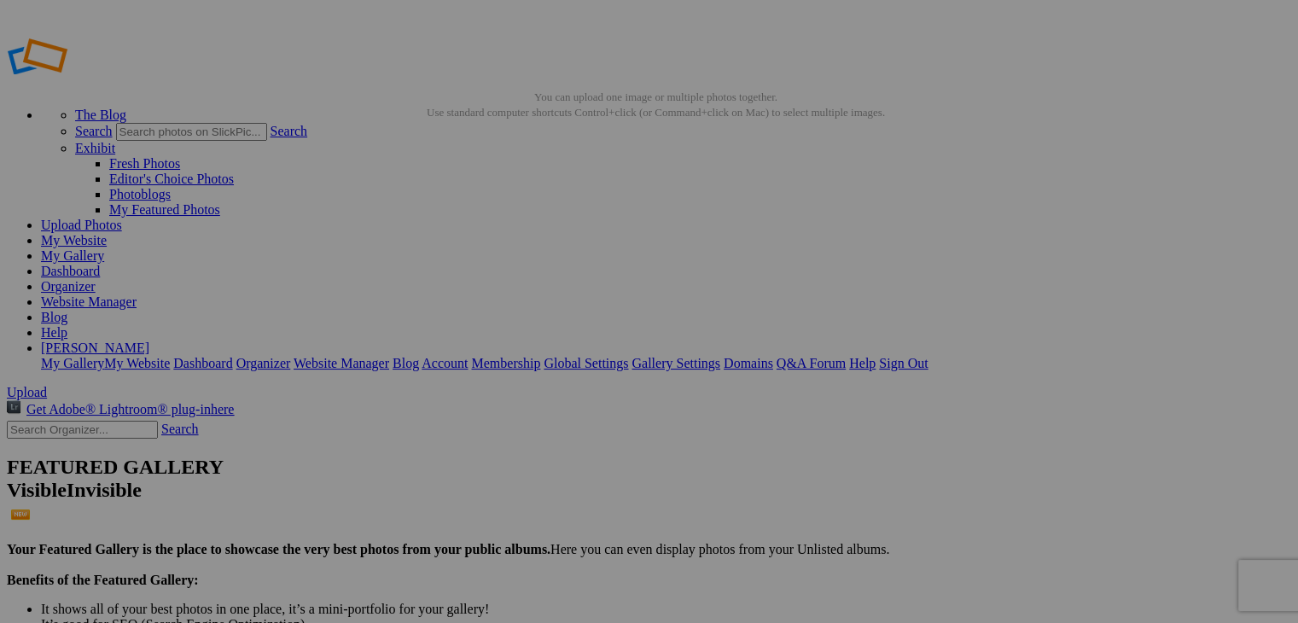
drag, startPoint x: 959, startPoint y: 309, endPoint x: 890, endPoint y: 314, distance: 69.3
type input "[GEOGRAPHIC_DATA]"
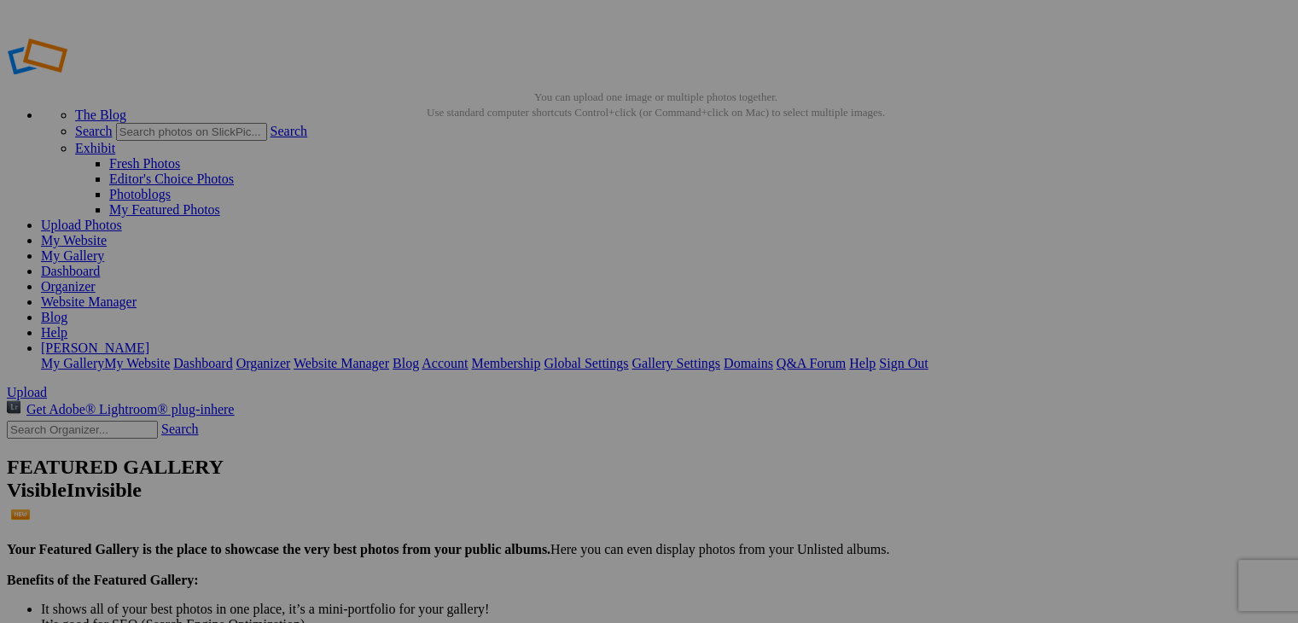
drag, startPoint x: 1113, startPoint y: 311, endPoint x: 1036, endPoint y: 312, distance: 76.8
type input "Ice Ice Baby"
drag, startPoint x: 676, startPoint y: 301, endPoint x: 590, endPoint y: 305, distance: 85.4
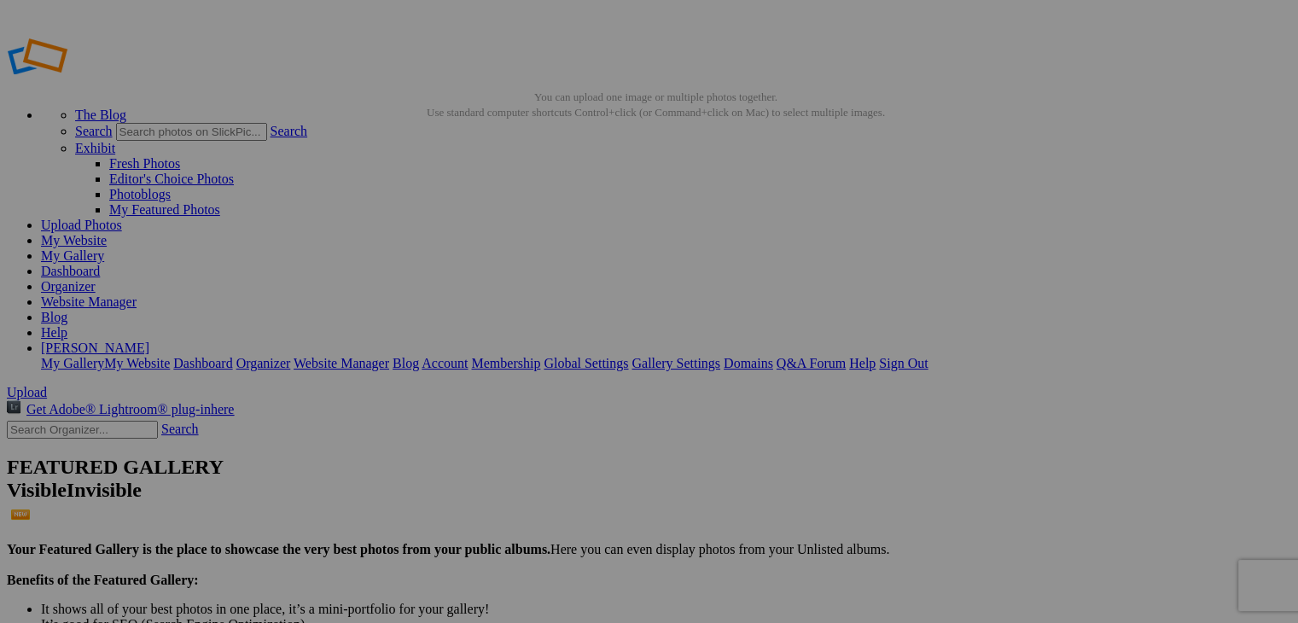
drag, startPoint x: 668, startPoint y: 305, endPoint x: 555, endPoint y: 301, distance: 113.5
type input "C"
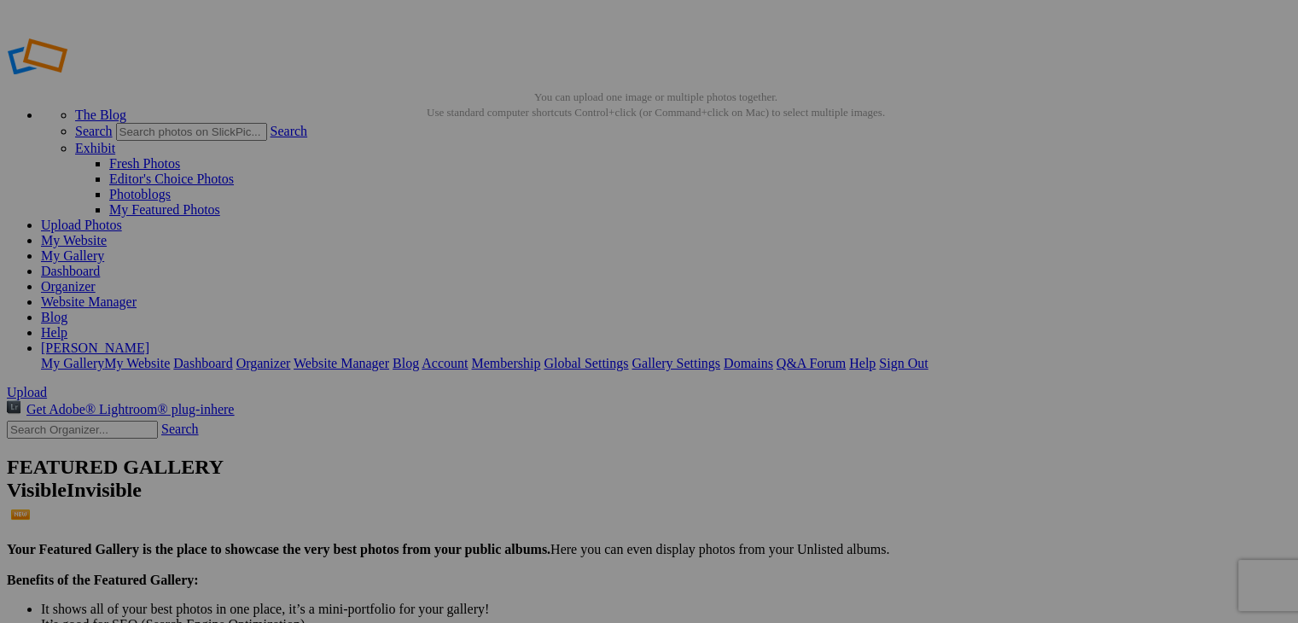
type input "[DEMOGRAPHIC_DATA]"
